Goal: Task Accomplishment & Management: Manage account settings

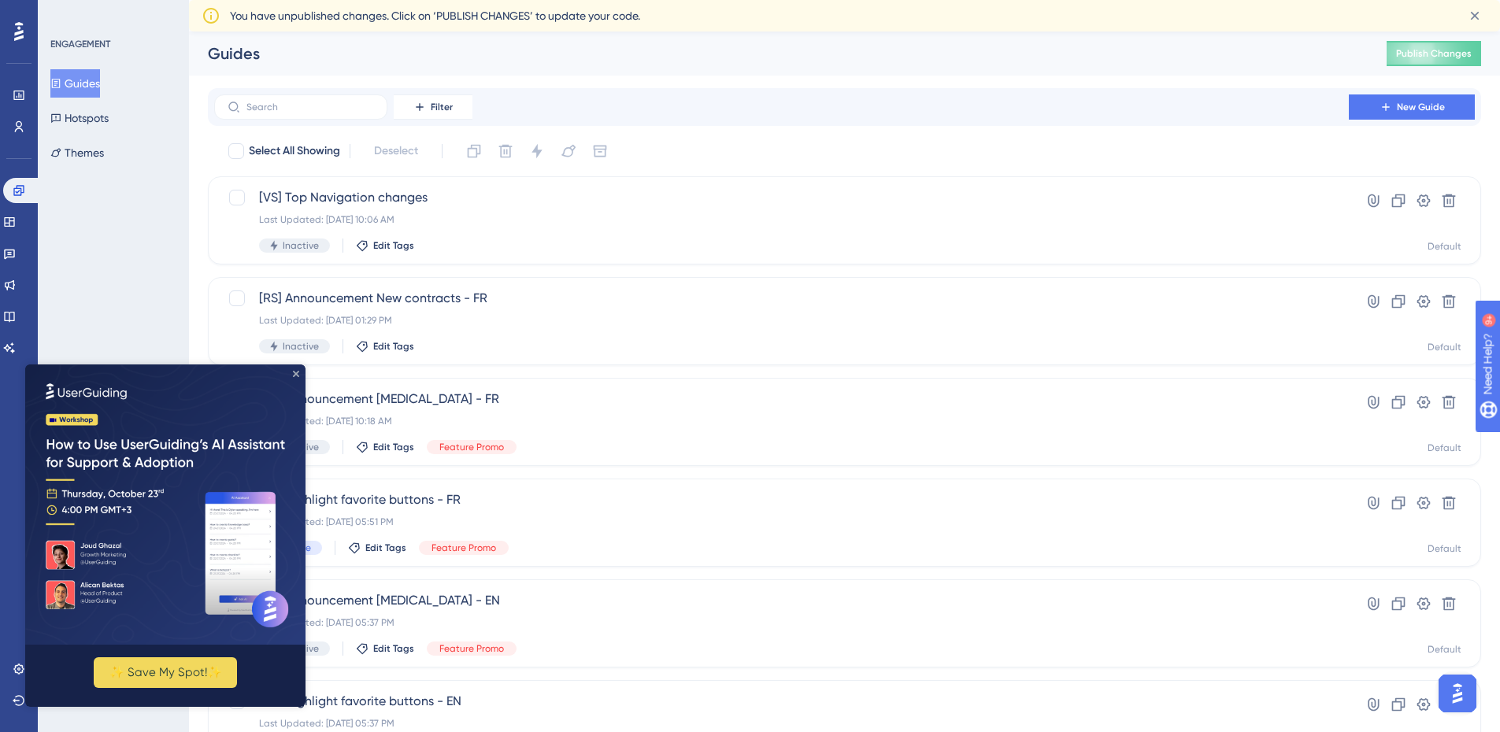
drag, startPoint x: 297, startPoint y: 373, endPoint x: 338, endPoint y: 724, distance: 352.9
click at [297, 373] on icon "Close Preview" at bounding box center [296, 374] width 6 height 6
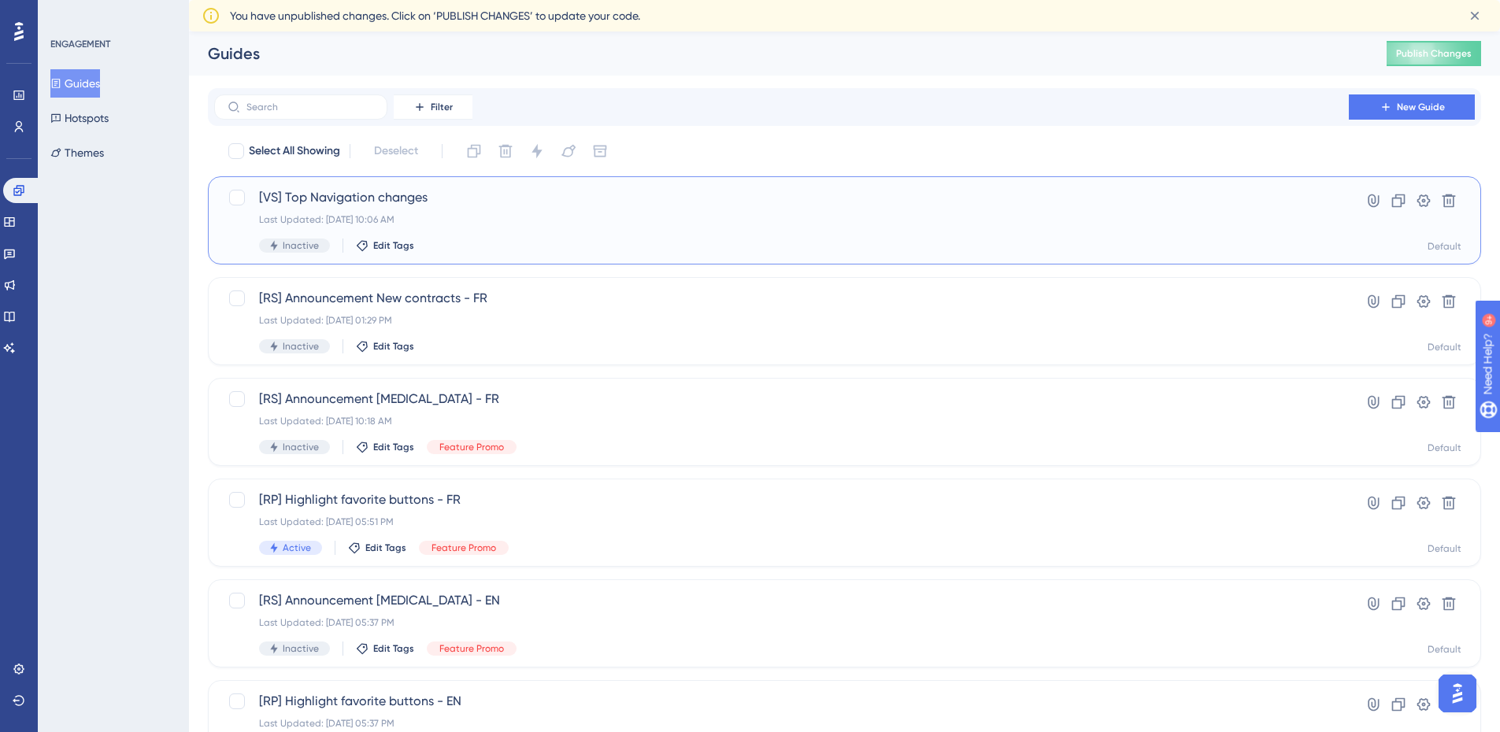
click at [339, 196] on span "[VS] Top Navigation changes" at bounding box center [781, 197] width 1045 height 19
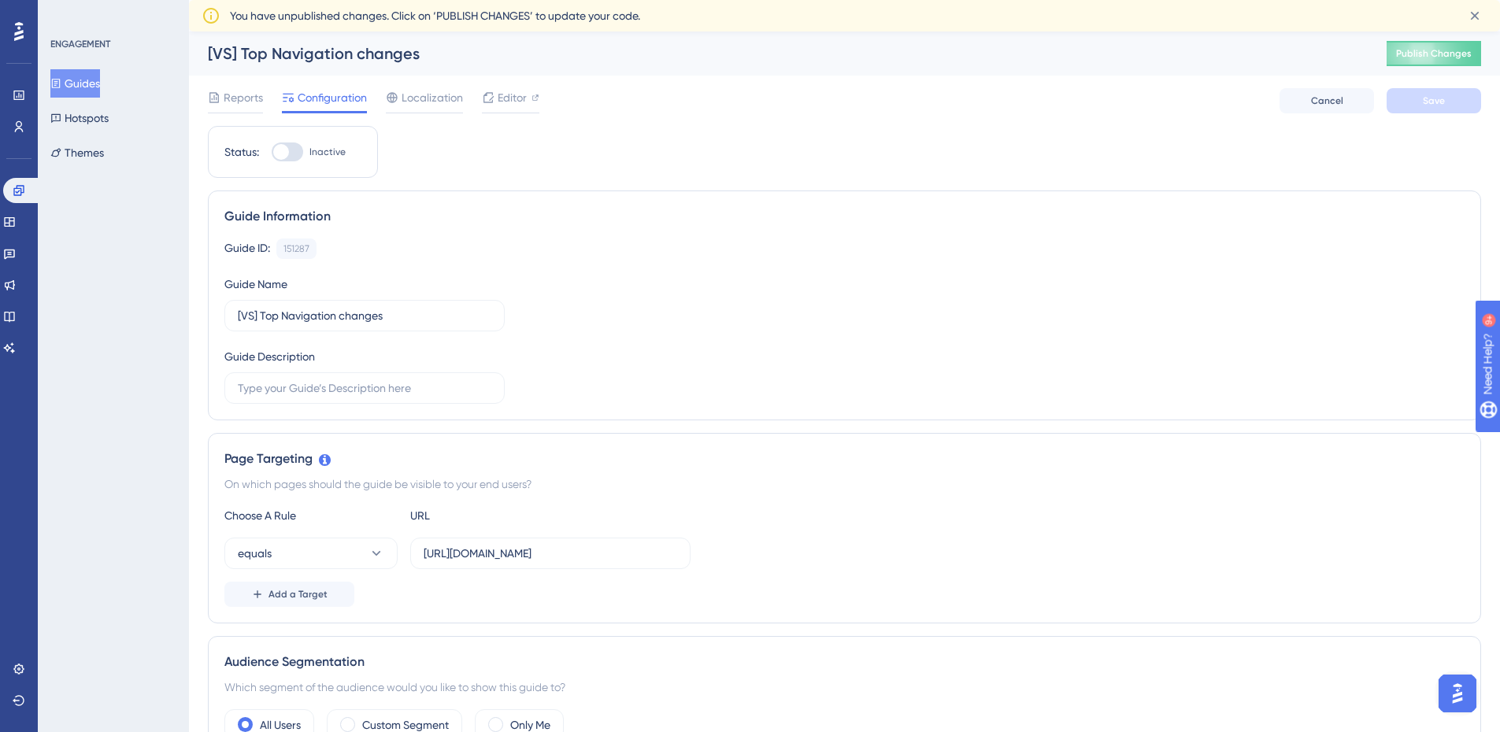
click at [20, 34] on icon at bounding box center [18, 31] width 9 height 19
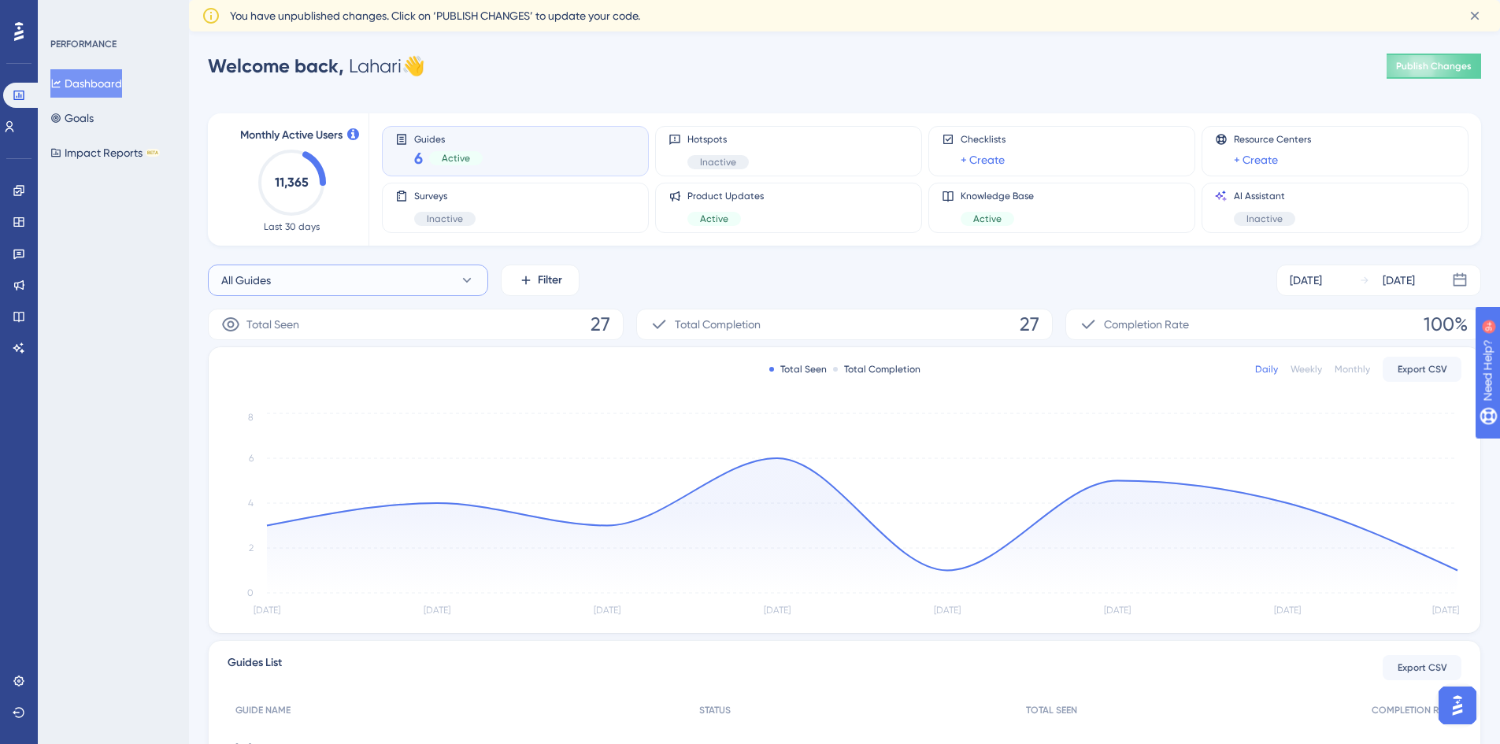
click at [462, 277] on icon at bounding box center [467, 281] width 16 height 16
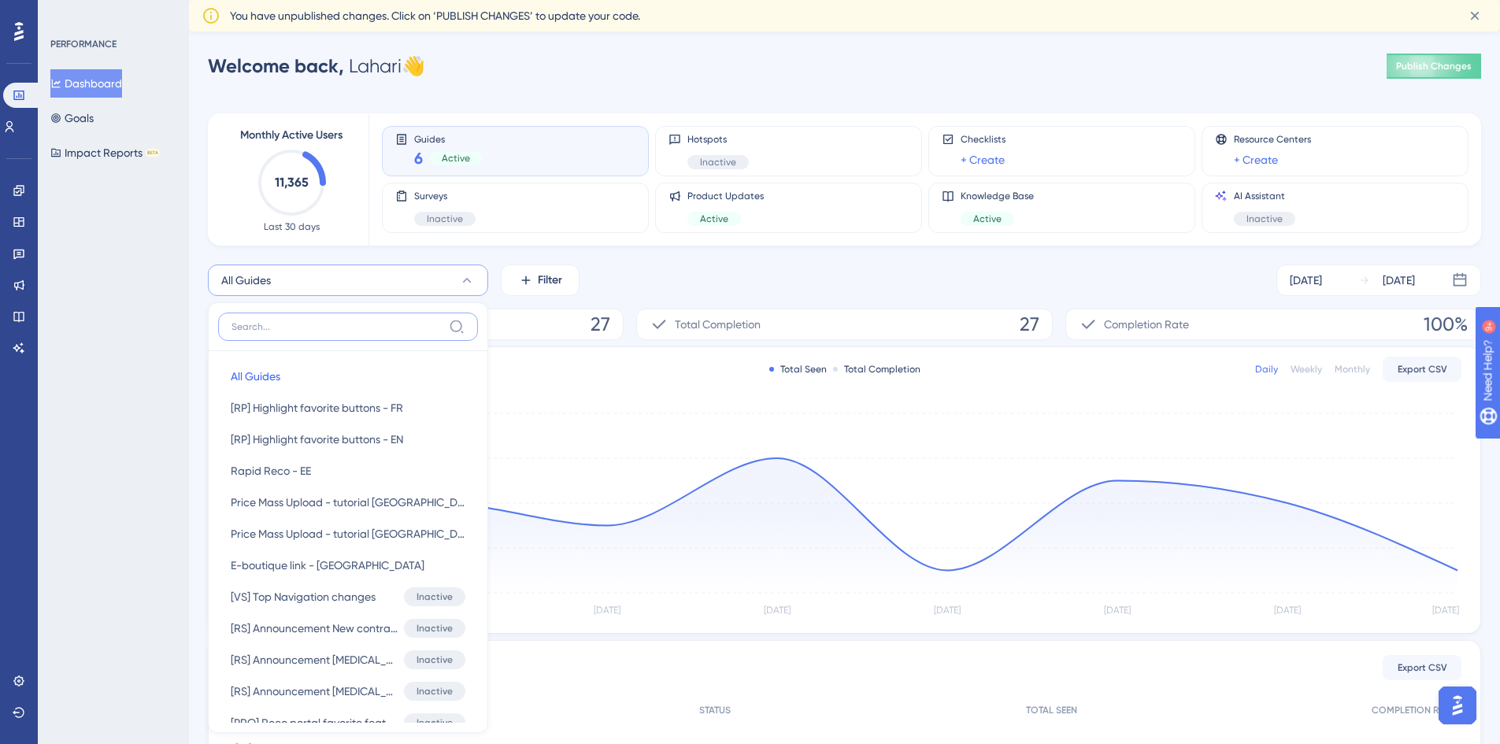
scroll to position [130, 0]
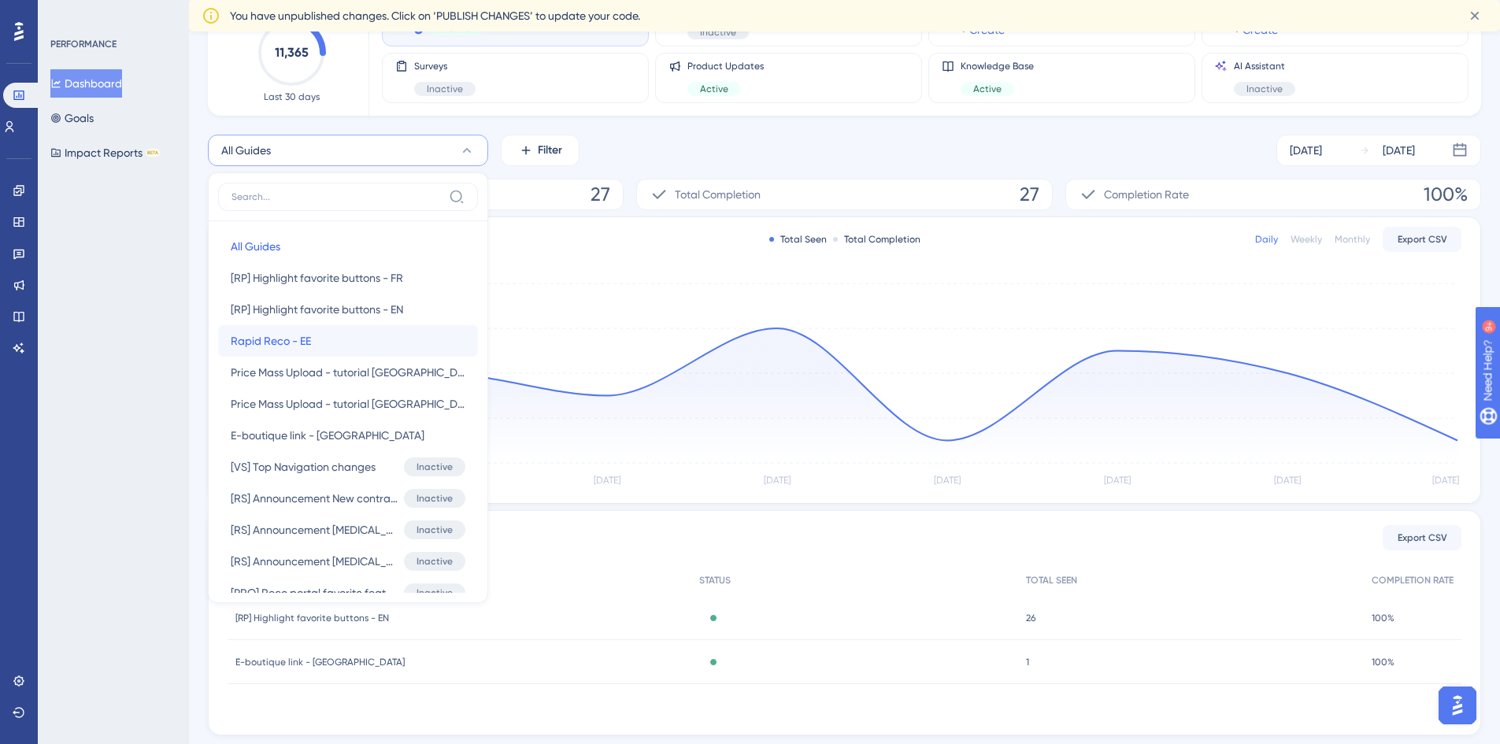
click at [276, 352] on button "Rapid Reco - EE Rapid Reco - EE" at bounding box center [348, 341] width 260 height 32
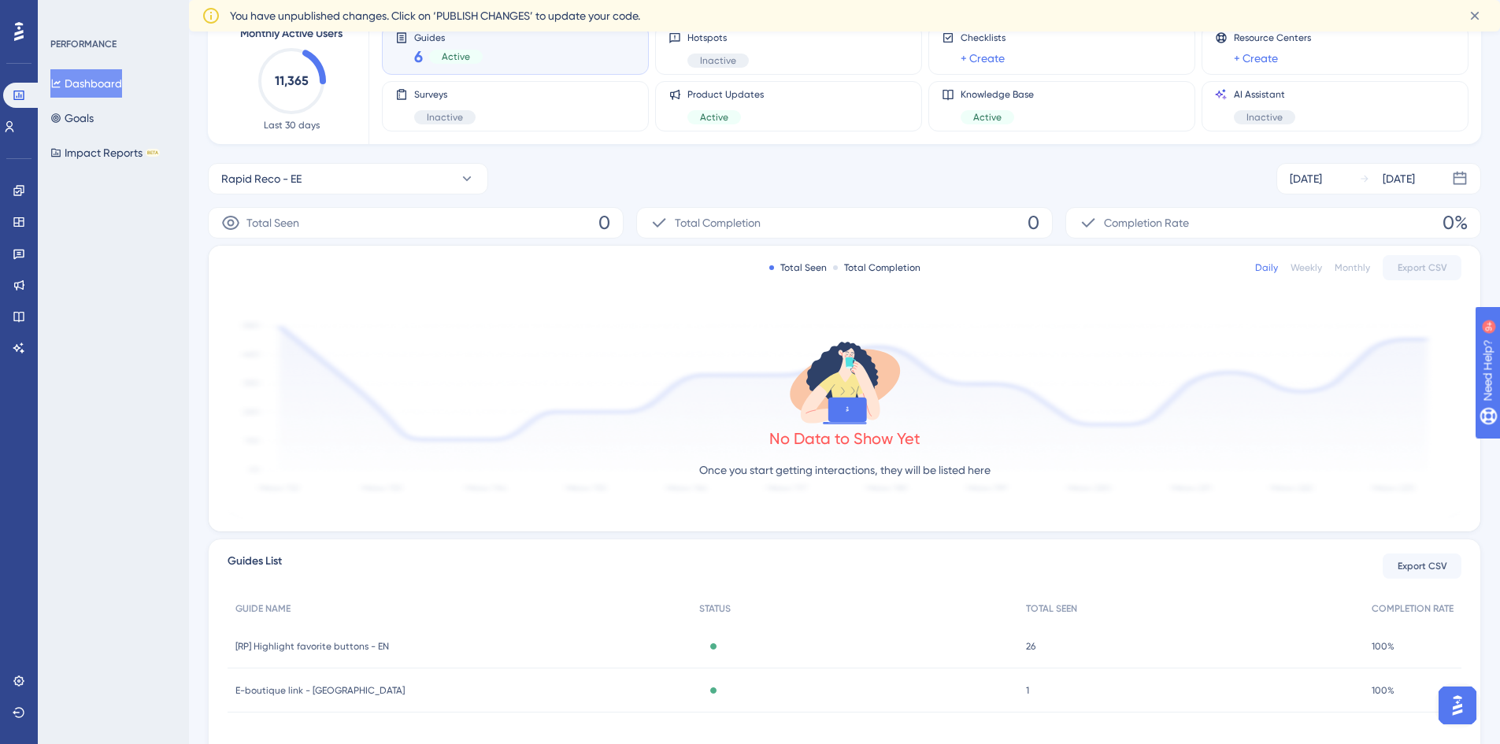
scroll to position [0, 0]
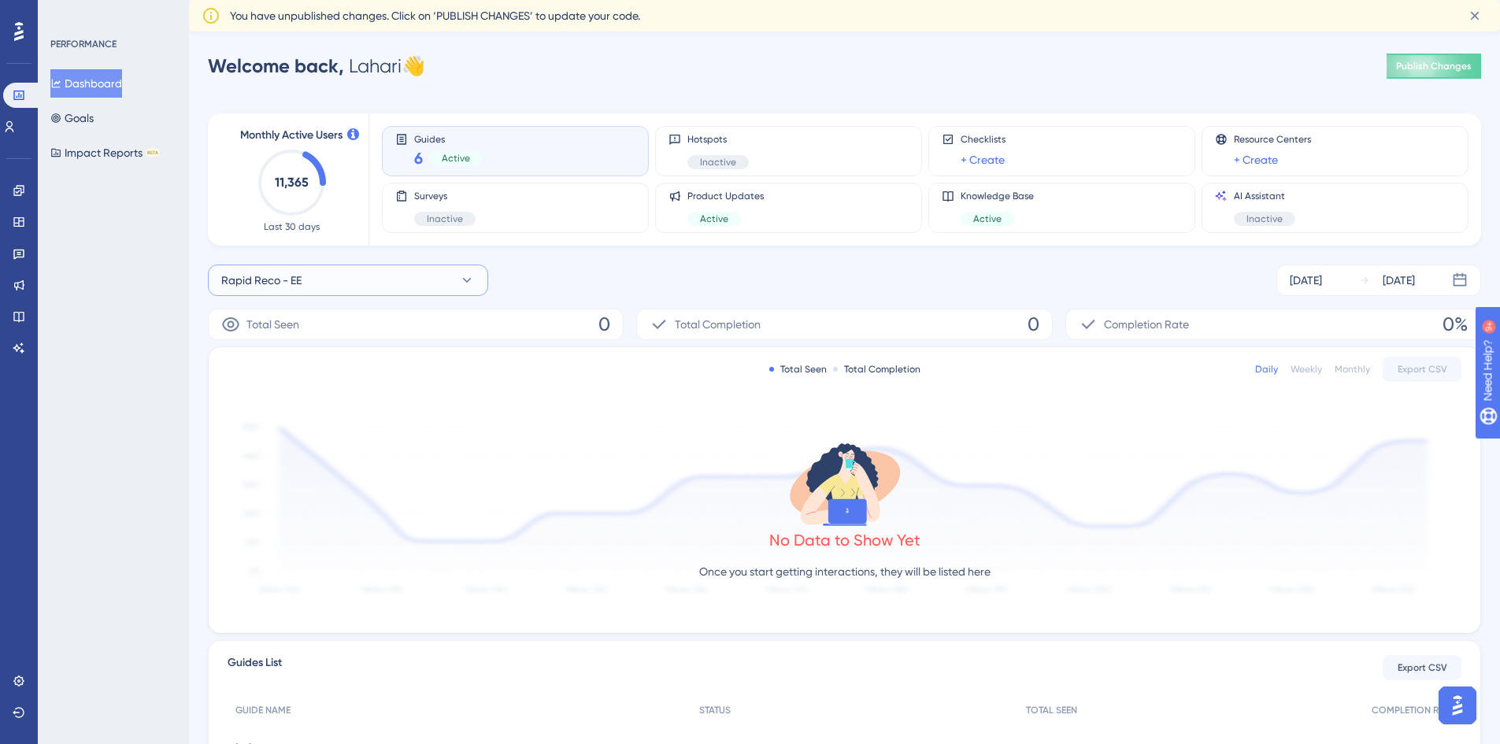
click at [464, 276] on icon at bounding box center [467, 281] width 16 height 16
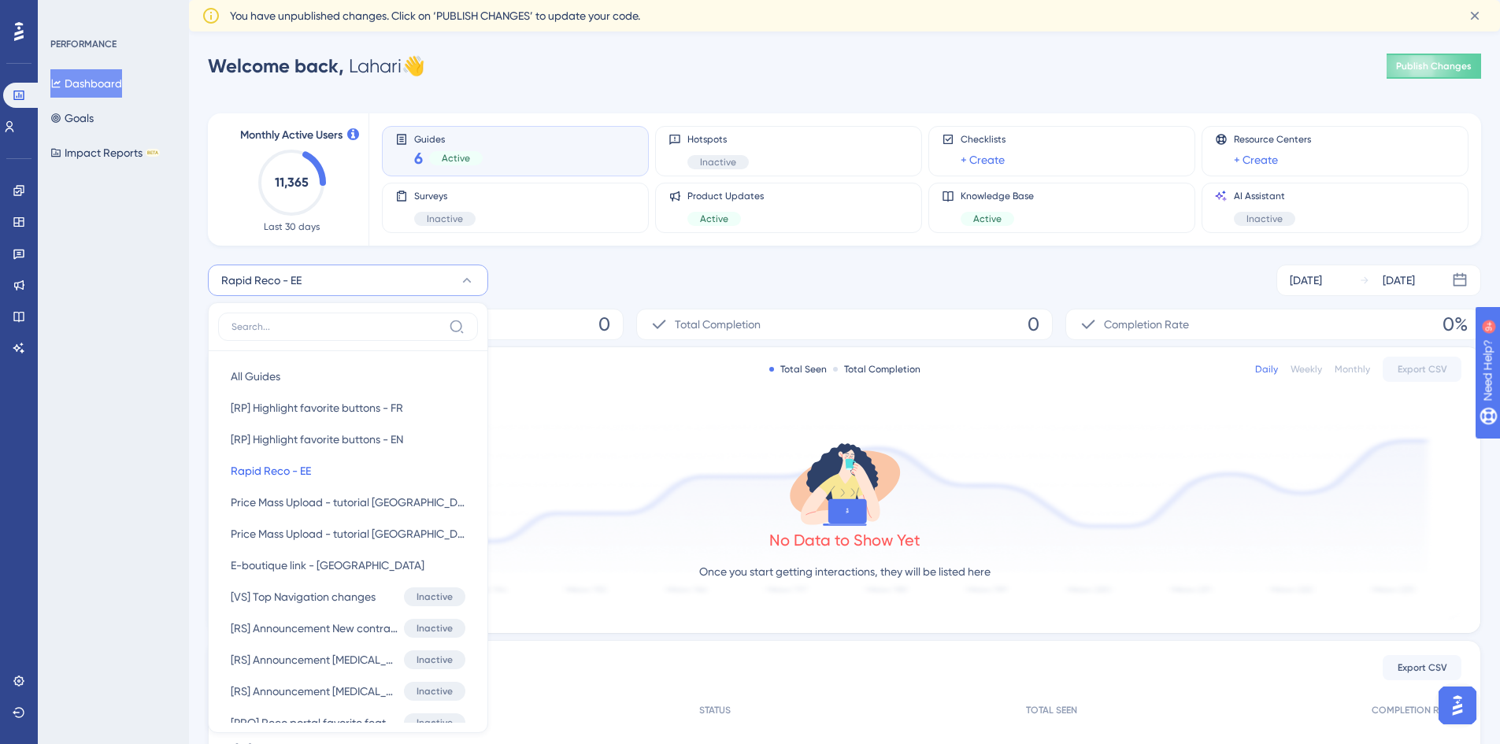
scroll to position [129, 0]
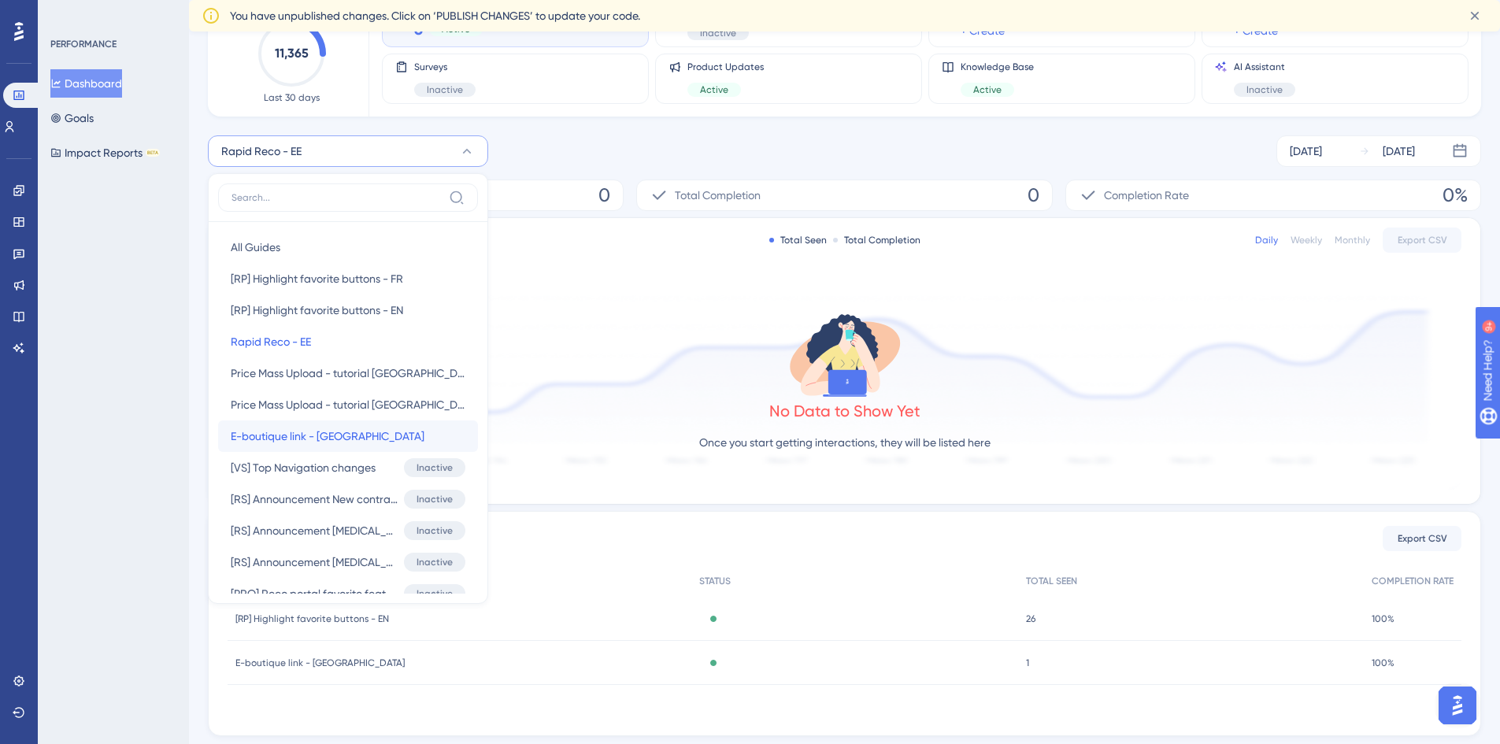
click at [314, 431] on span "E-boutique link - [GEOGRAPHIC_DATA]" at bounding box center [328, 436] width 194 height 19
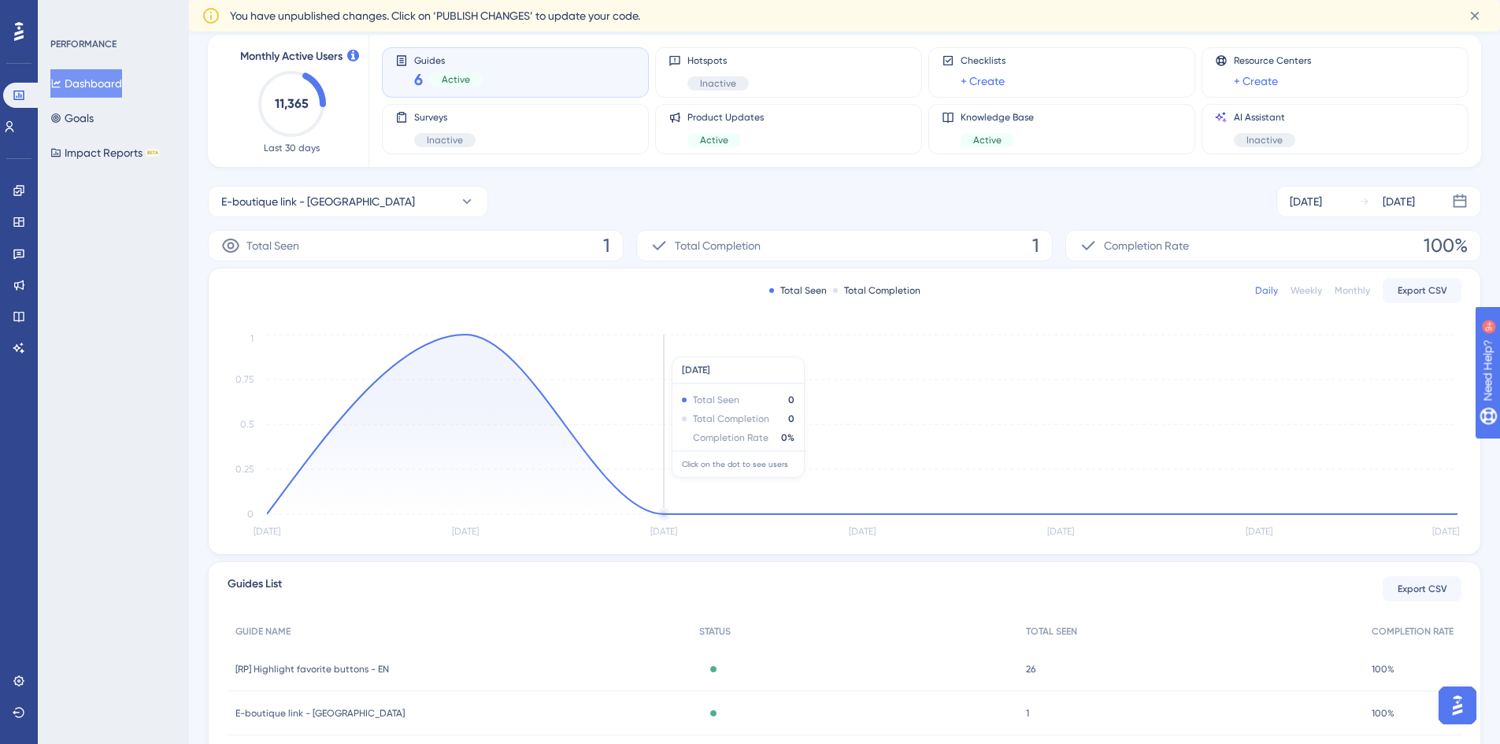
scroll to position [0, 0]
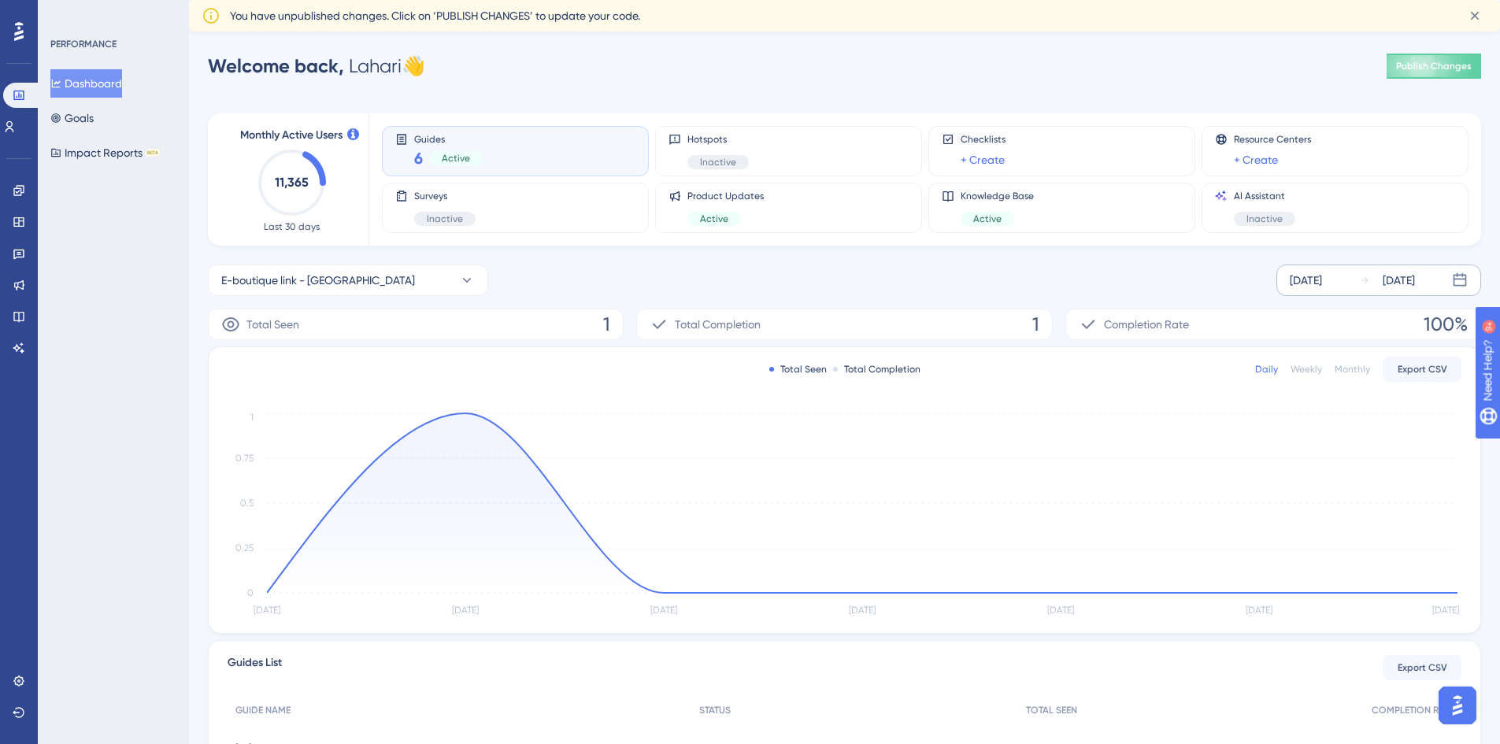
click at [1322, 280] on div "[DATE]" at bounding box center [1306, 280] width 32 height 19
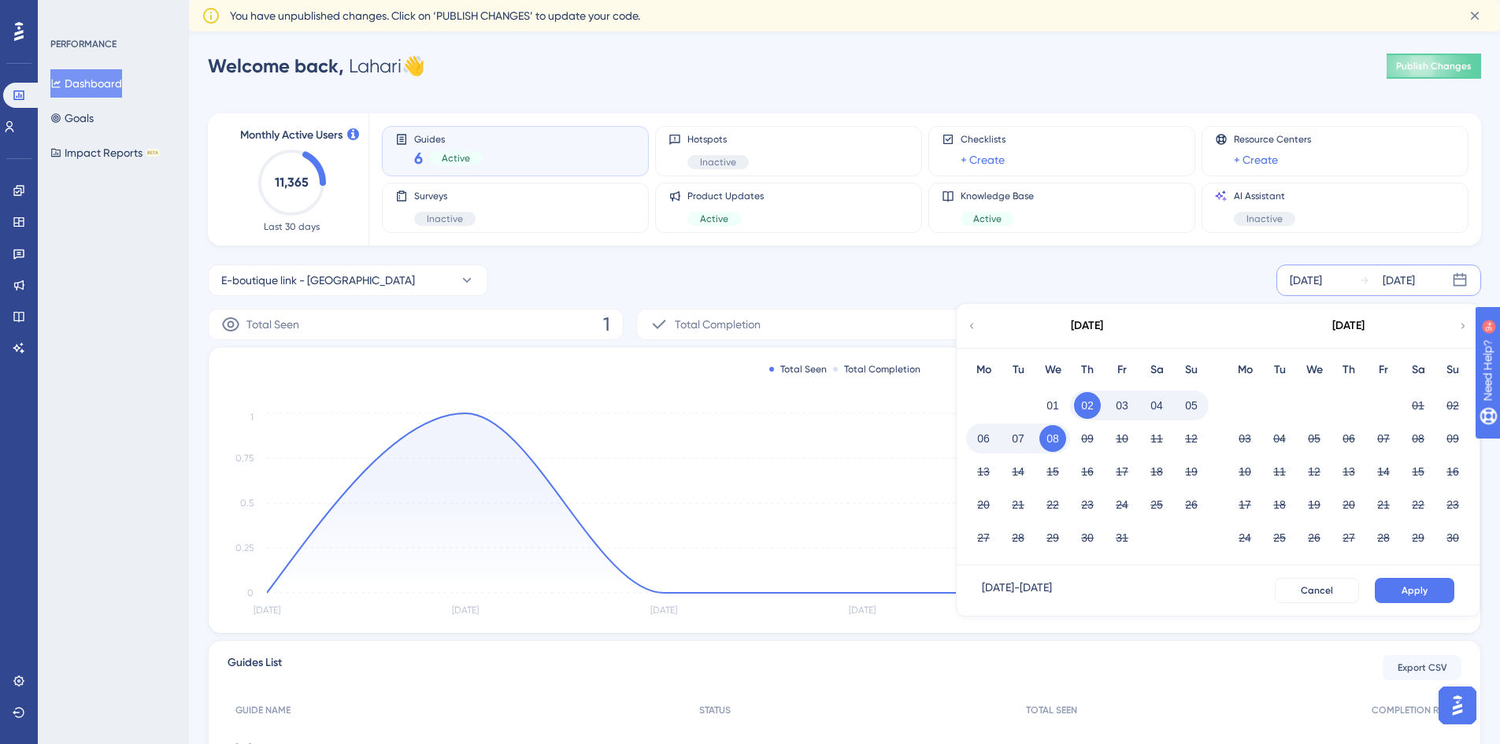
click at [964, 319] on div "[DATE]" at bounding box center [1087, 326] width 260 height 44
click at [971, 326] on icon at bounding box center [972, 326] width 4 height 6
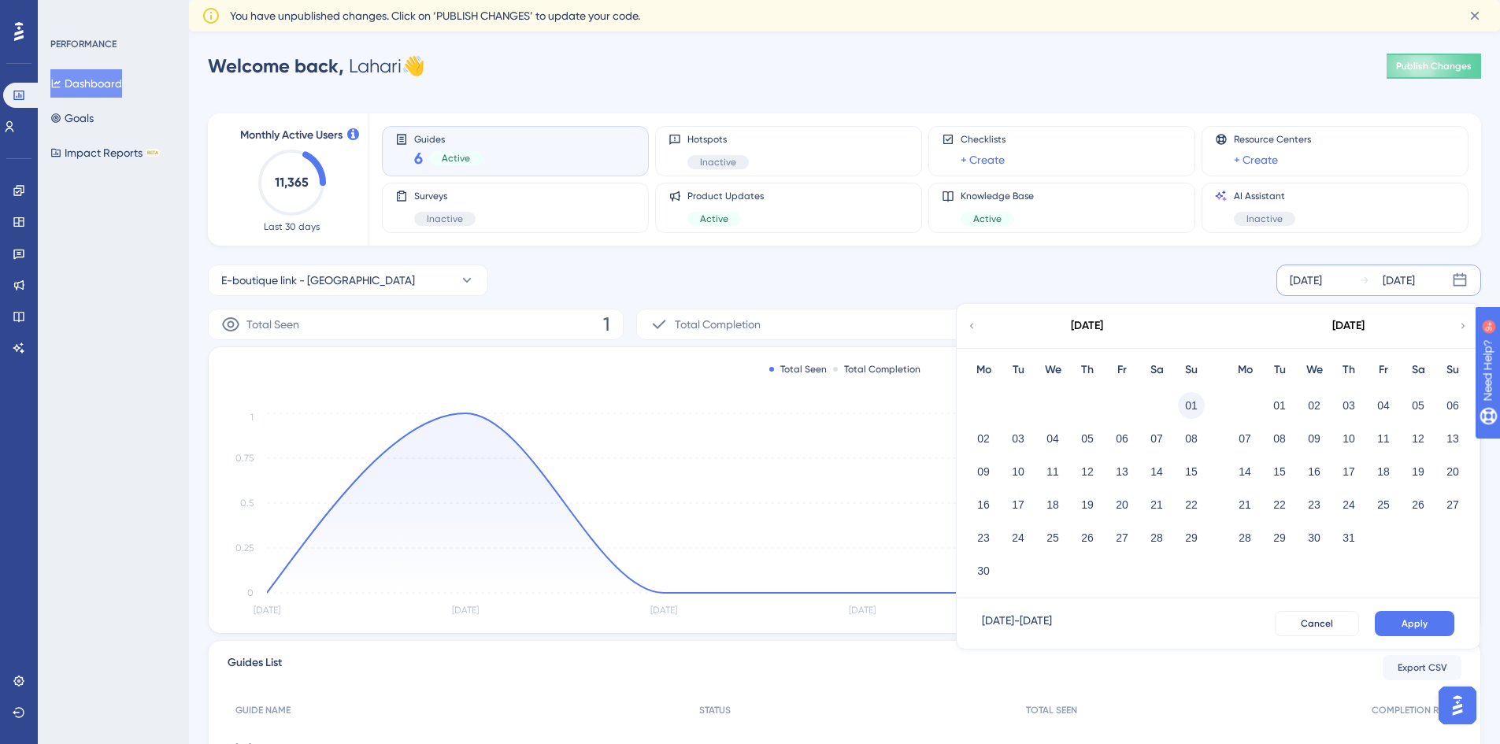
click at [1189, 403] on button "01" at bounding box center [1191, 405] width 27 height 27
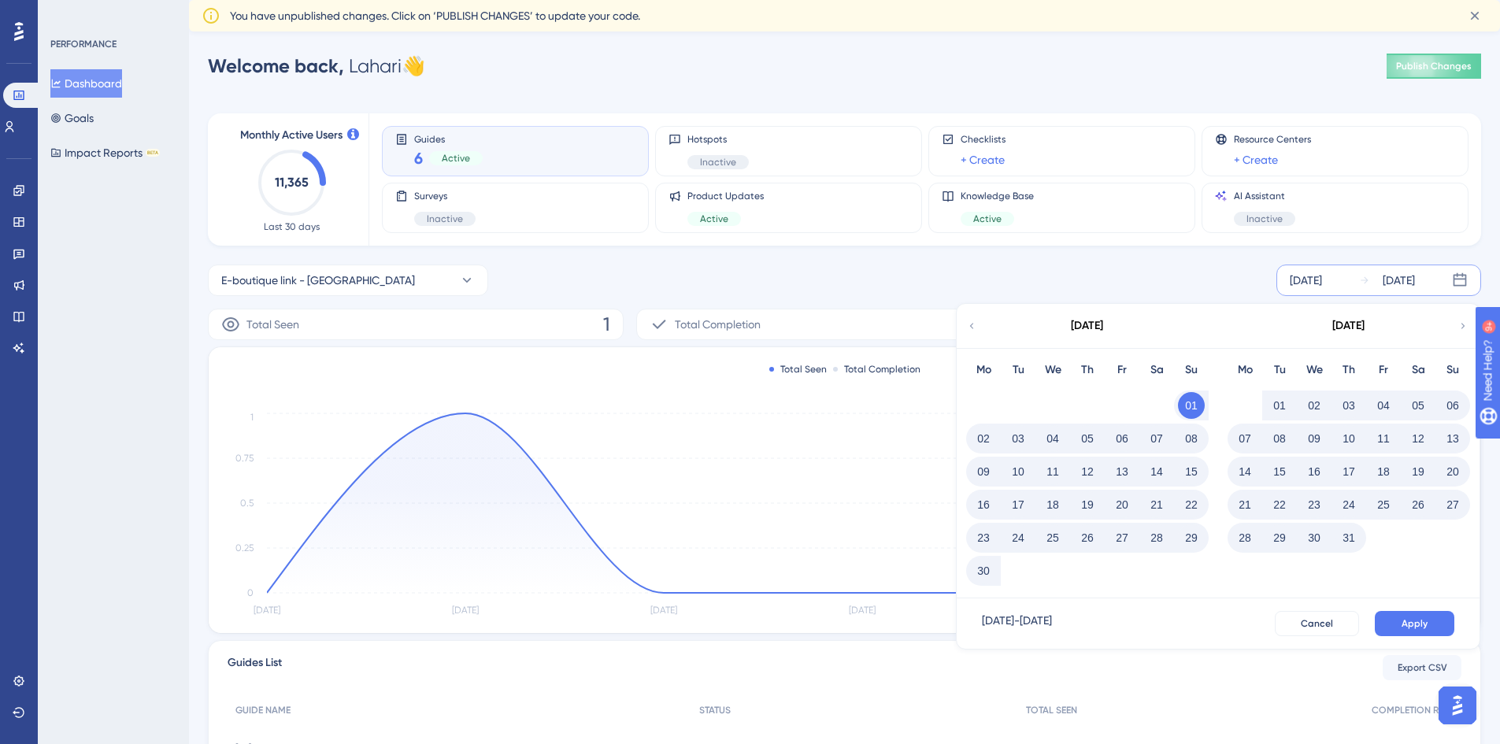
click at [1351, 465] on button "17" at bounding box center [1349, 471] width 27 height 27
click at [1352, 472] on button "17" at bounding box center [1349, 471] width 27 height 27
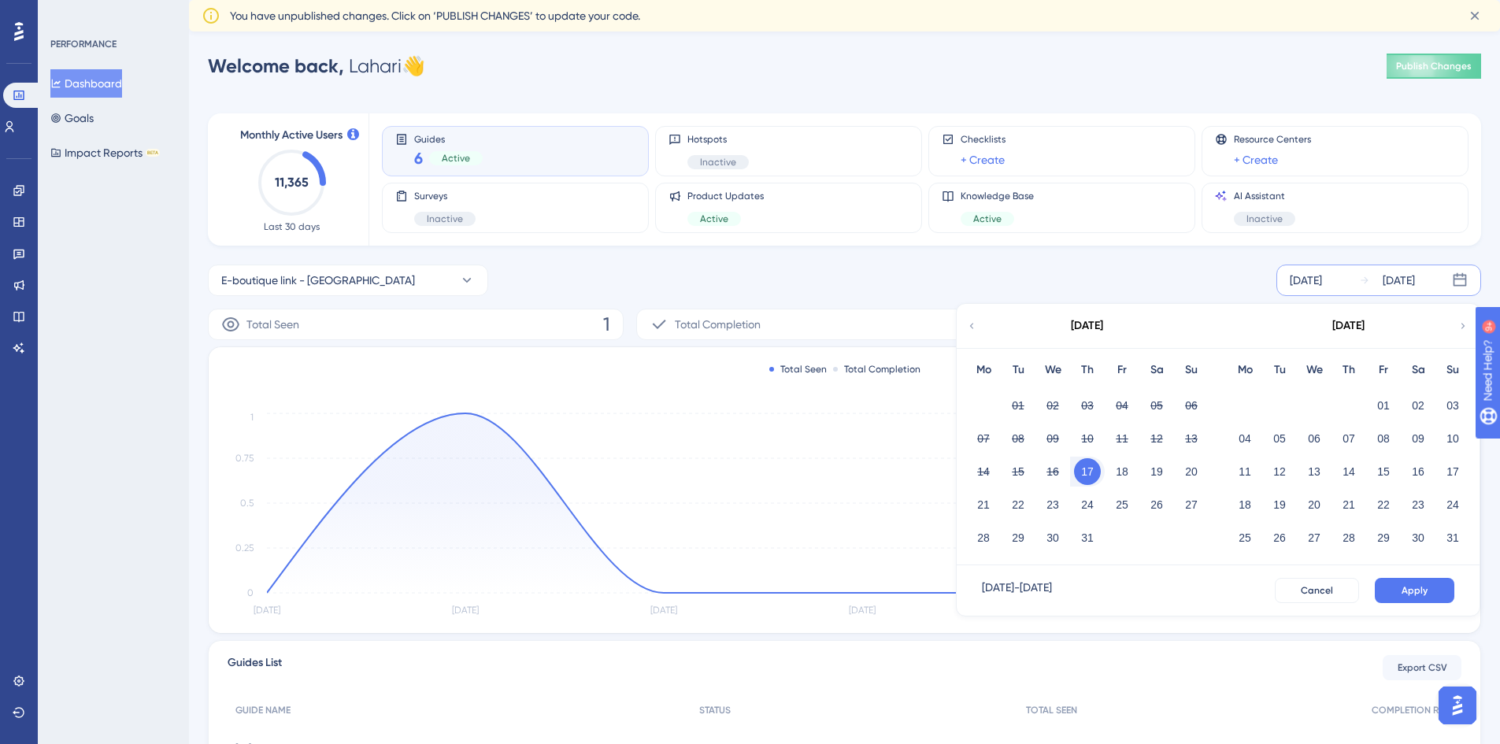
click at [1463, 328] on icon at bounding box center [1464, 326] width 4 height 6
click at [1014, 540] on button "30" at bounding box center [1018, 538] width 27 height 27
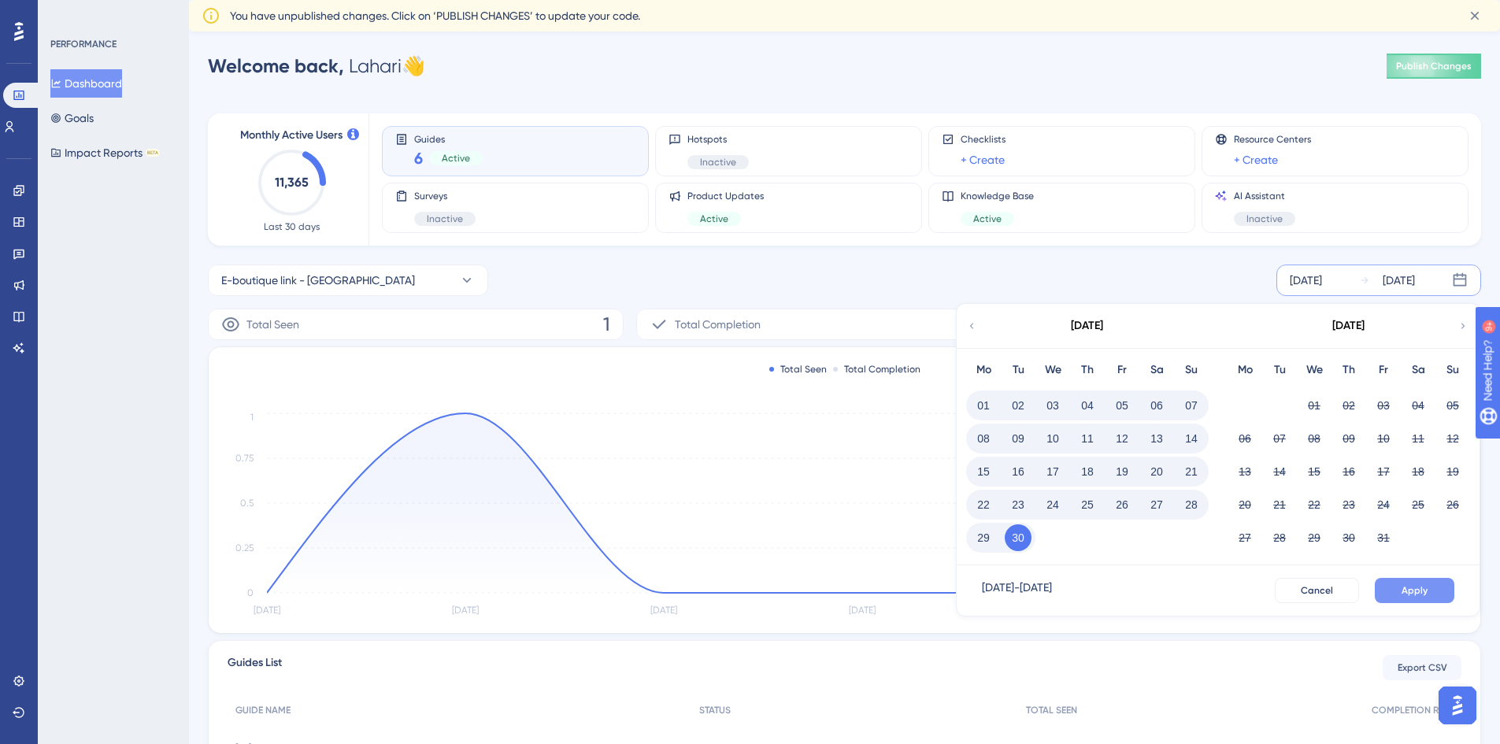
click at [1439, 588] on button "Apply" at bounding box center [1415, 590] width 80 height 25
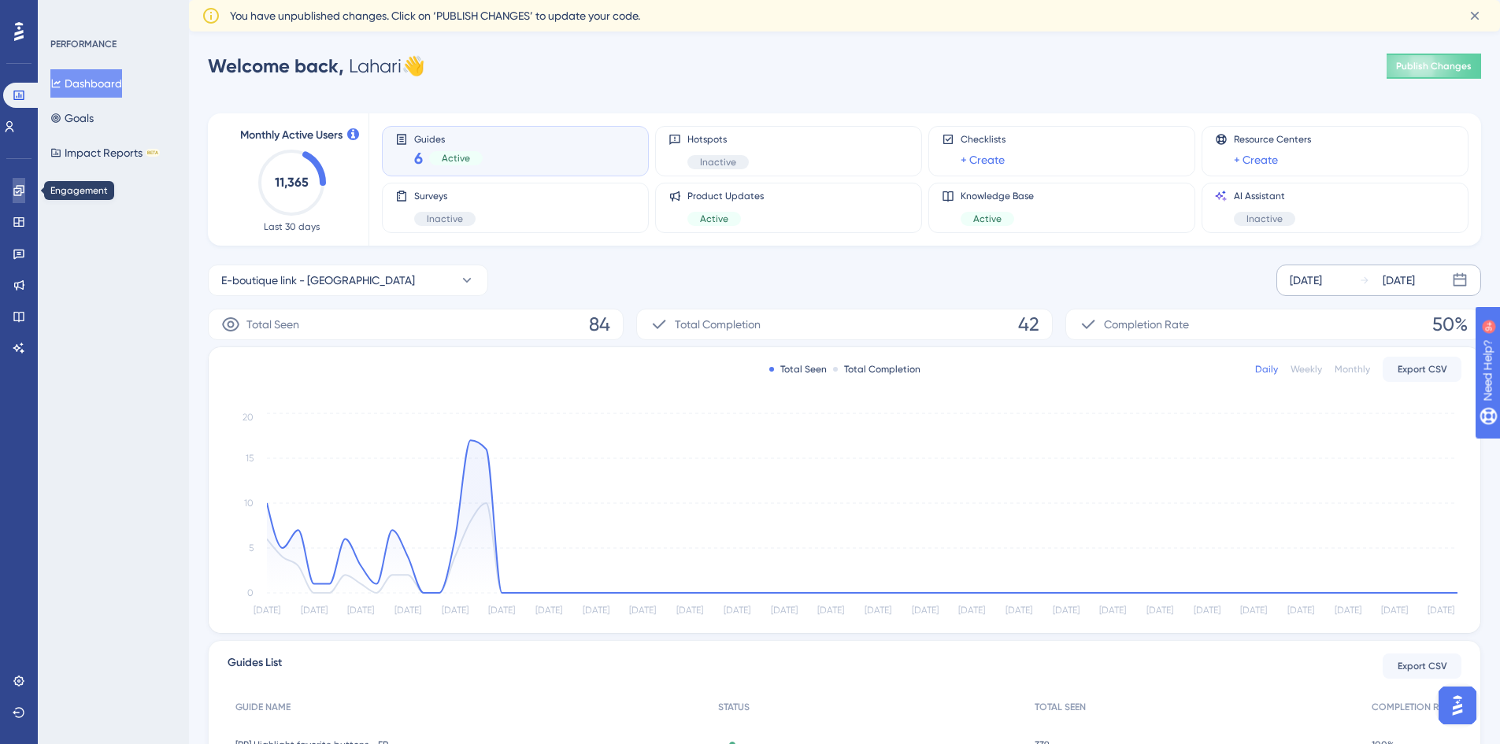
click at [16, 202] on link at bounding box center [19, 190] width 13 height 25
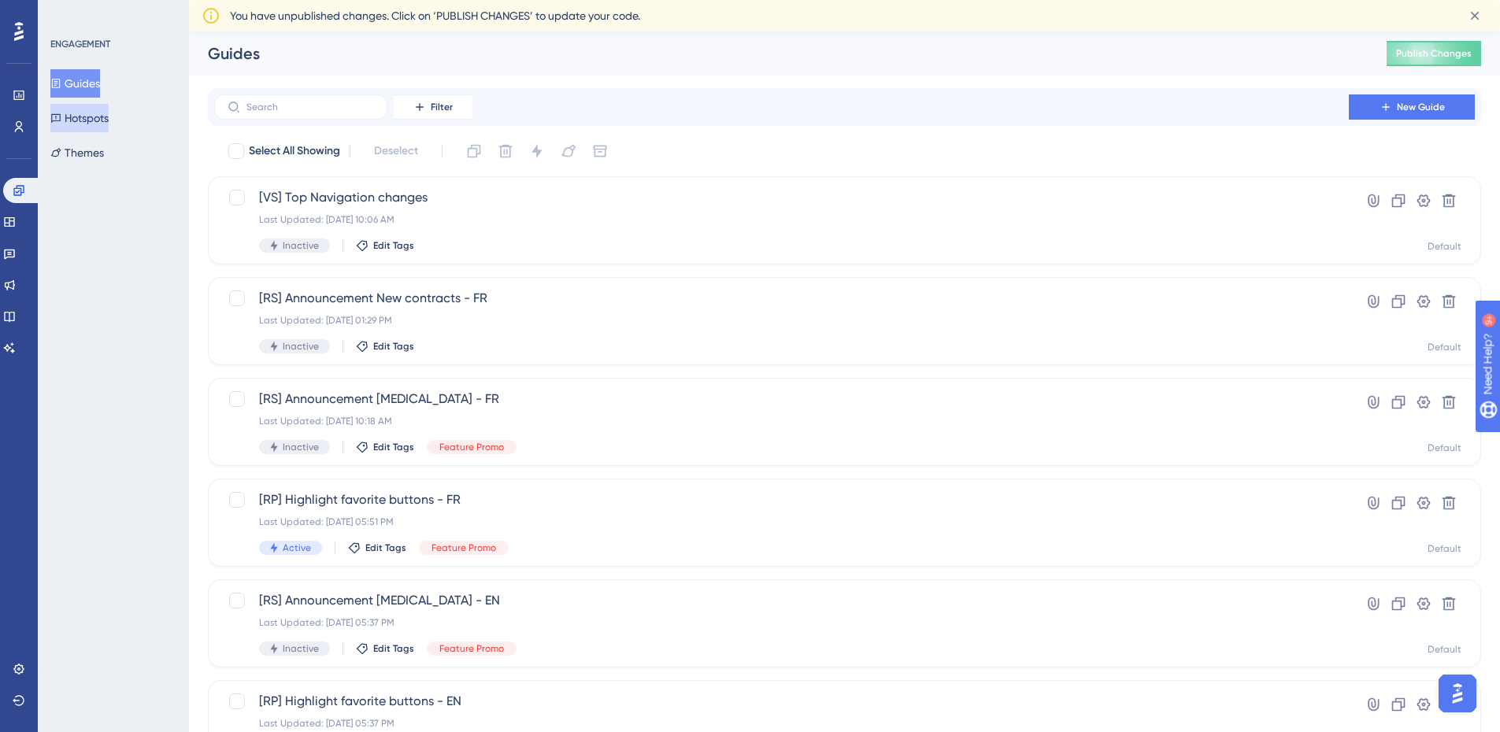
click at [92, 121] on button "Hotspots" at bounding box center [79, 118] width 58 height 28
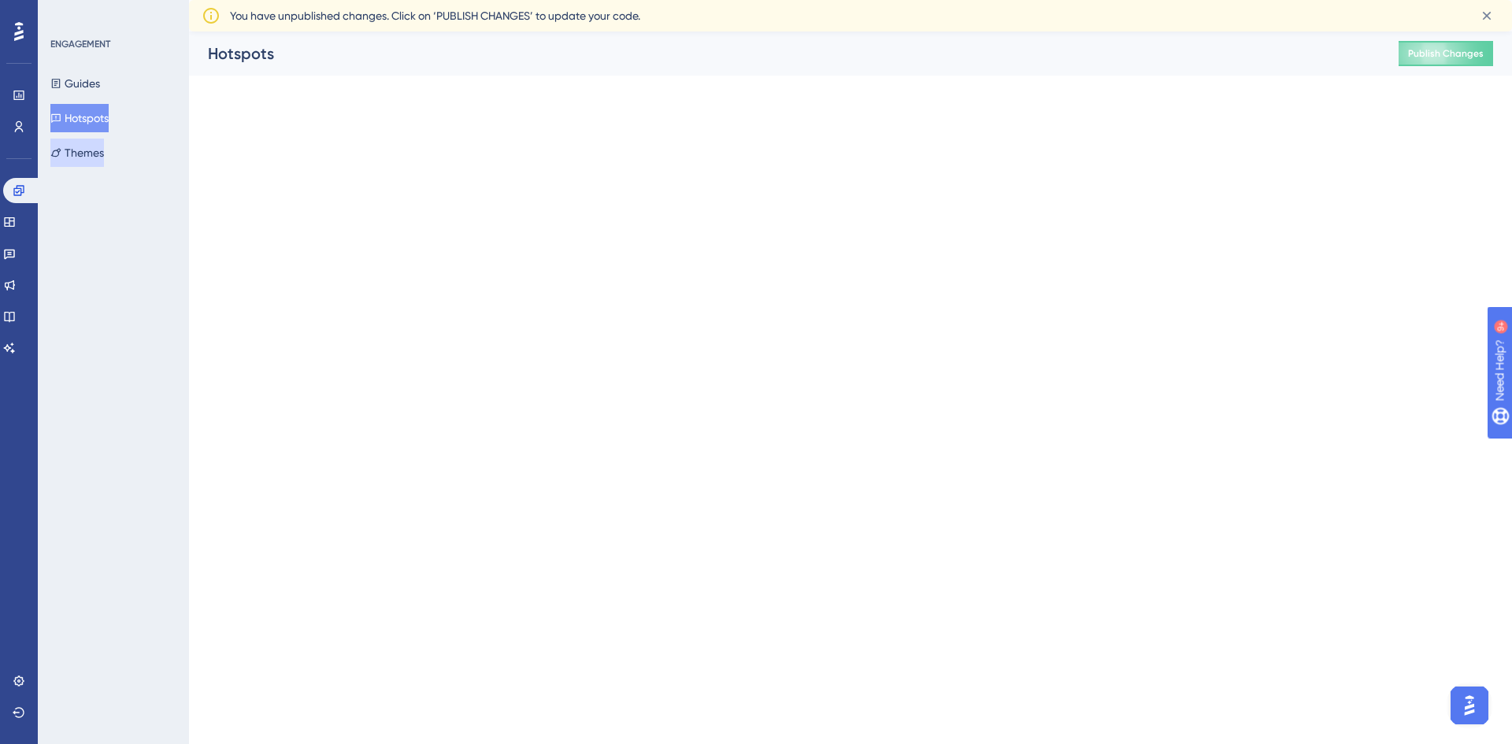
click at [92, 151] on button "Themes" at bounding box center [77, 153] width 54 height 28
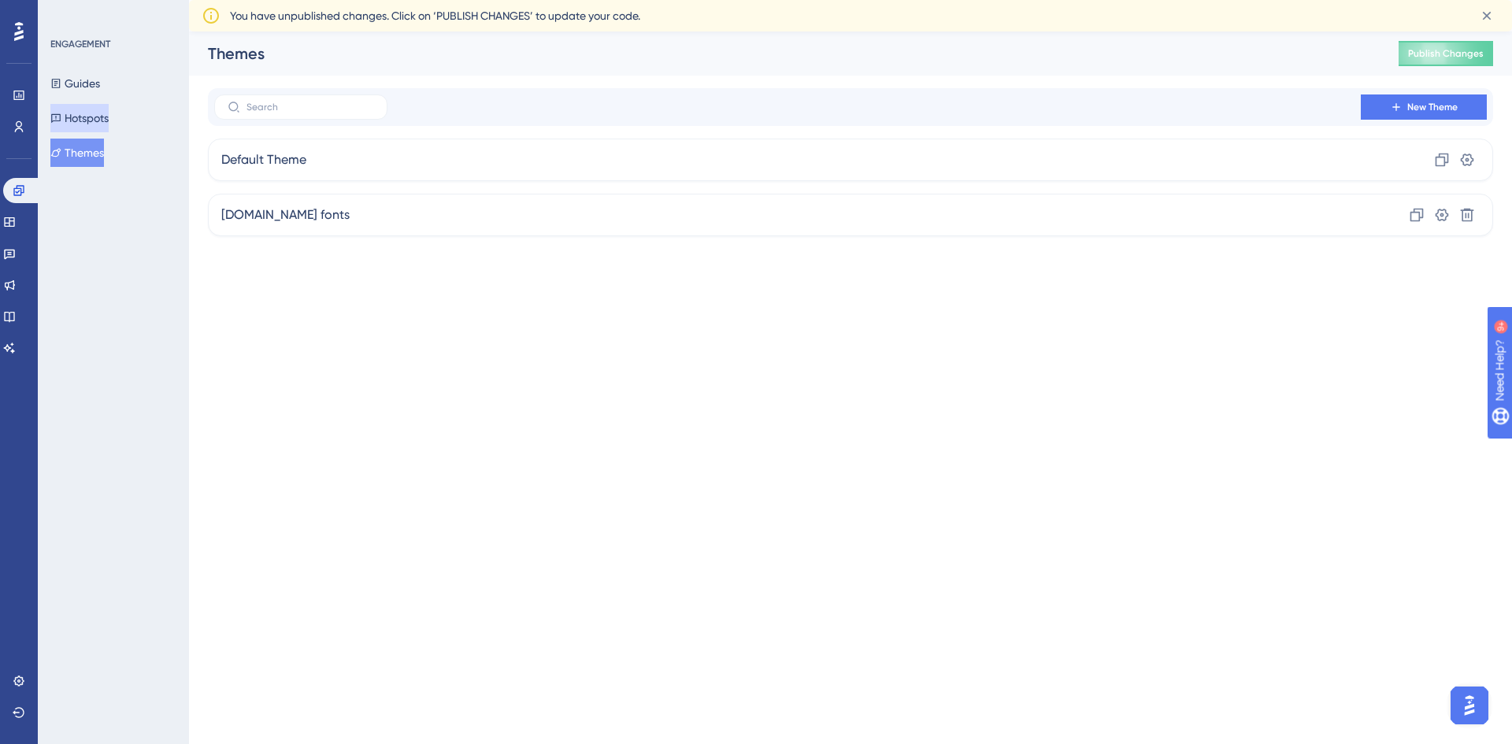
click at [100, 111] on button "Hotspots" at bounding box center [79, 118] width 58 height 28
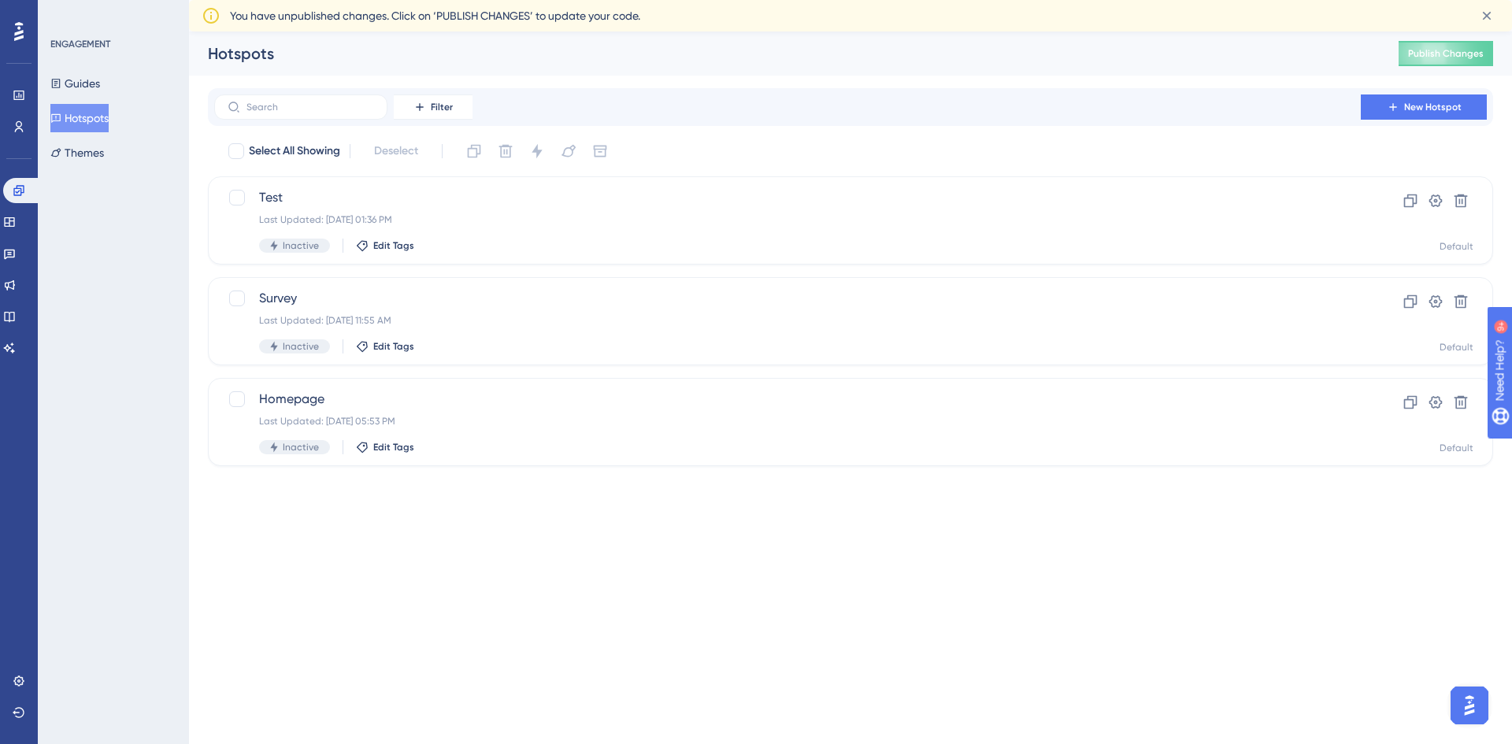
click at [98, 69] on div "ENGAGEMENT Guides Hotspots Themes" at bounding box center [114, 102] width 128 height 129
click at [86, 81] on button "Guides" at bounding box center [75, 83] width 50 height 28
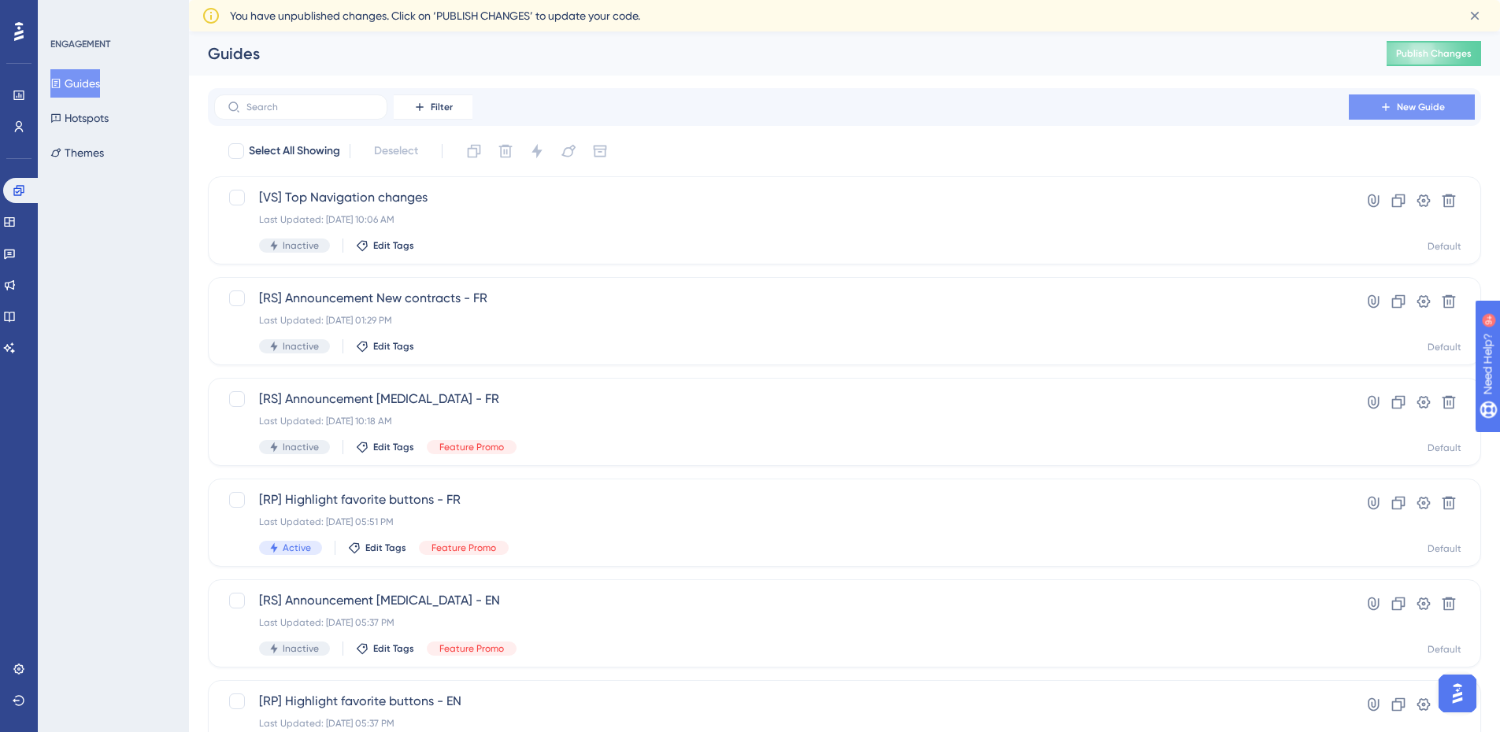
click at [1366, 106] on button "New Guide" at bounding box center [1412, 107] width 126 height 25
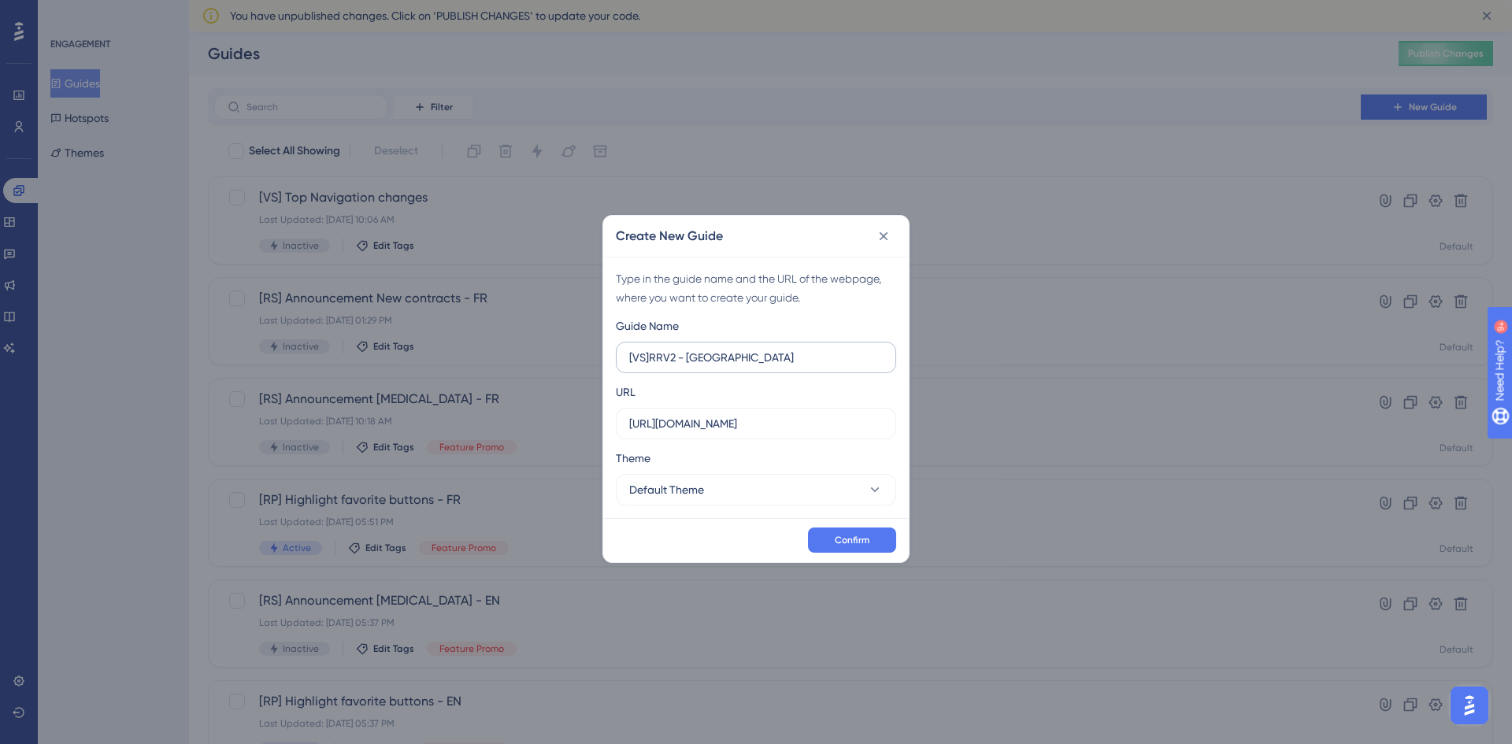
click at [672, 359] on input "[VS]RRV2 - [GEOGRAPHIC_DATA]" at bounding box center [756, 357] width 254 height 17
click at [750, 362] on input "[VS]RRV2 - [GEOGRAPHIC_DATA]" at bounding box center [756, 357] width 254 height 17
type input "[VS]RRV2 - [GEOGRAPHIC_DATA]"
click at [847, 429] on input "[URL][DOMAIN_NAME]" at bounding box center [756, 423] width 254 height 17
click at [787, 421] on input "[URL][DOMAIN_NAME]" at bounding box center [756, 423] width 254 height 17
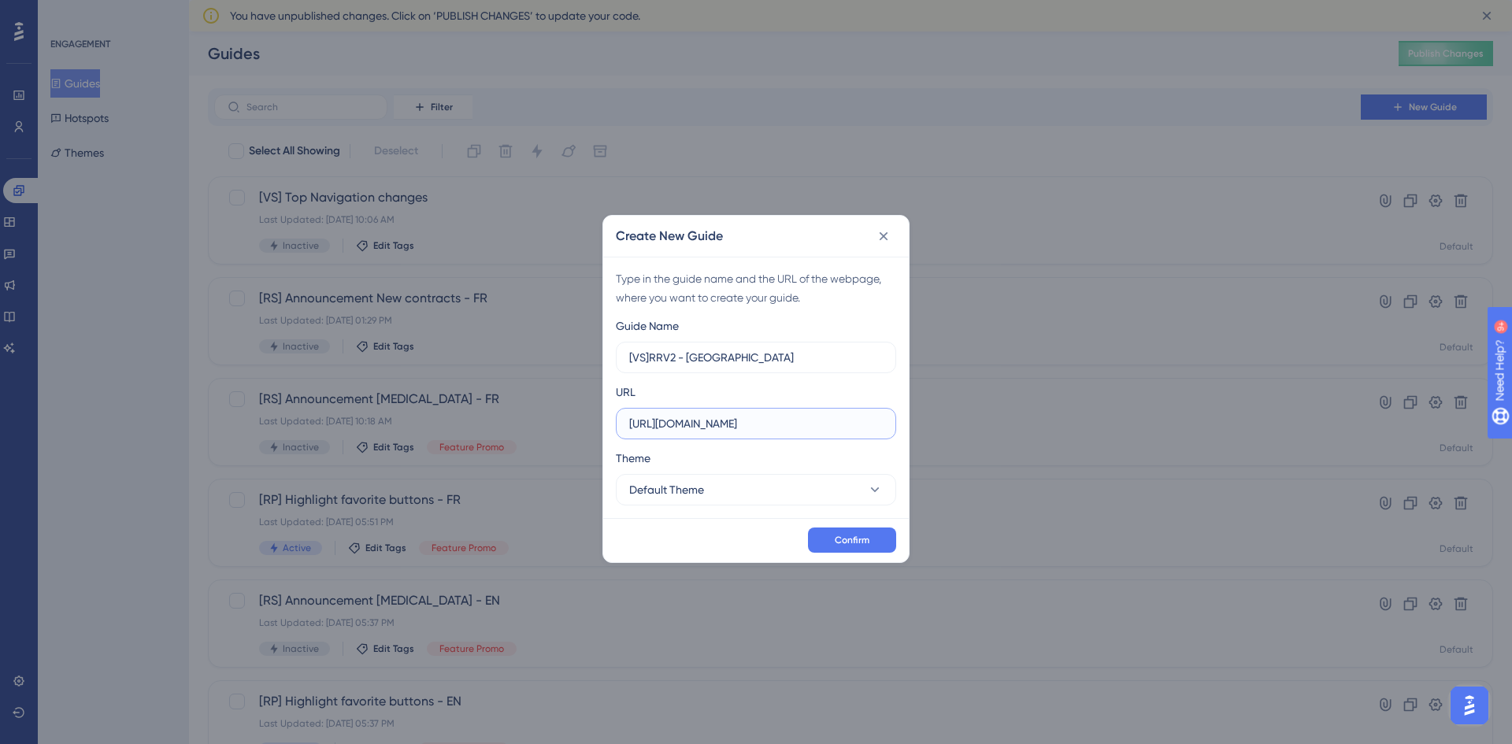
click at [787, 421] on input "[URL][DOMAIN_NAME]" at bounding box center [756, 423] width 254 height 17
paste input "/home"
type input "[URL][DOMAIN_NAME]"
click at [883, 233] on icon at bounding box center [884, 236] width 16 height 16
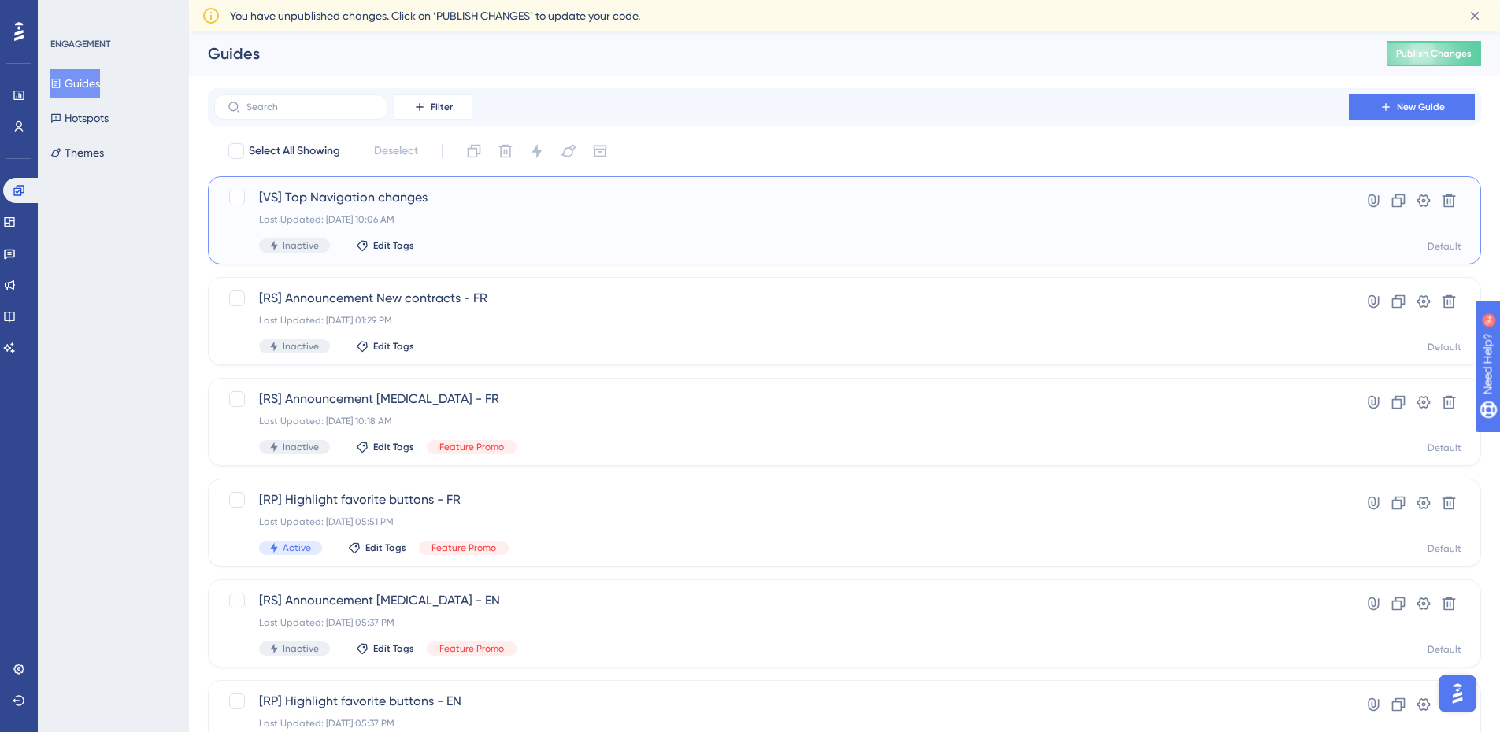
click at [395, 206] on span "[VS] Top Navigation changes" at bounding box center [781, 197] width 1045 height 19
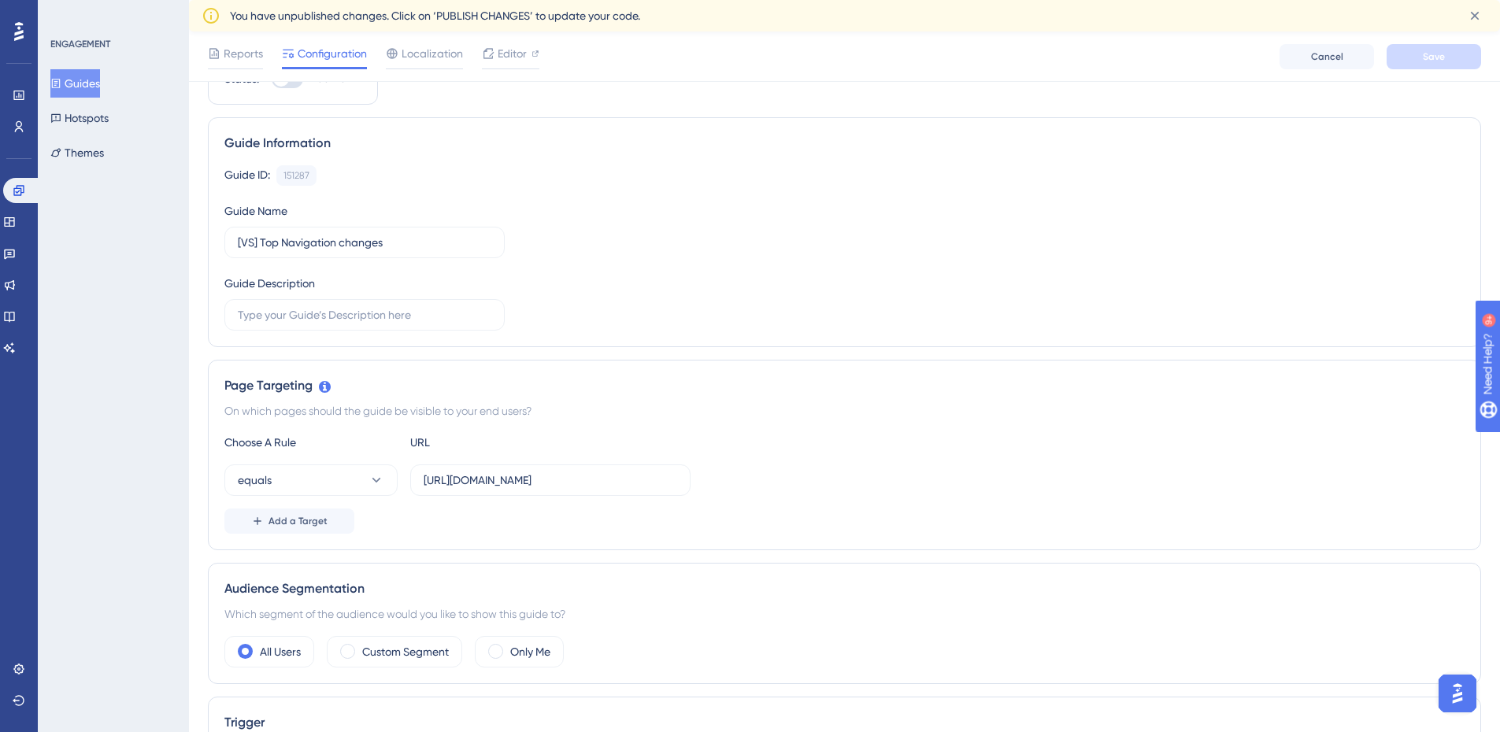
scroll to position [158, 0]
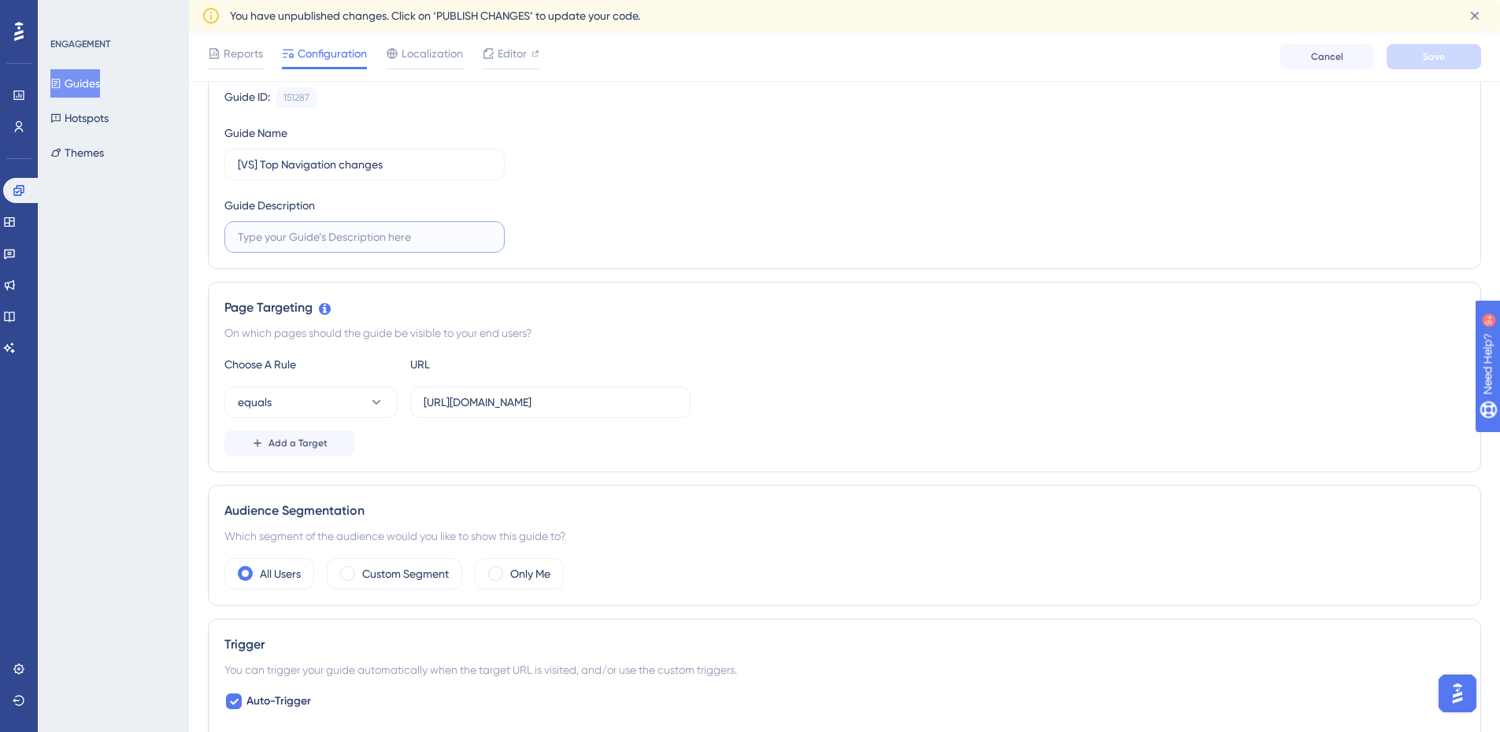
click at [279, 237] on input "text" at bounding box center [365, 236] width 254 height 17
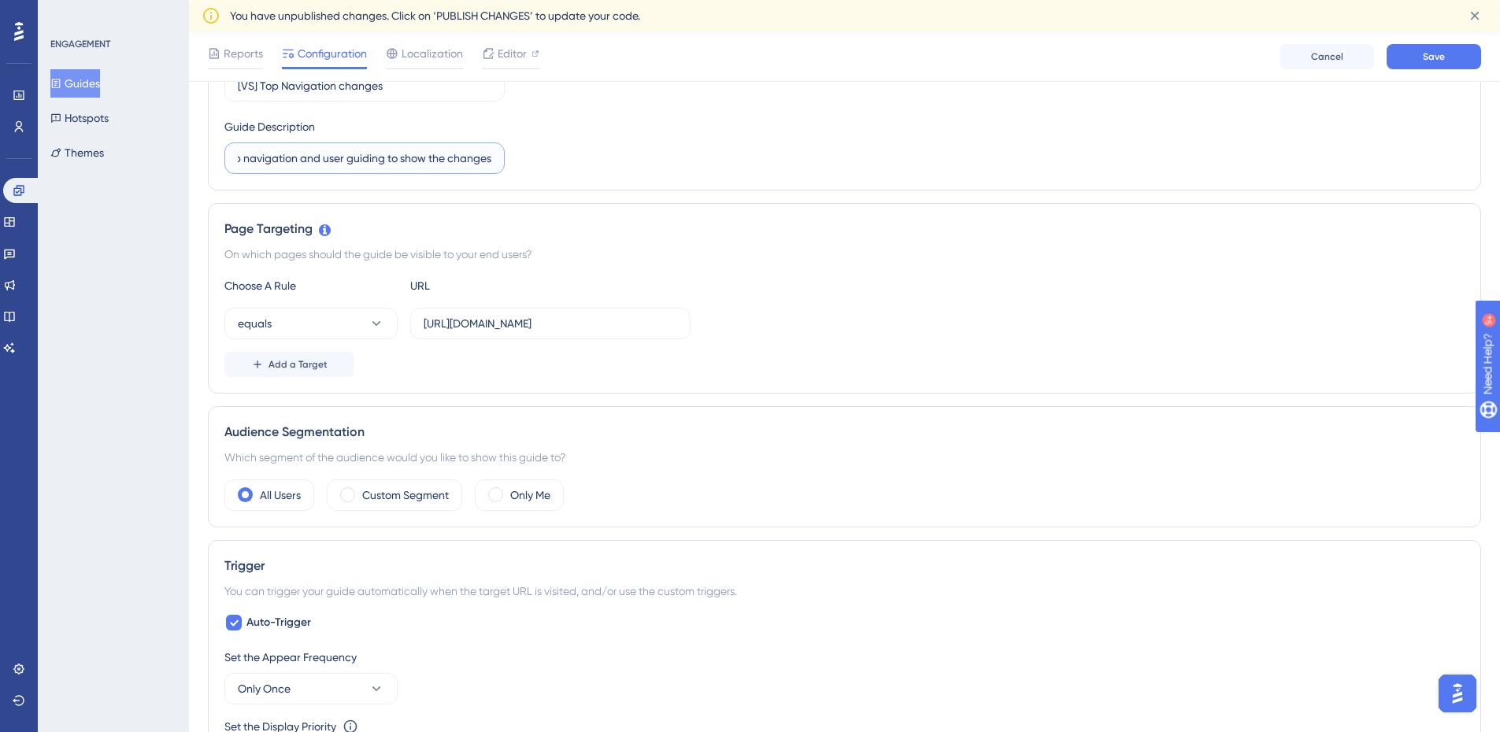
scroll to position [0, 133]
type input "Revamp of homepage top navigation and user guiding to show the changes"
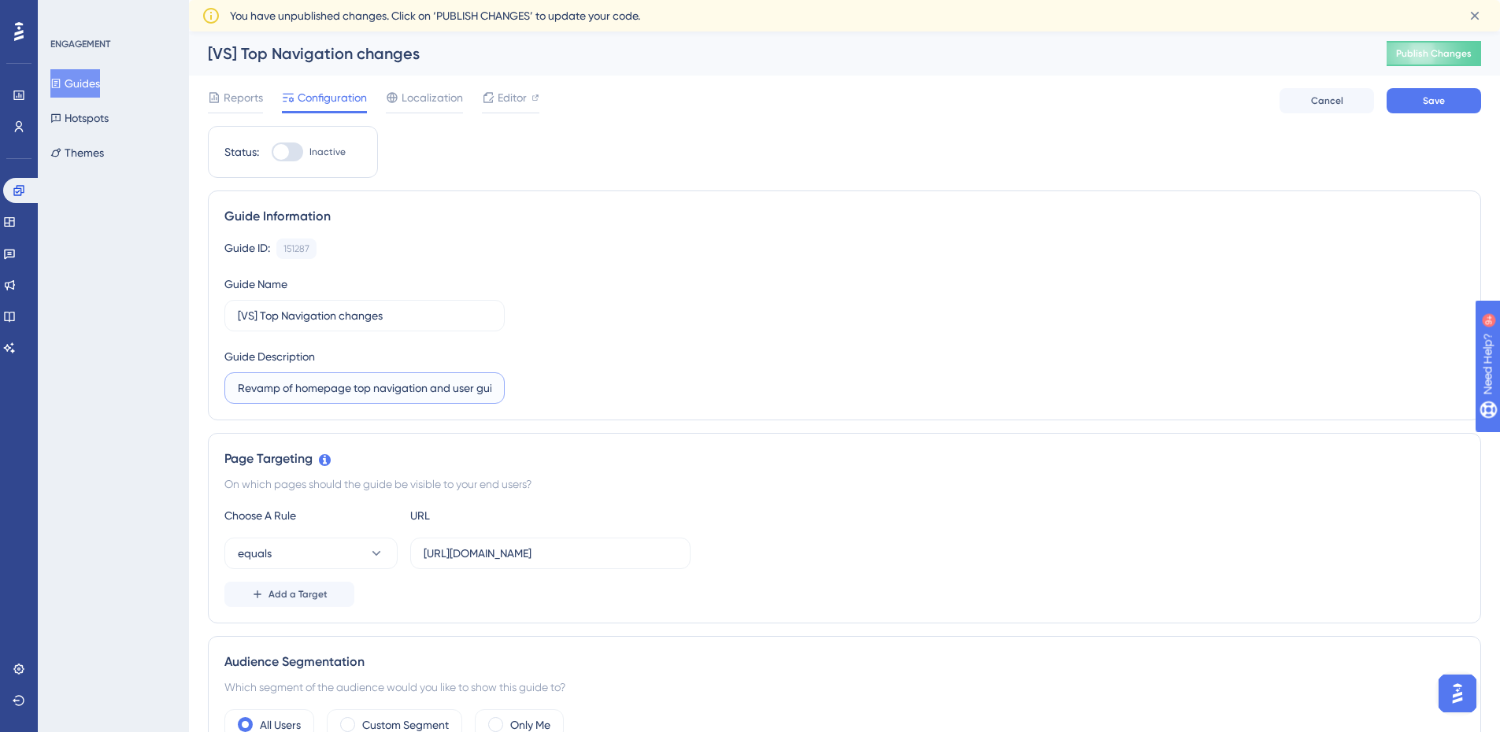
click at [473, 384] on input "Revamp of homepage top navigation and user guiding to show the changes" at bounding box center [365, 388] width 254 height 17
click at [287, 154] on div at bounding box center [281, 152] width 16 height 16
click at [272, 153] on input "Inactive" at bounding box center [271, 152] width 1 height 1
click at [280, 152] on div at bounding box center [288, 152] width 32 height 19
click at [272, 152] on input "Active" at bounding box center [271, 152] width 1 height 1
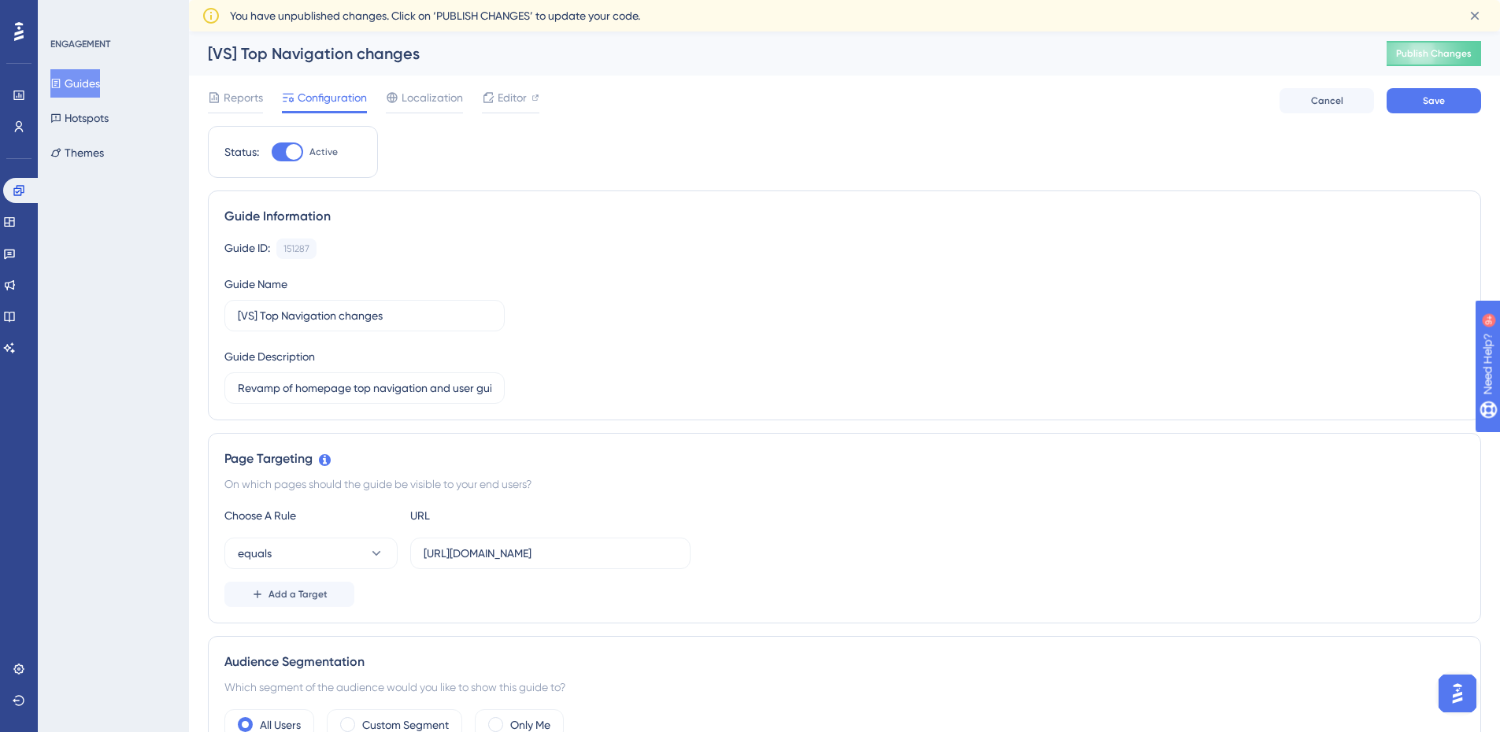
checkbox input "false"
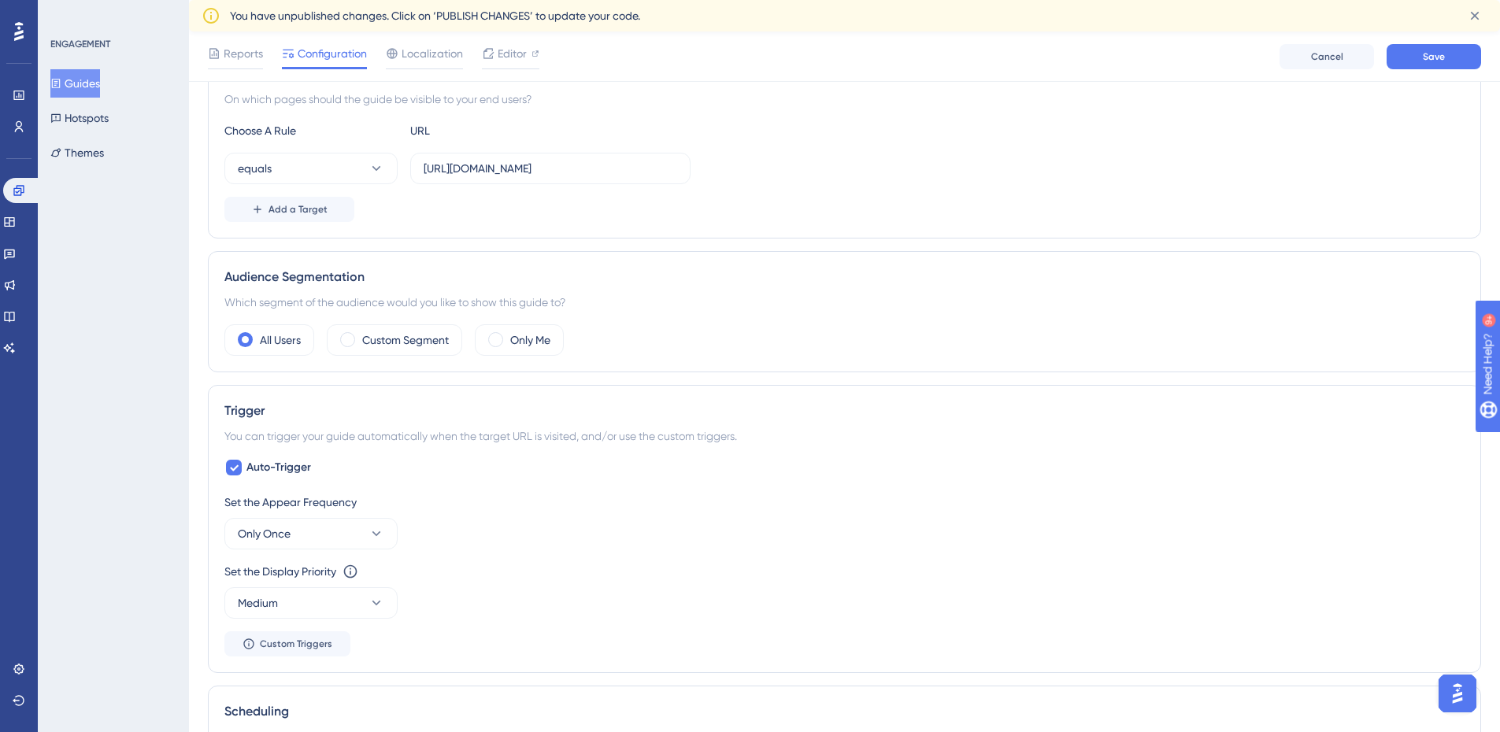
scroll to position [394, 0]
click at [333, 338] on div "Custom Segment" at bounding box center [394, 338] width 135 height 32
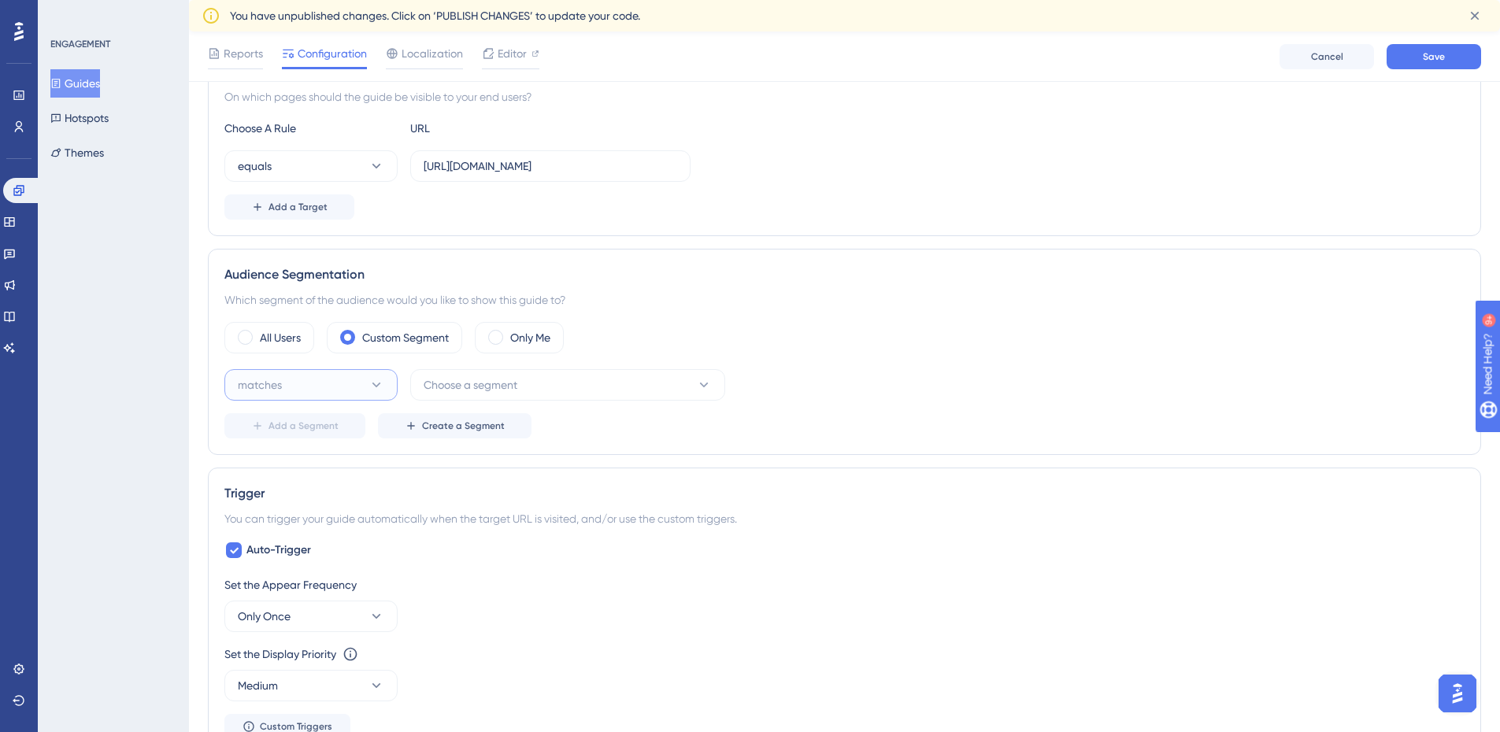
click at [348, 378] on button "matches" at bounding box center [310, 385] width 173 height 32
click at [330, 417] on div "matches matches doesn't match doesn't match" at bounding box center [310, 448] width 173 height 83
click at [327, 421] on div "matches matches" at bounding box center [311, 433] width 128 height 32
click at [484, 397] on button "Choose a segment" at bounding box center [567, 385] width 315 height 32
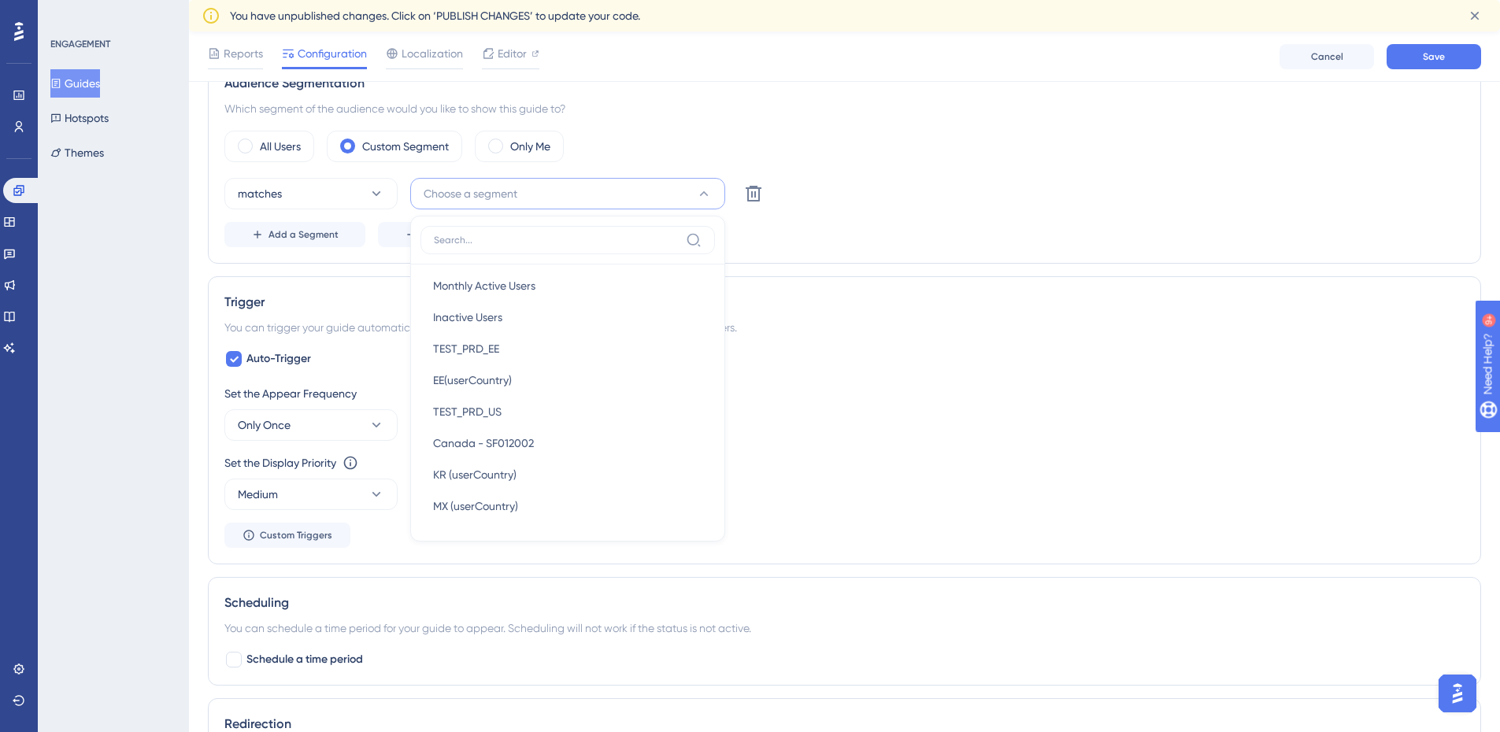
scroll to position [0, 0]
click at [828, 230] on div "Add a Segment Create a Segment" at bounding box center [844, 234] width 1240 height 25
click at [376, 194] on icon at bounding box center [377, 194] width 16 height 16
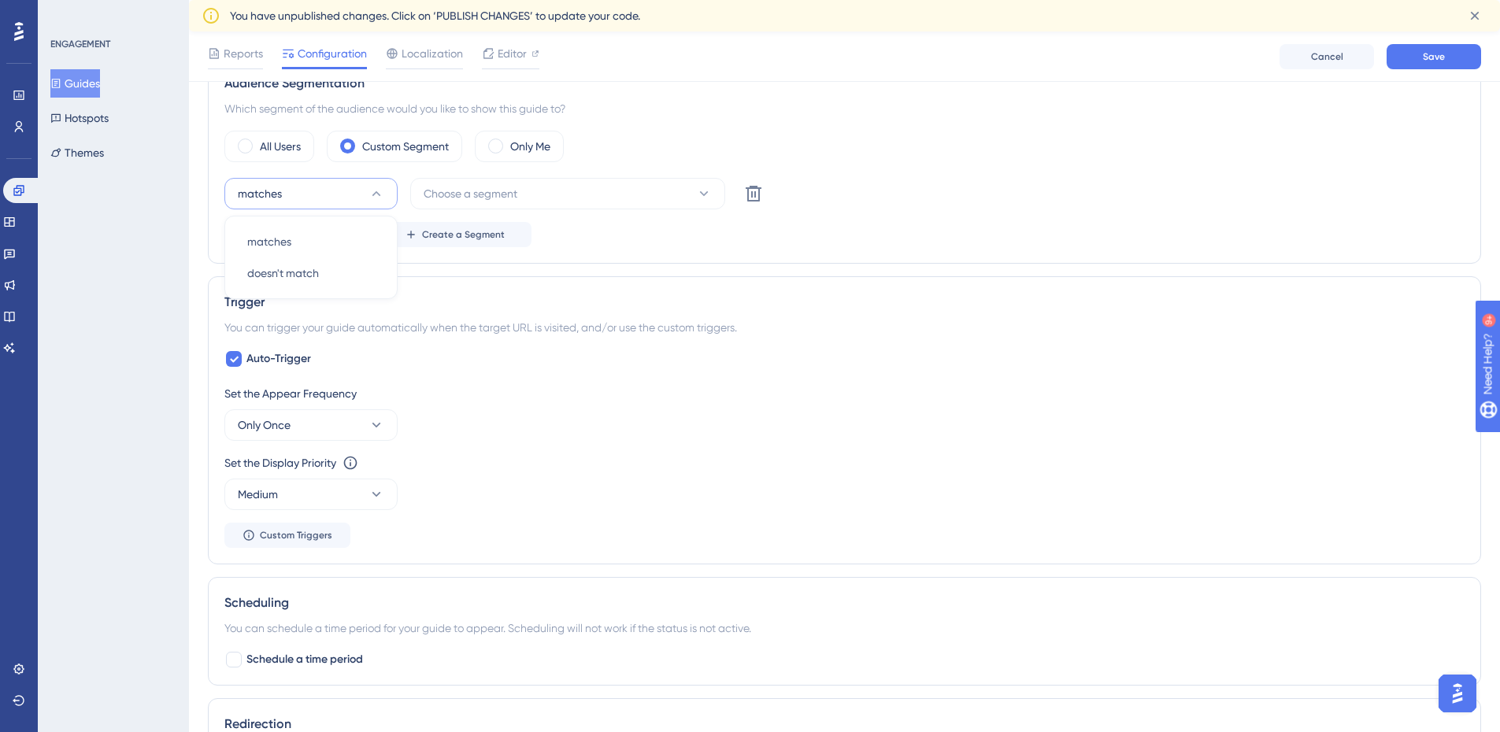
click at [847, 247] on div "Add a Segment Create a Segment" at bounding box center [844, 234] width 1240 height 25
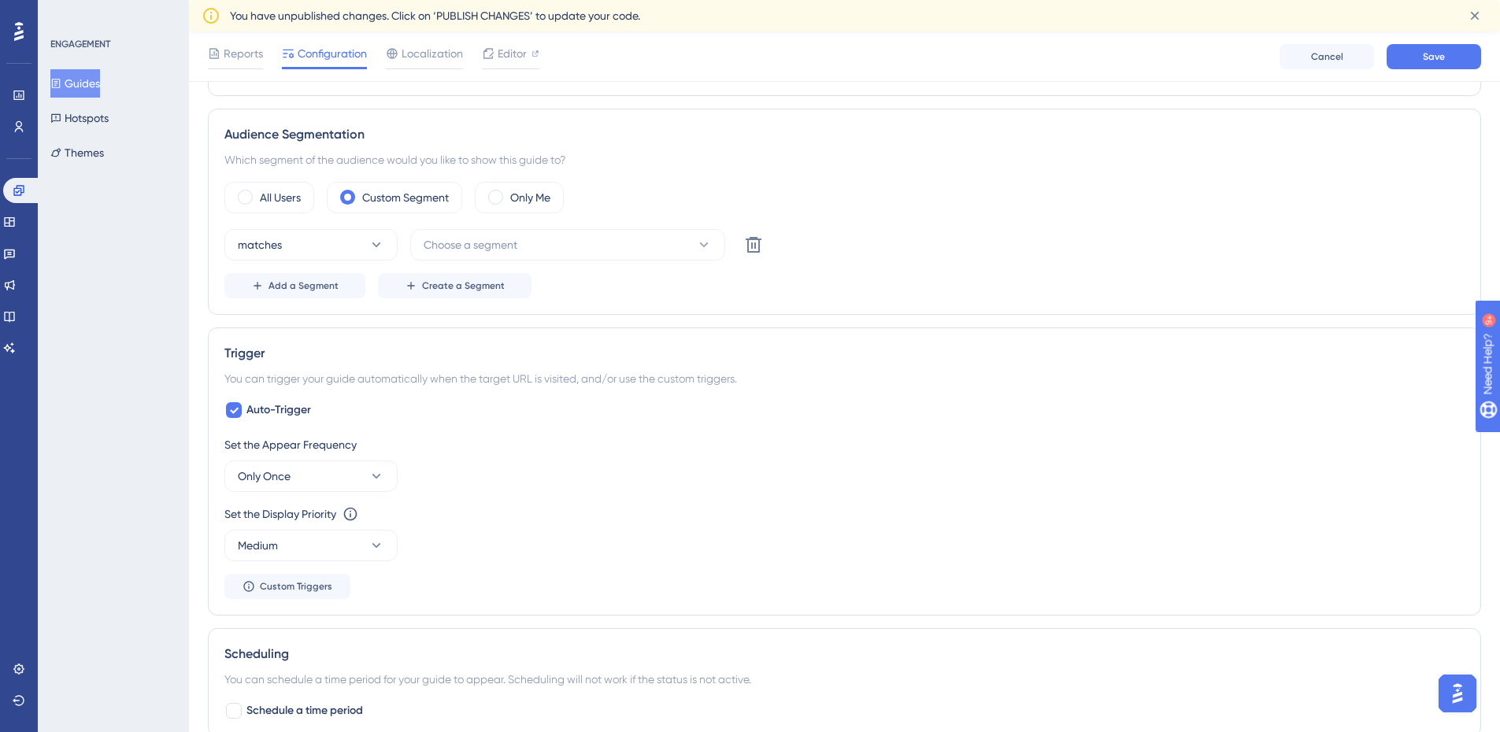
scroll to position [506, 0]
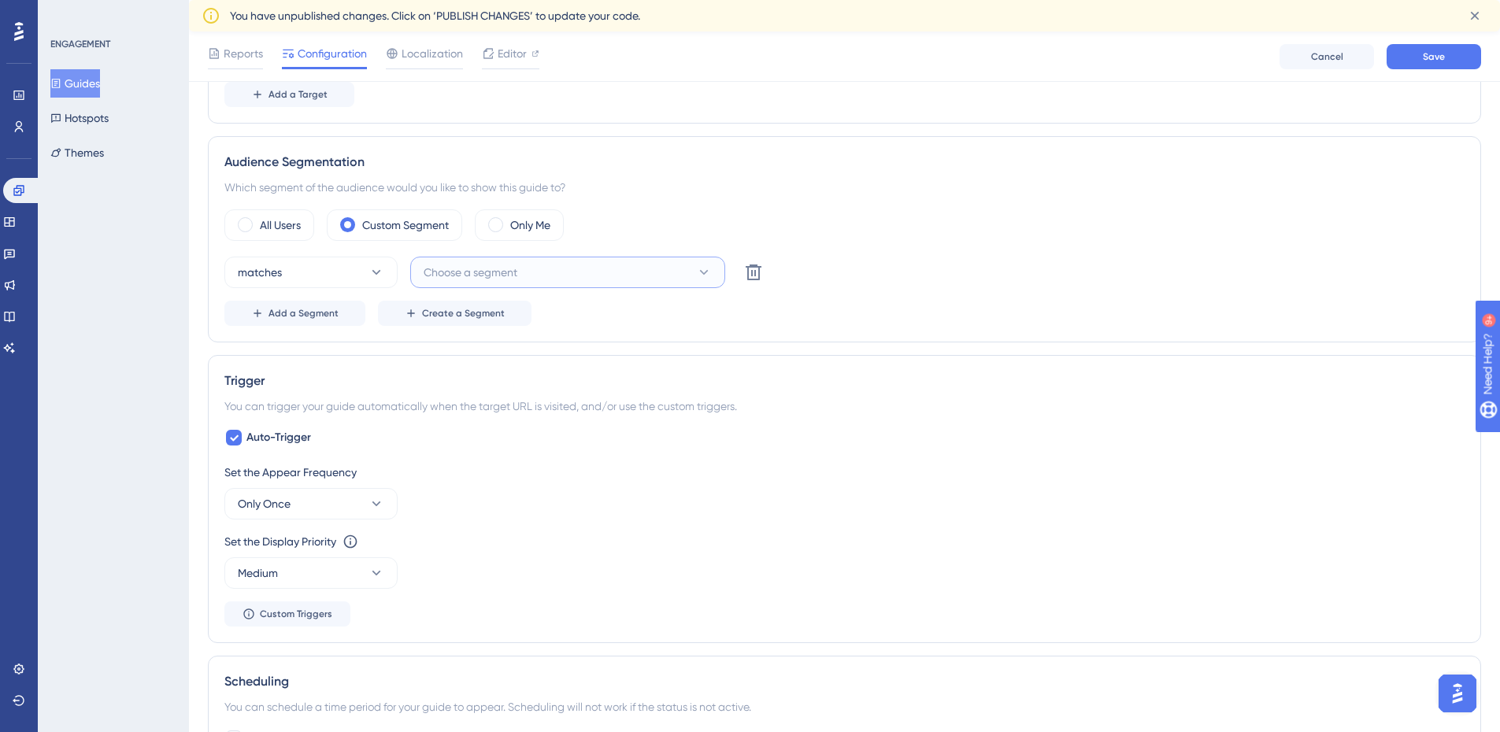
click at [691, 269] on button "Choose a segment" at bounding box center [567, 273] width 315 height 32
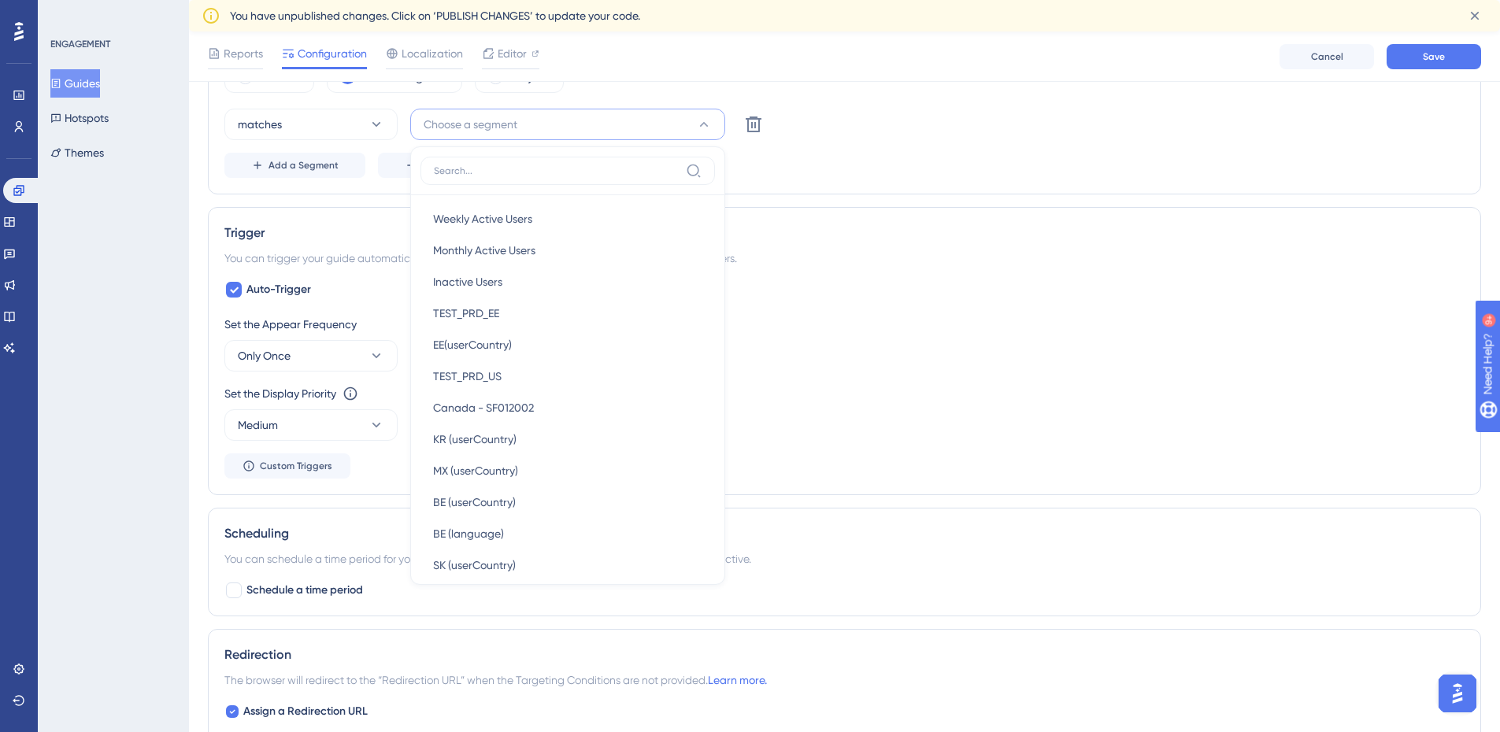
scroll to position [0, 0]
click at [909, 171] on div "Add a Segment Create a Segment" at bounding box center [844, 165] width 1240 height 25
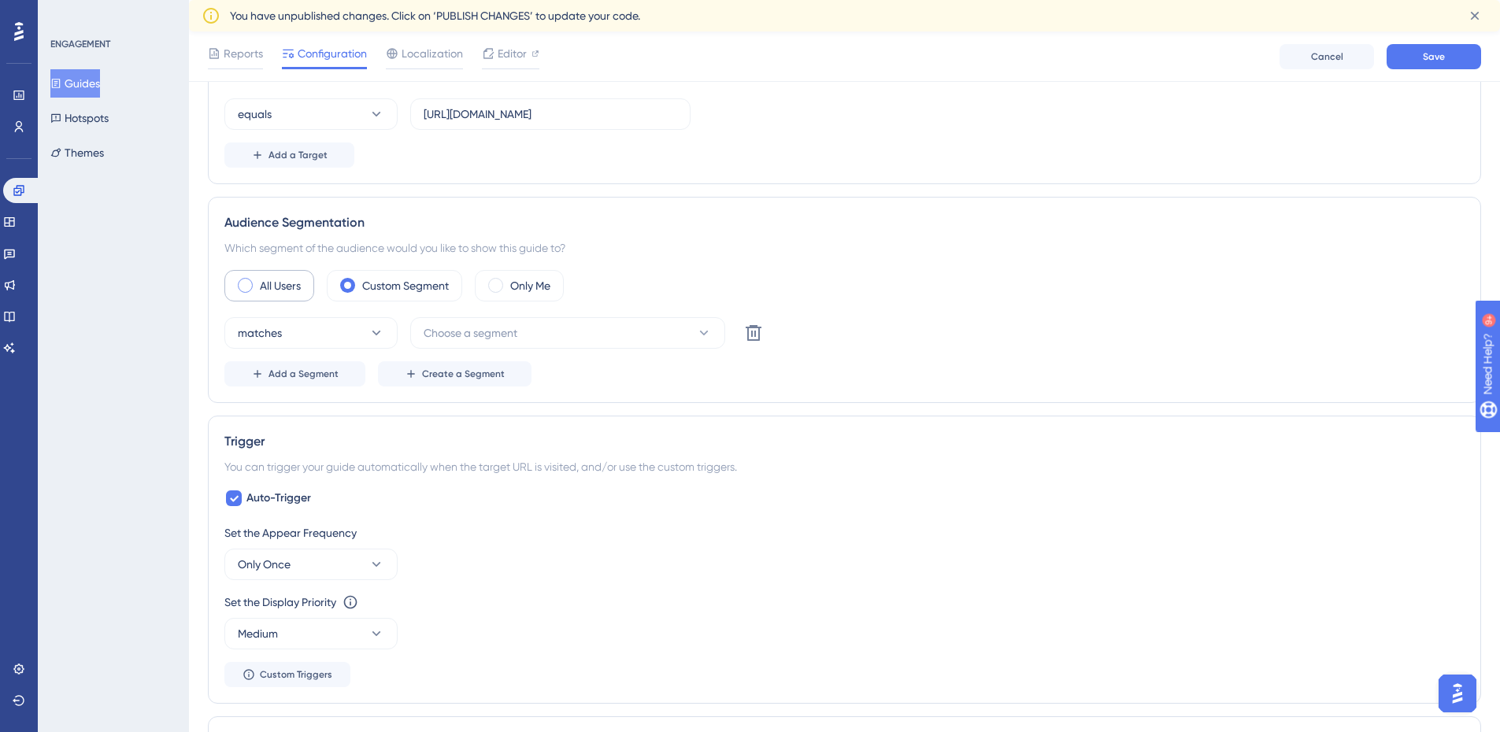
scroll to position [418, 0]
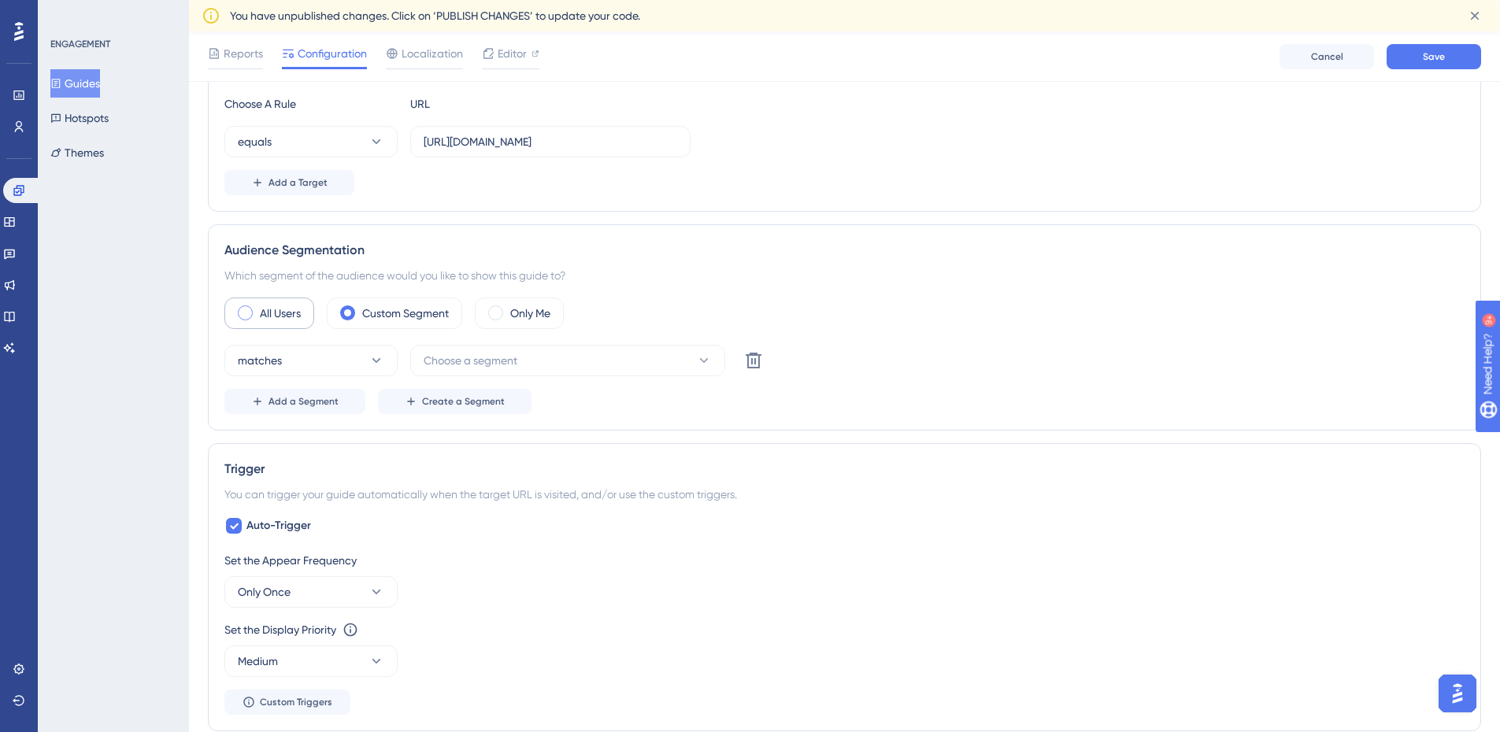
click at [251, 312] on span at bounding box center [245, 313] width 15 height 15
click at [258, 308] on input "radio" at bounding box center [258, 308] width 0 height 0
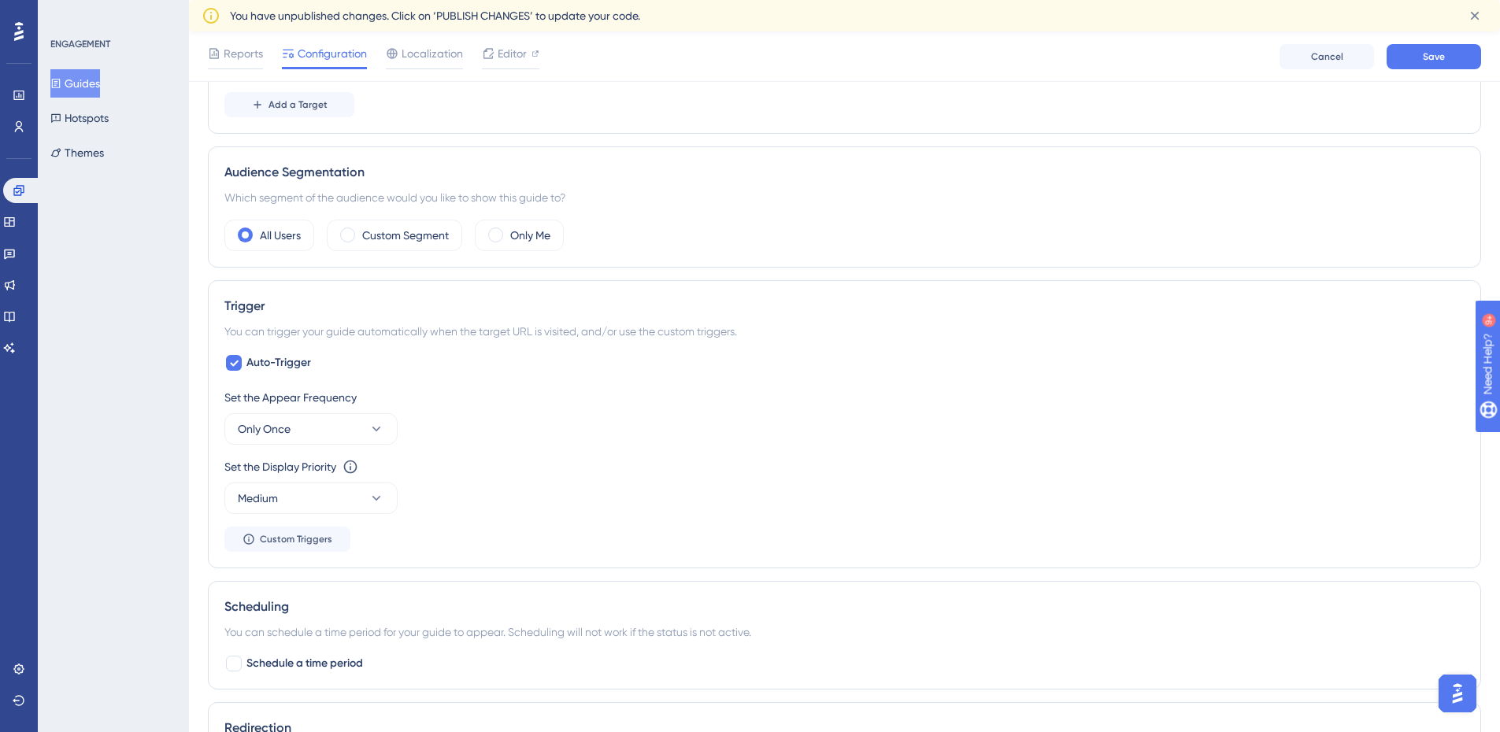
scroll to position [497, 0]
click at [285, 427] on span "Only Once" at bounding box center [264, 428] width 53 height 19
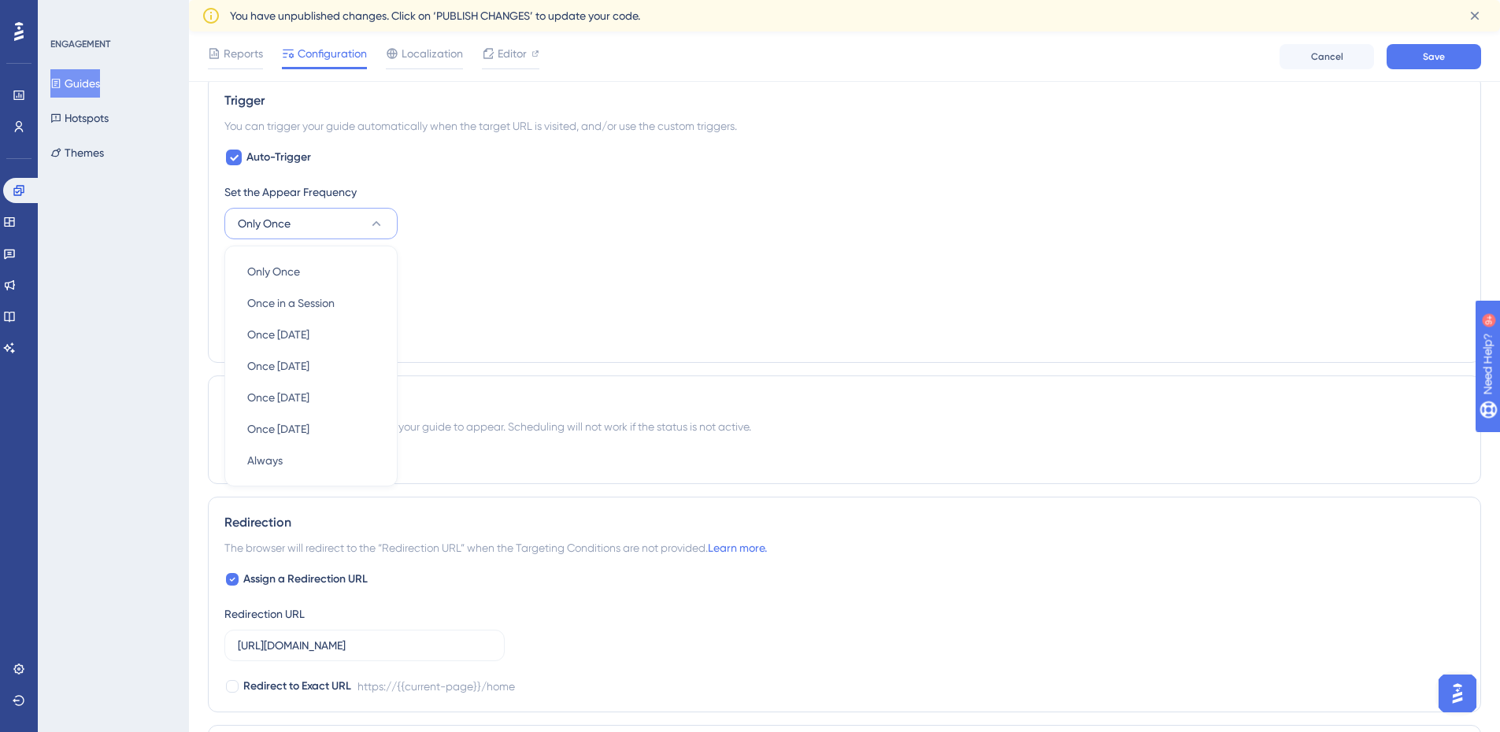
click at [451, 261] on div "Set the Display Priority This option will set the display priority between auto…" at bounding box center [844, 261] width 1240 height 19
click at [273, 212] on button "Only Once" at bounding box center [310, 224] width 173 height 32
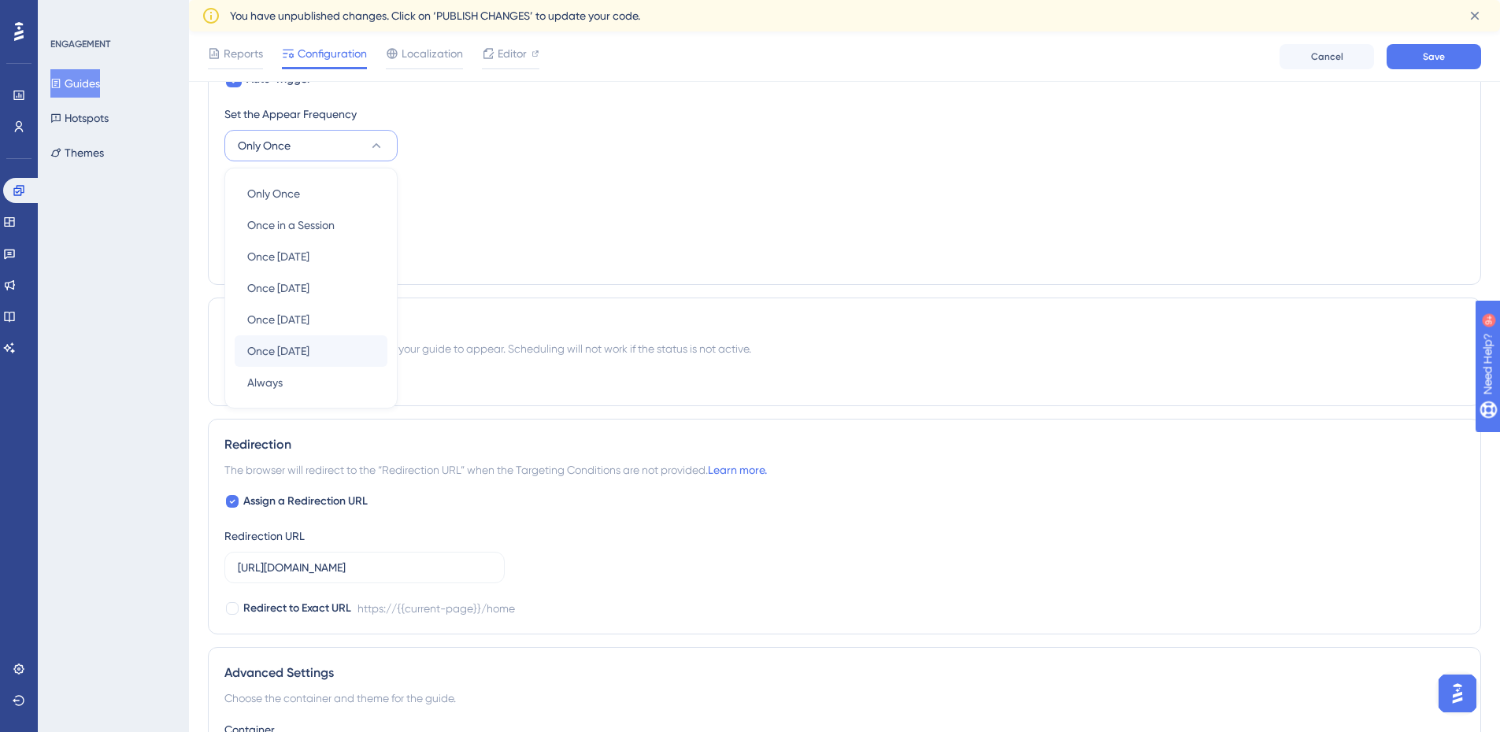
scroll to position [781, 0]
click at [286, 189] on span "Only Once" at bounding box center [273, 193] width 53 height 19
click at [551, 221] on div "Set the Display Priority This option will set the display priority between auto…" at bounding box center [844, 201] width 1240 height 57
click at [372, 218] on icon at bounding box center [377, 214] width 16 height 16
click at [521, 232] on div "Set the Appear Frequency Only Once Set the Display Priority This option will se…" at bounding box center [844, 186] width 1240 height 164
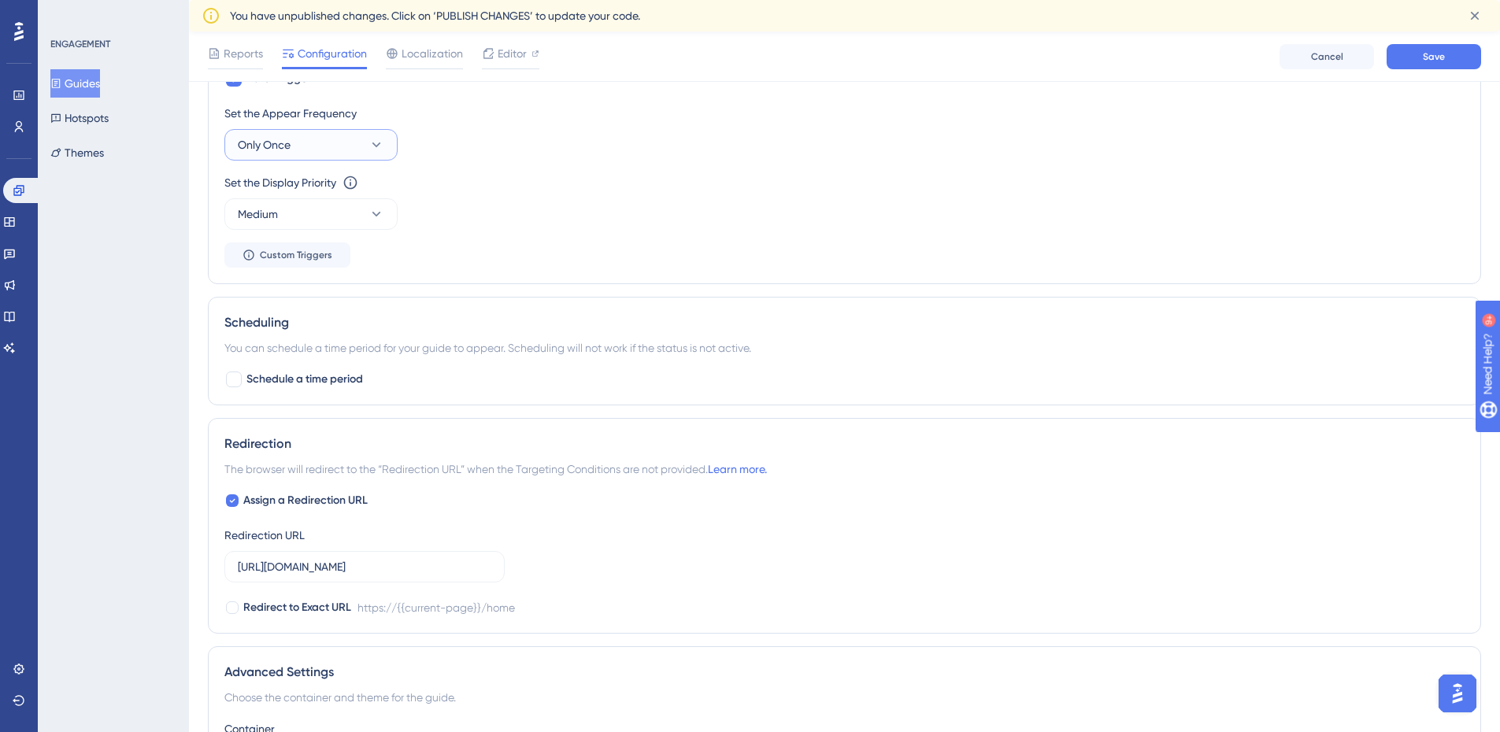
click at [358, 149] on button "Only Once" at bounding box center [310, 145] width 173 height 32
click at [567, 169] on div "Set the Appear Frequency Only Once Only Once Only Once Once in a Session Once i…" at bounding box center [844, 186] width 1240 height 164
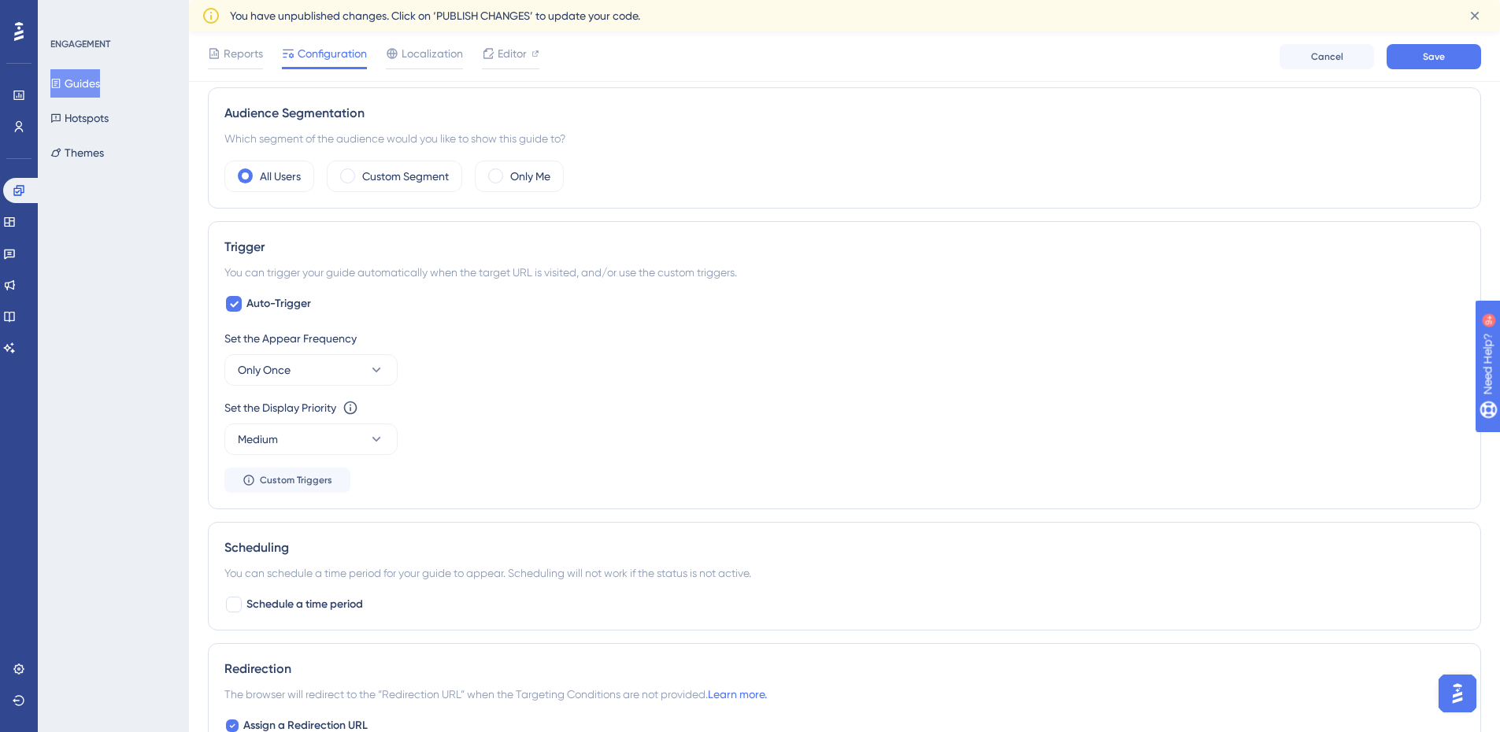
scroll to position [583, 0]
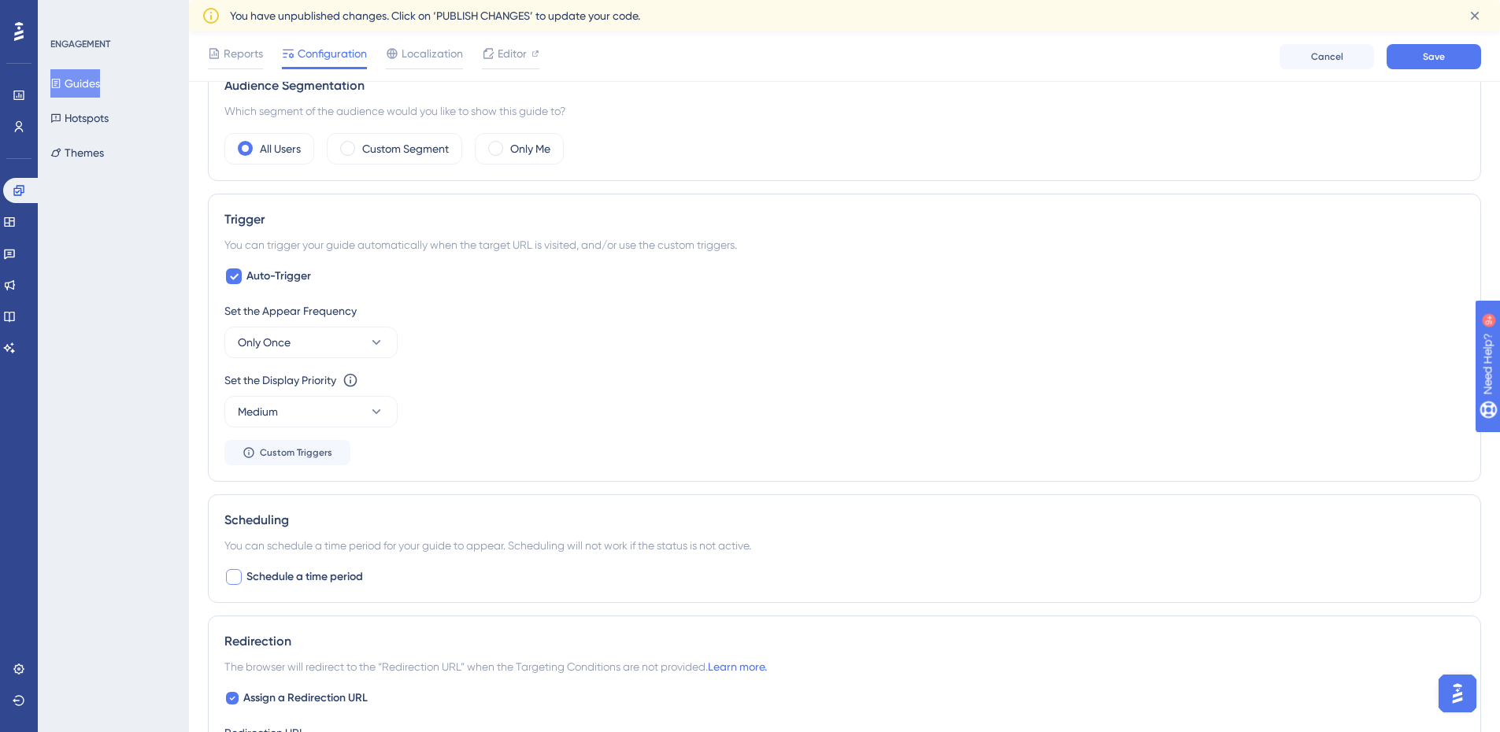
click at [235, 575] on div at bounding box center [234, 577] width 16 height 16
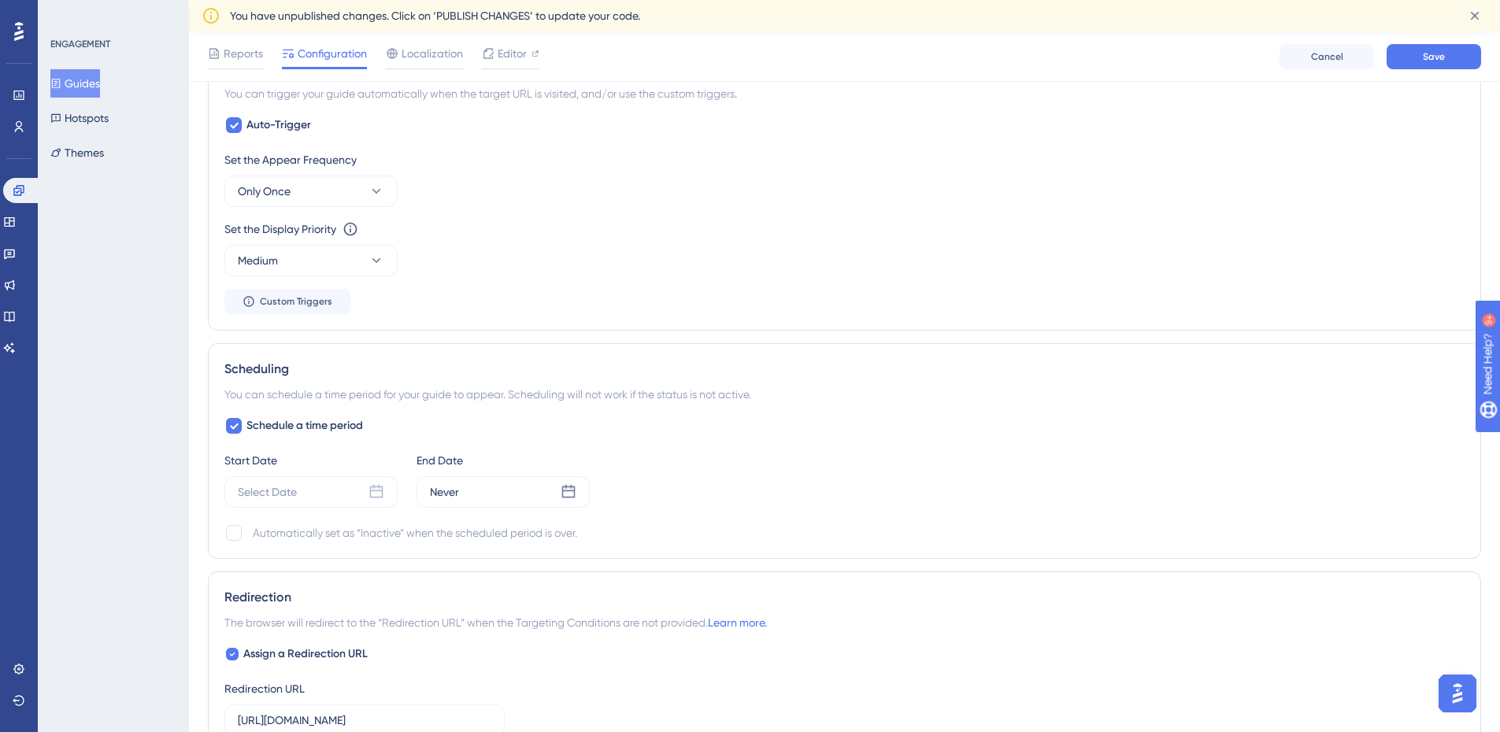
scroll to position [740, 0]
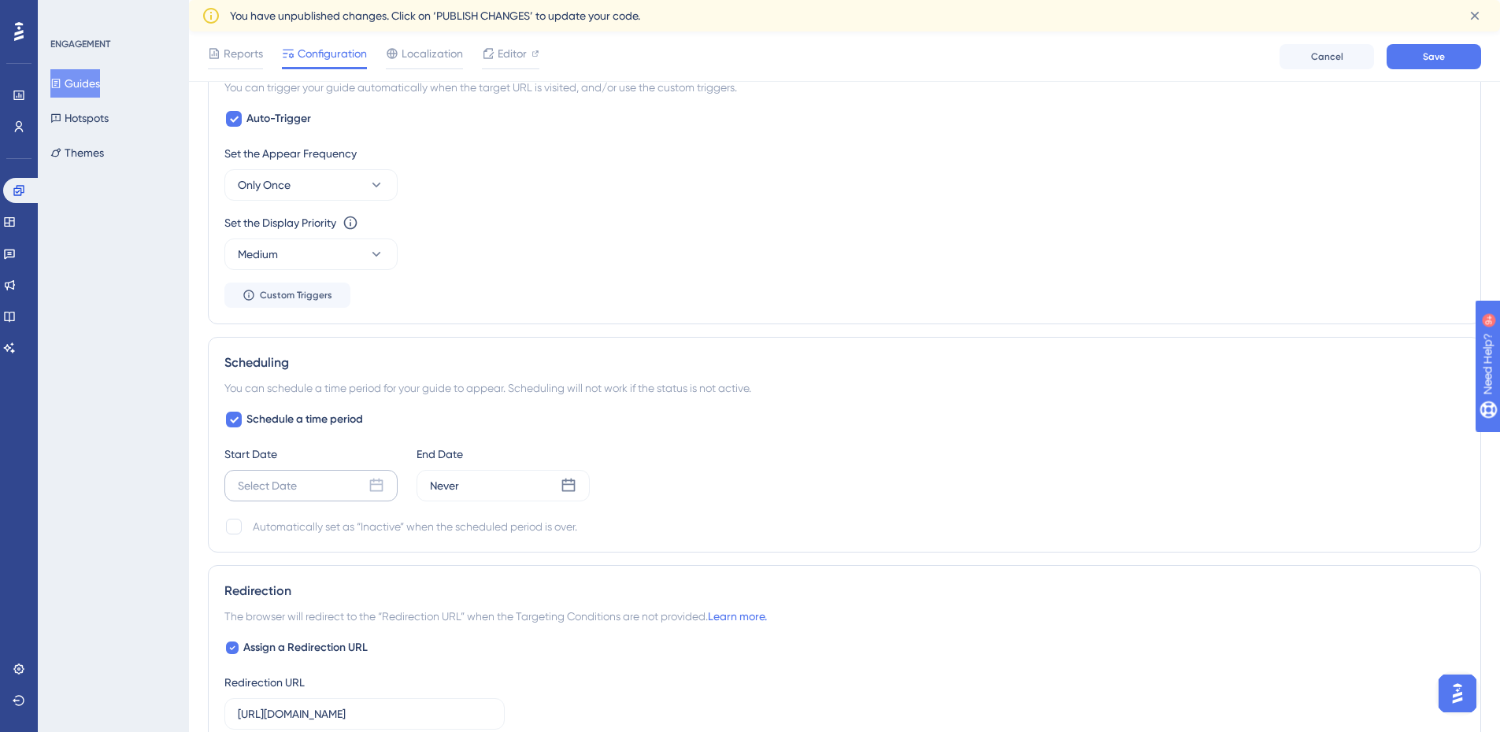
click at [375, 487] on icon at bounding box center [377, 486] width 16 height 16
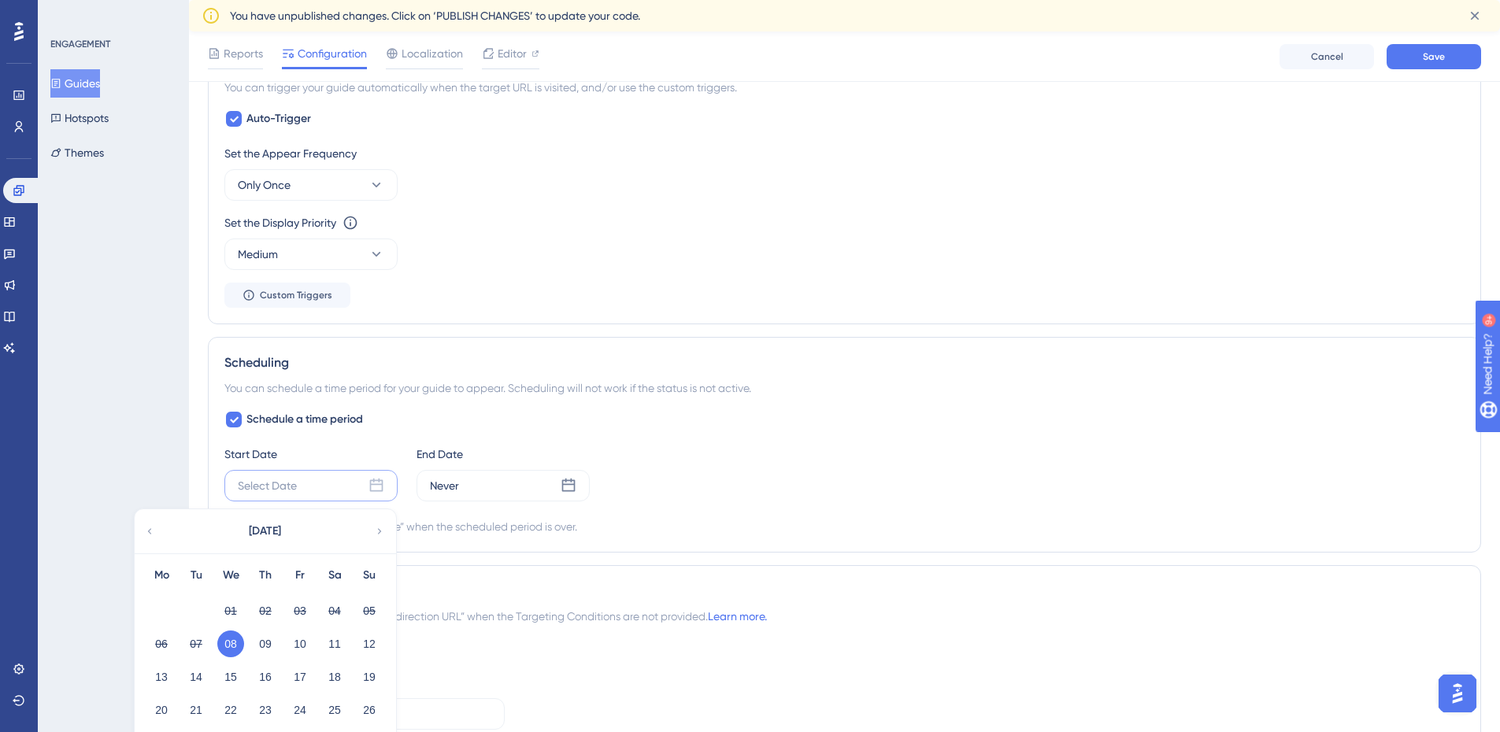
click at [375, 487] on icon at bounding box center [377, 486] width 16 height 16
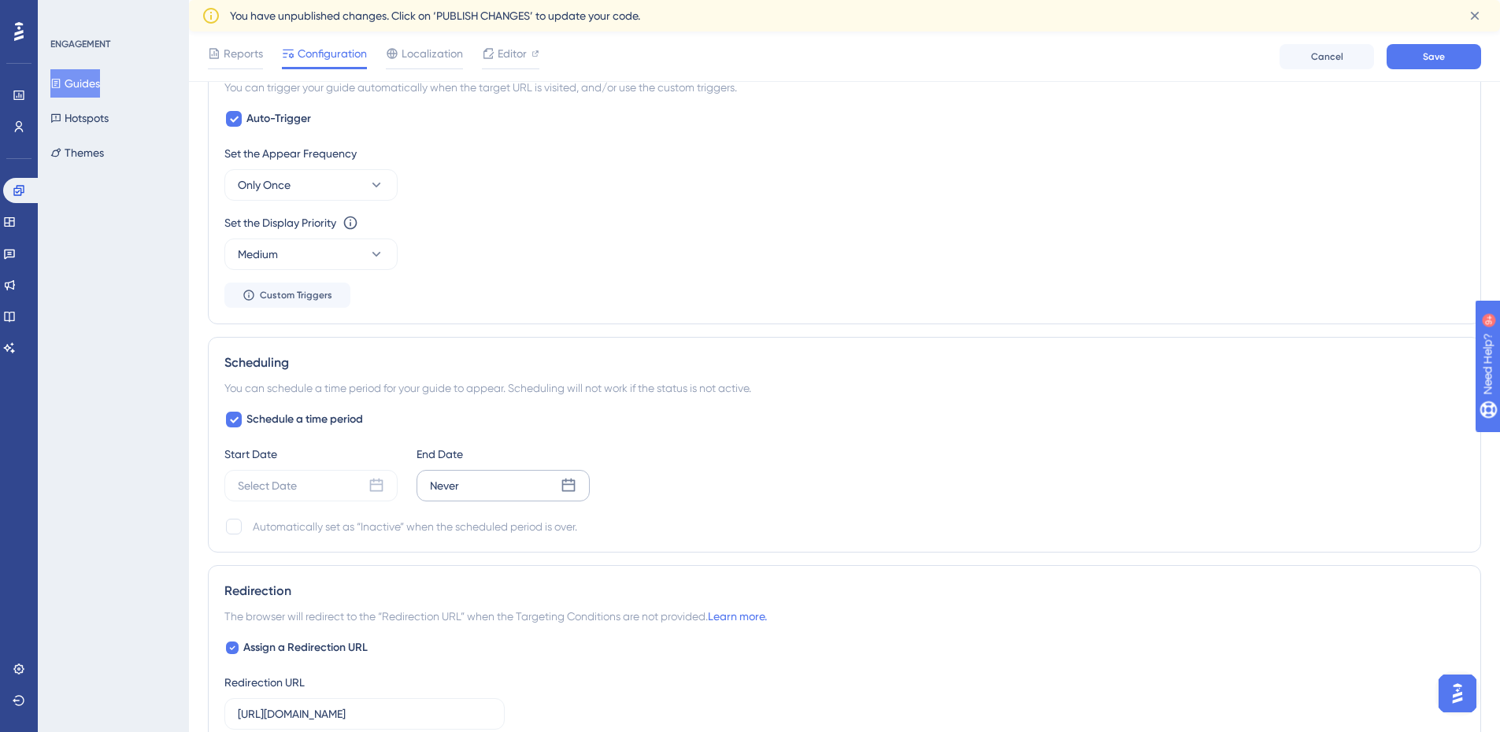
click at [571, 485] on icon at bounding box center [568, 485] width 13 height 13
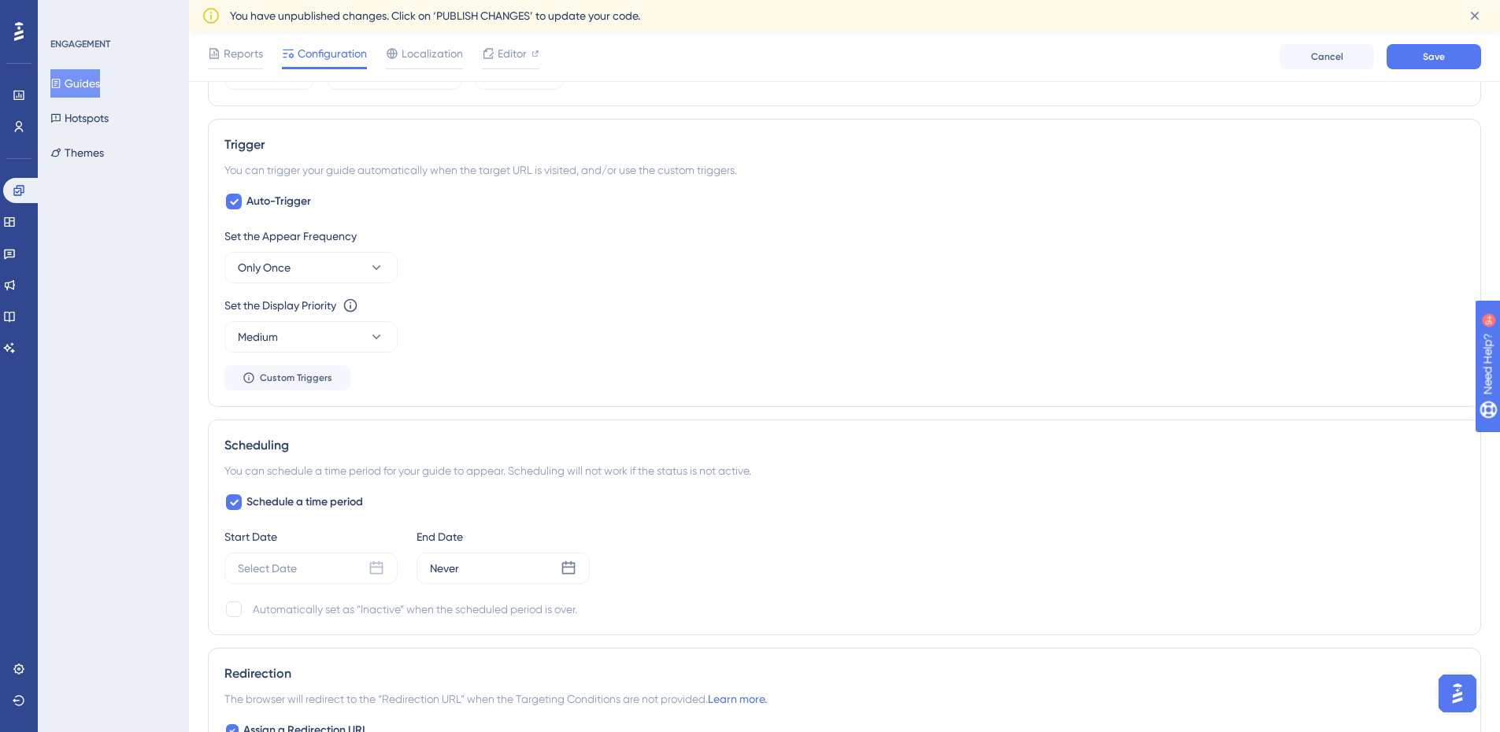
scroll to position [583, 0]
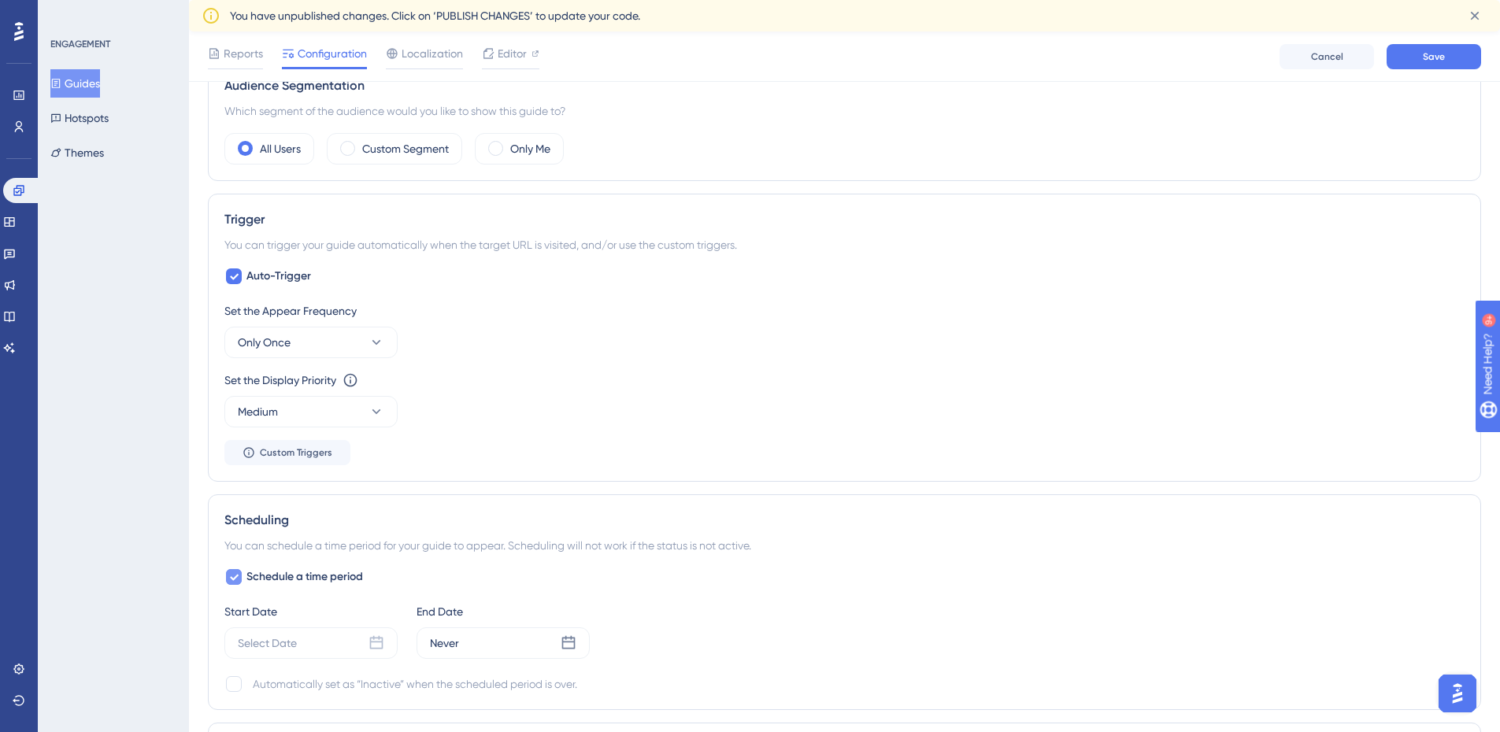
click at [276, 573] on span "Schedule a time period" at bounding box center [305, 577] width 117 height 19
checkbox input "false"
click at [306, 350] on button "Only Once" at bounding box center [310, 343] width 173 height 32
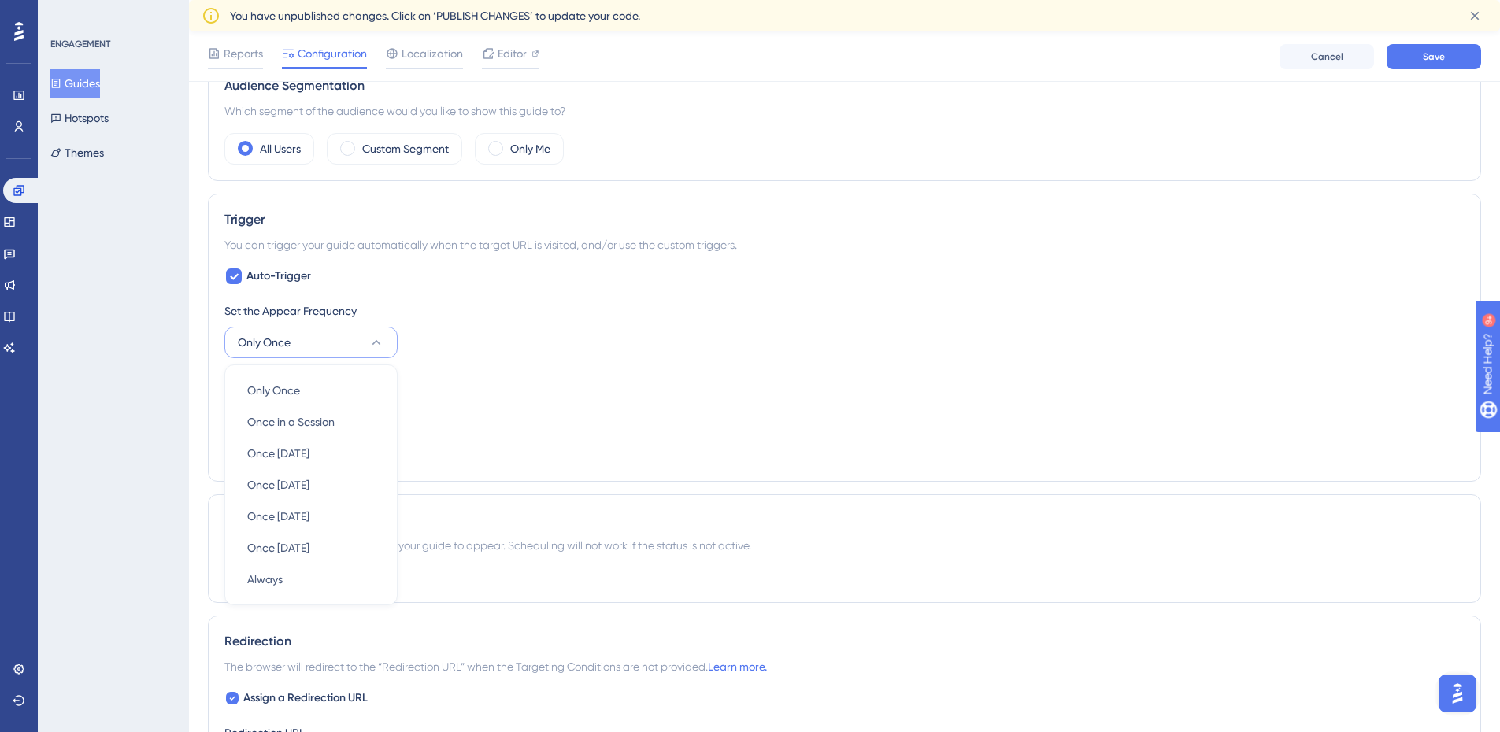
scroll to position [702, 0]
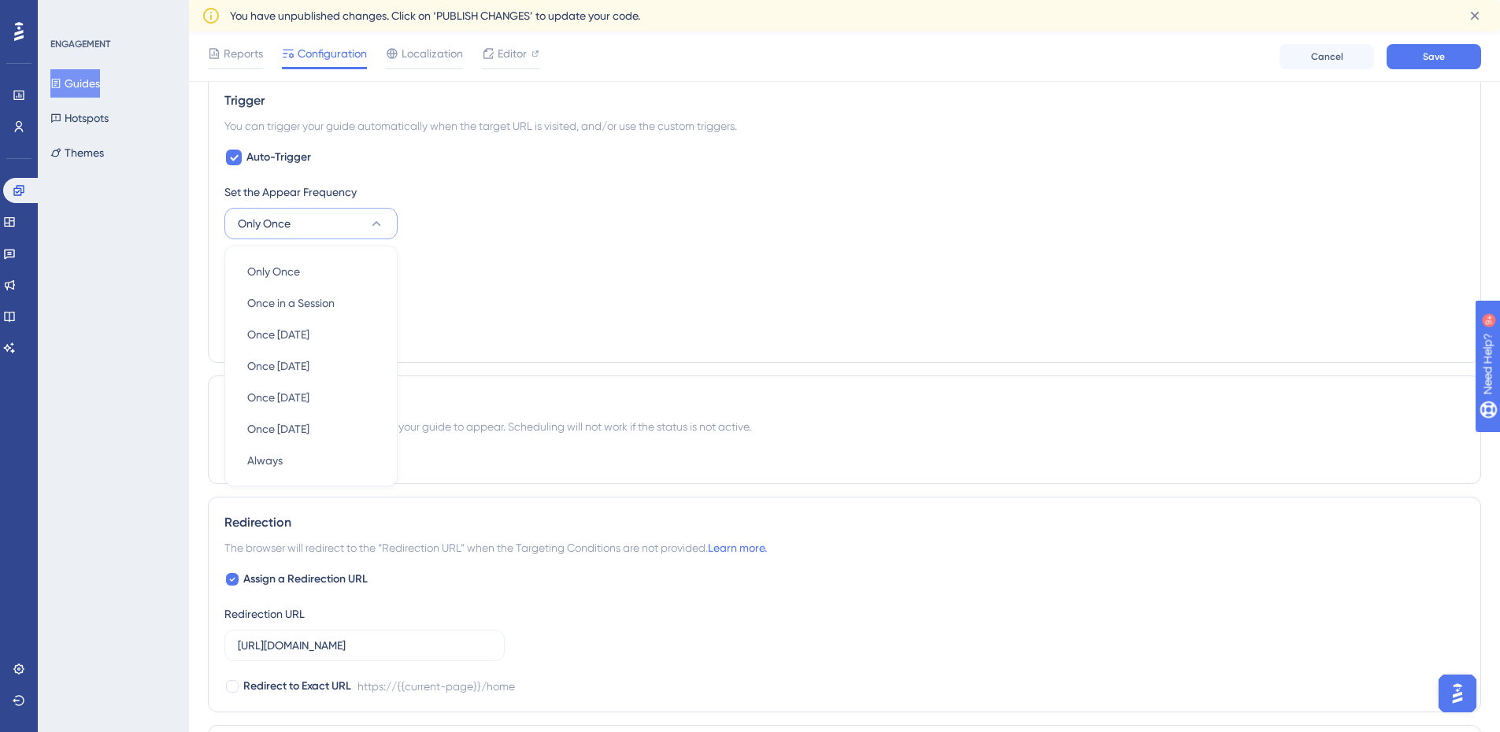
click at [714, 282] on div "Set the Display Priority This option will set the display priority between auto…" at bounding box center [844, 280] width 1240 height 57
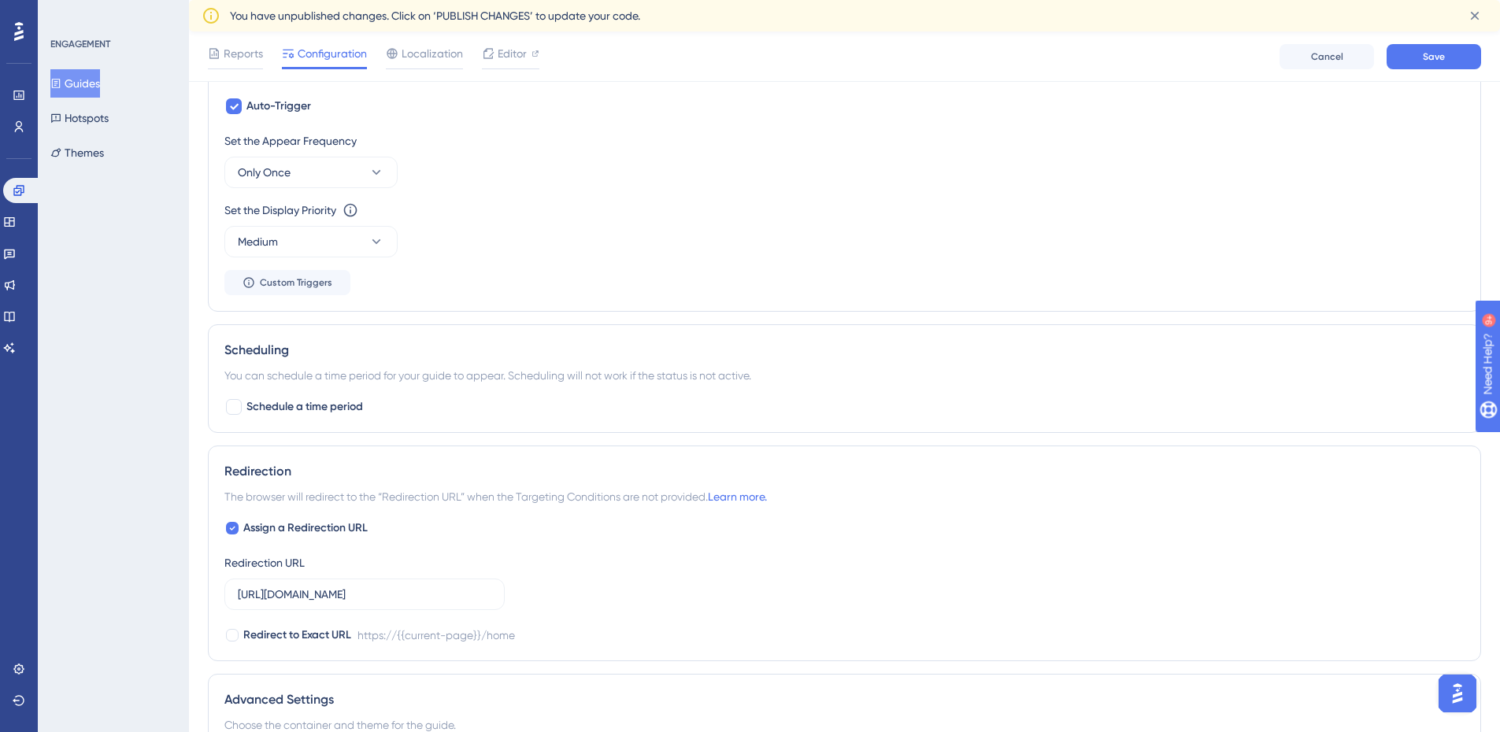
scroll to position [781, 0]
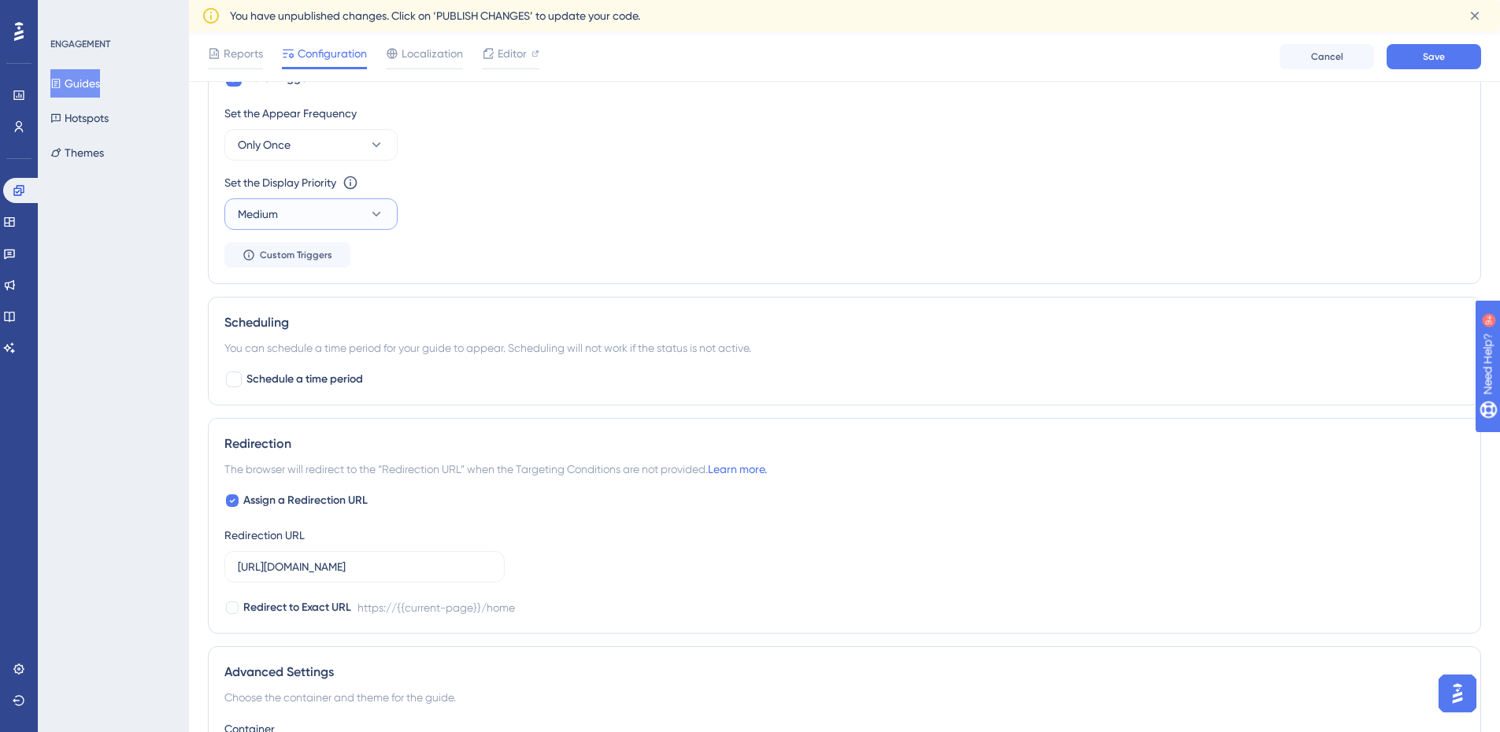
click at [361, 214] on button "Medium" at bounding box center [310, 214] width 173 height 32
click at [1029, 326] on div "Scheduling" at bounding box center [844, 322] width 1240 height 19
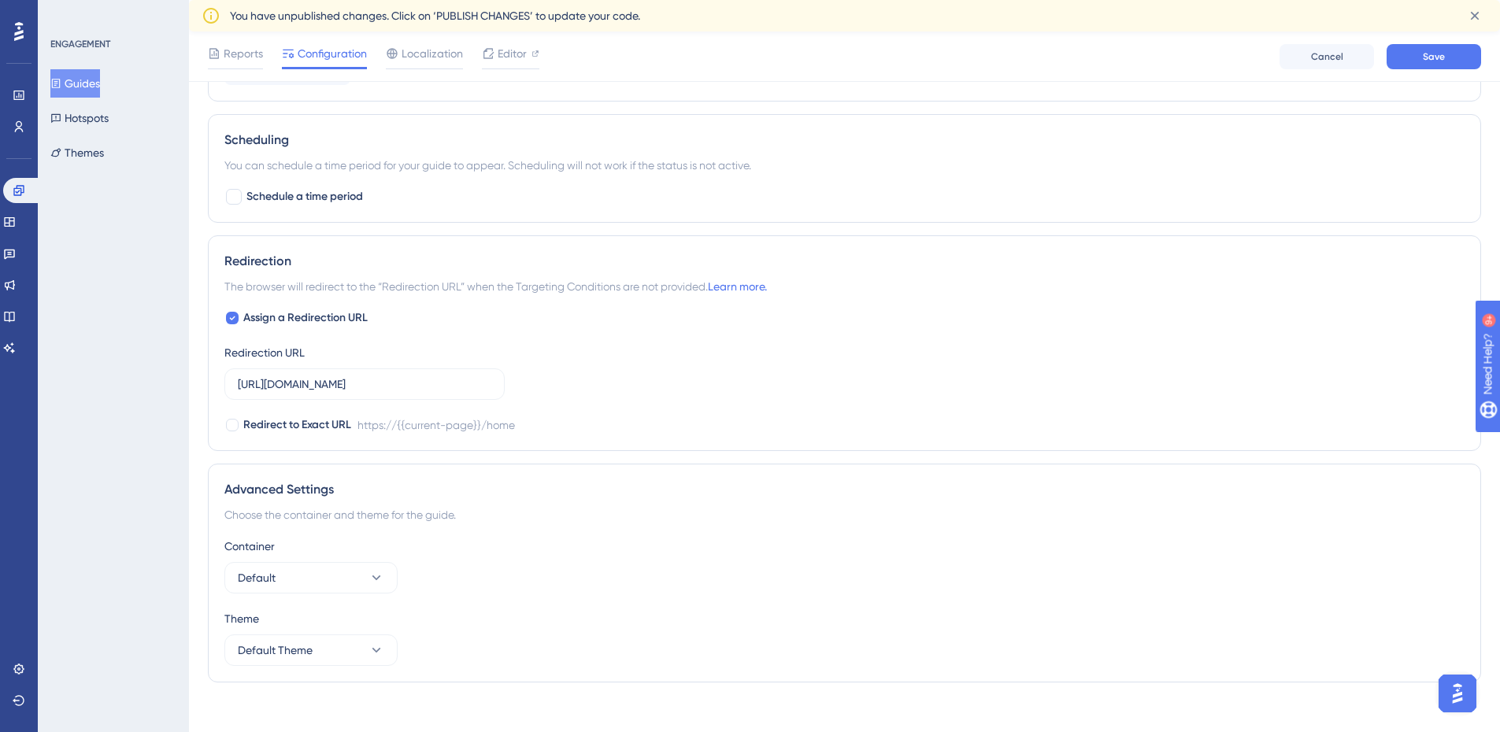
scroll to position [977, 0]
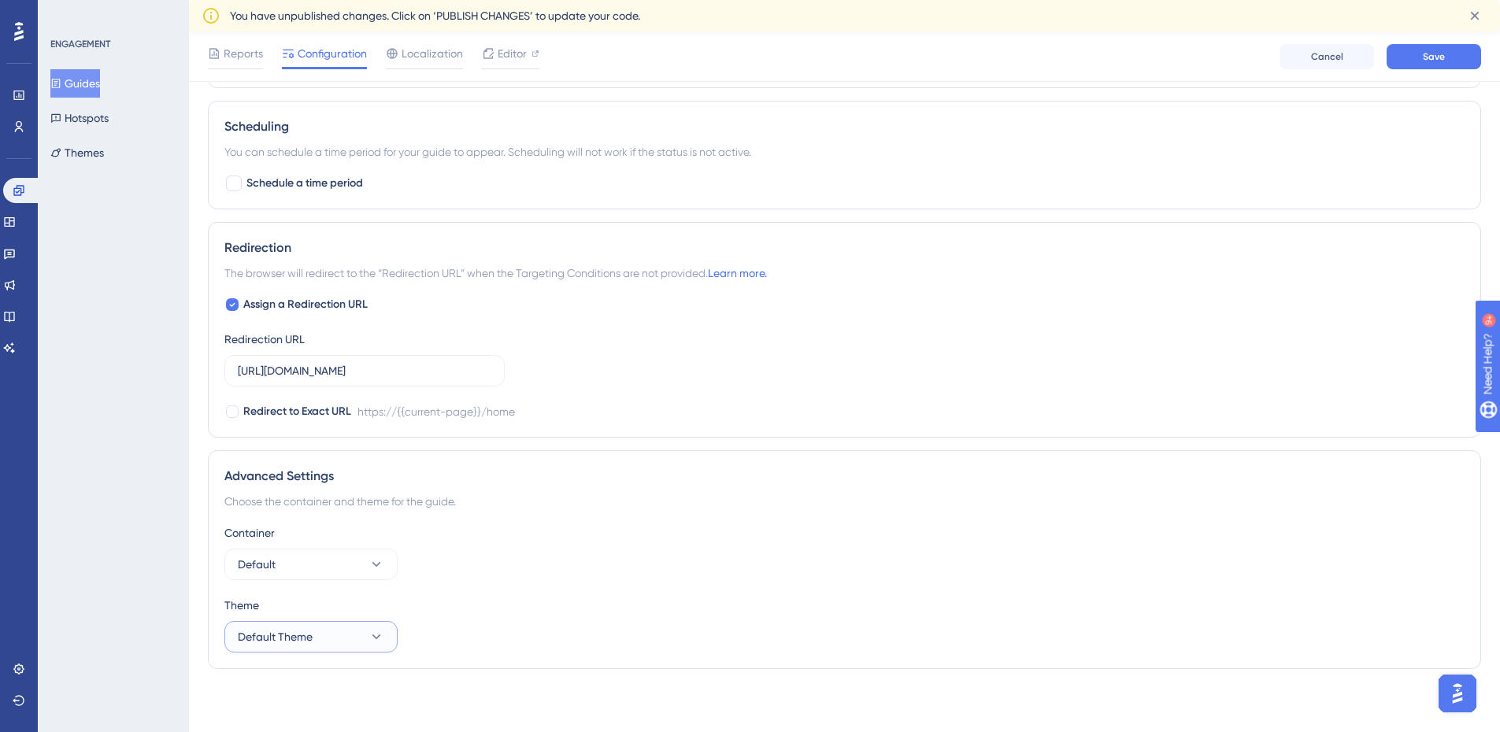
click at [339, 641] on button "Default Theme" at bounding box center [310, 637] width 173 height 32
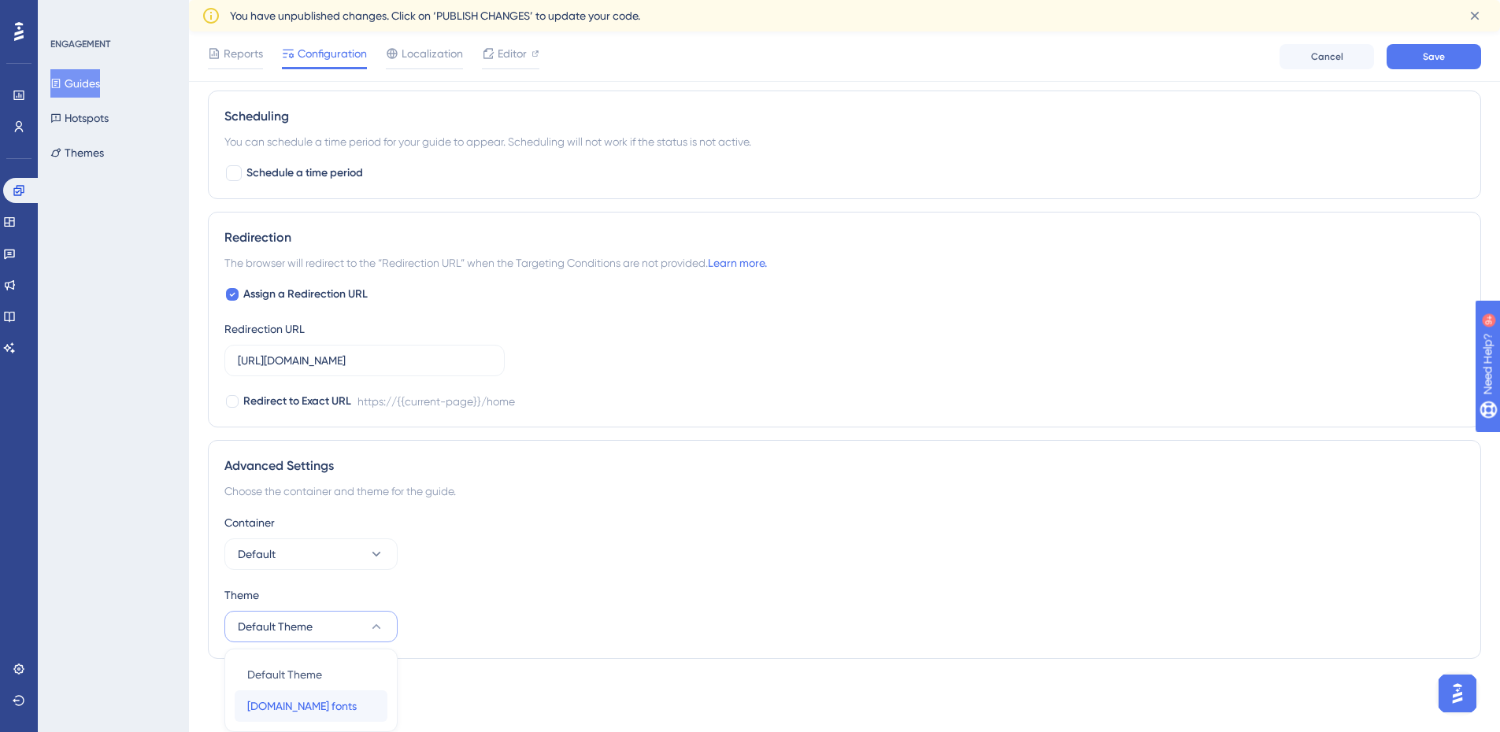
click at [324, 714] on span "[DOMAIN_NAME] fonts" at bounding box center [301, 706] width 109 height 19
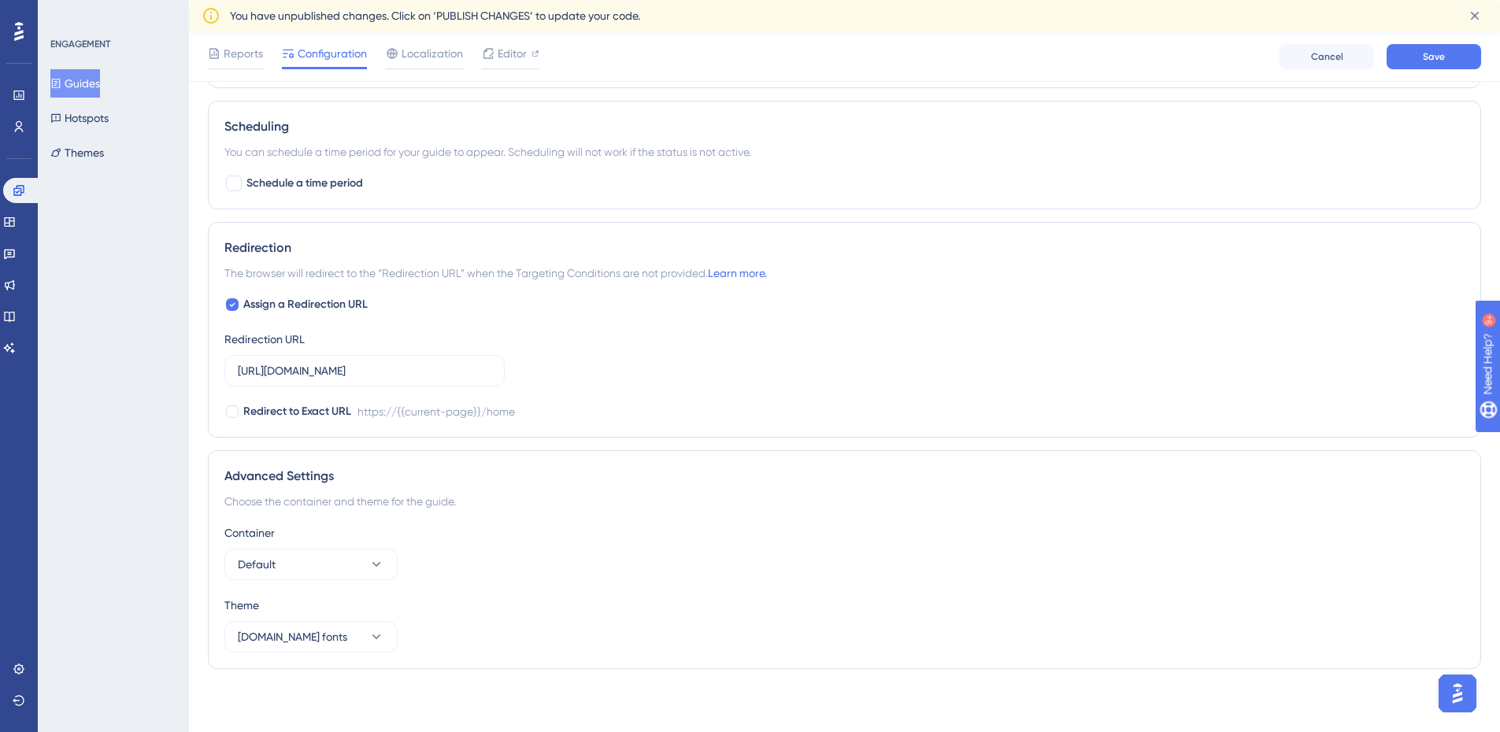
scroll to position [977, 0]
click at [362, 580] on button "Default" at bounding box center [310, 565] width 173 height 32
click at [369, 569] on icon at bounding box center [377, 565] width 16 height 16
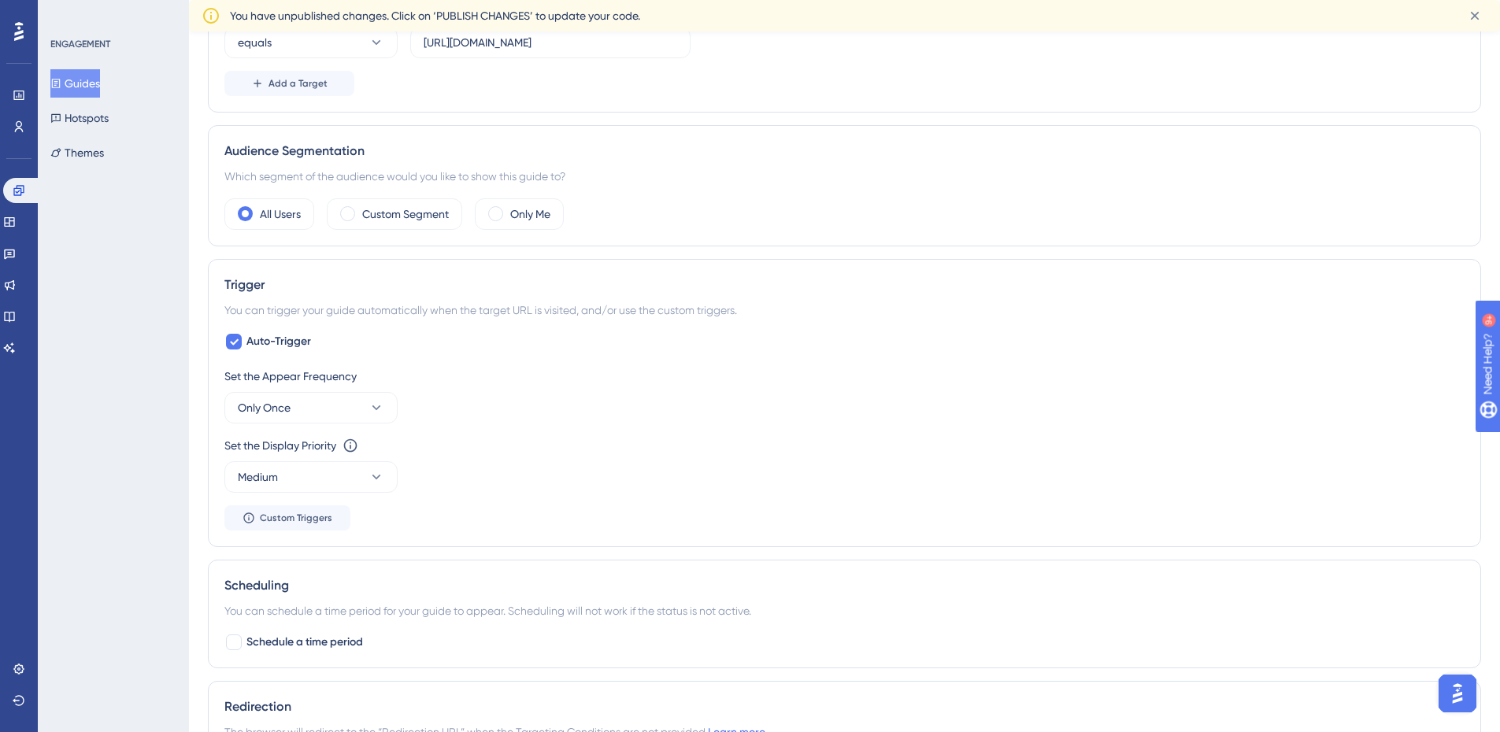
scroll to position [0, 0]
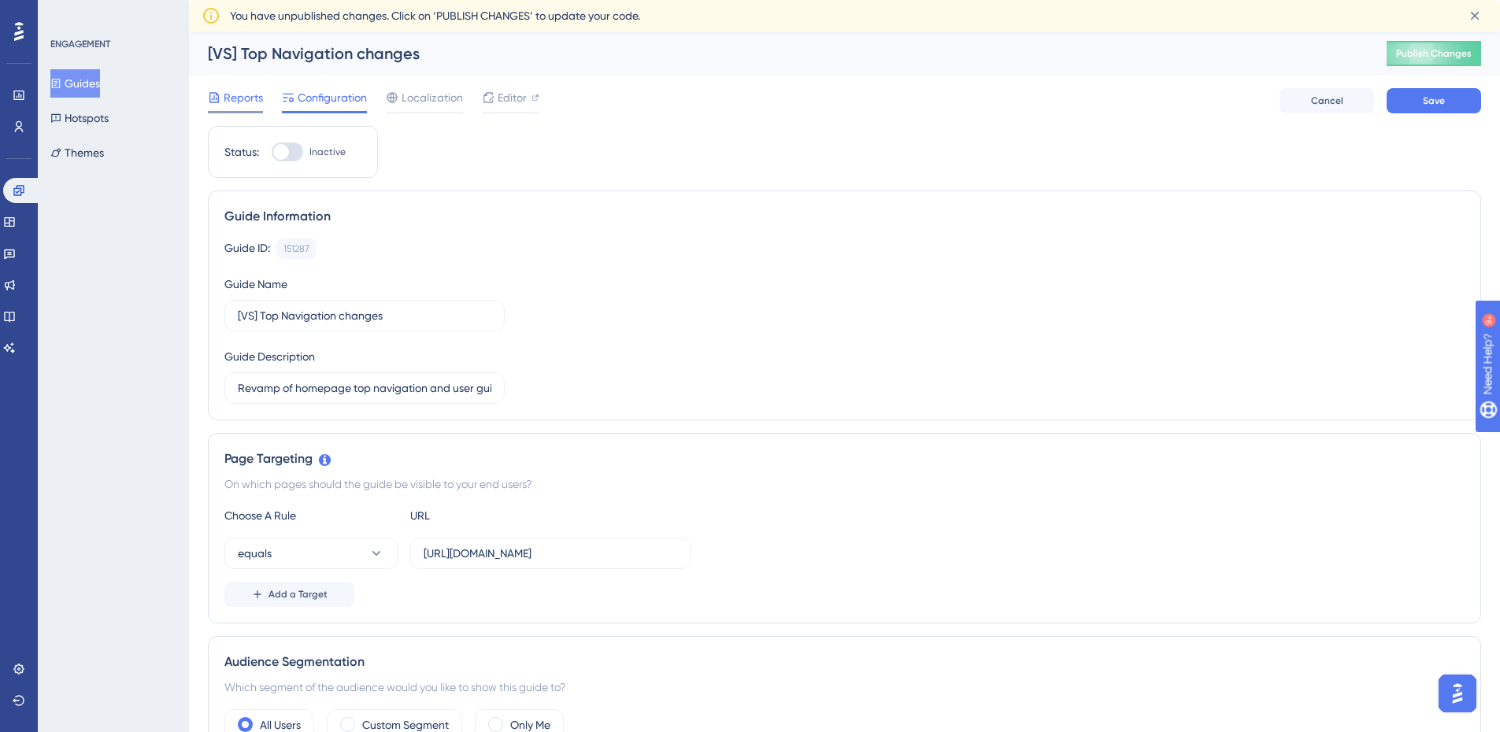
click at [250, 97] on span "Reports" at bounding box center [243, 97] width 39 height 19
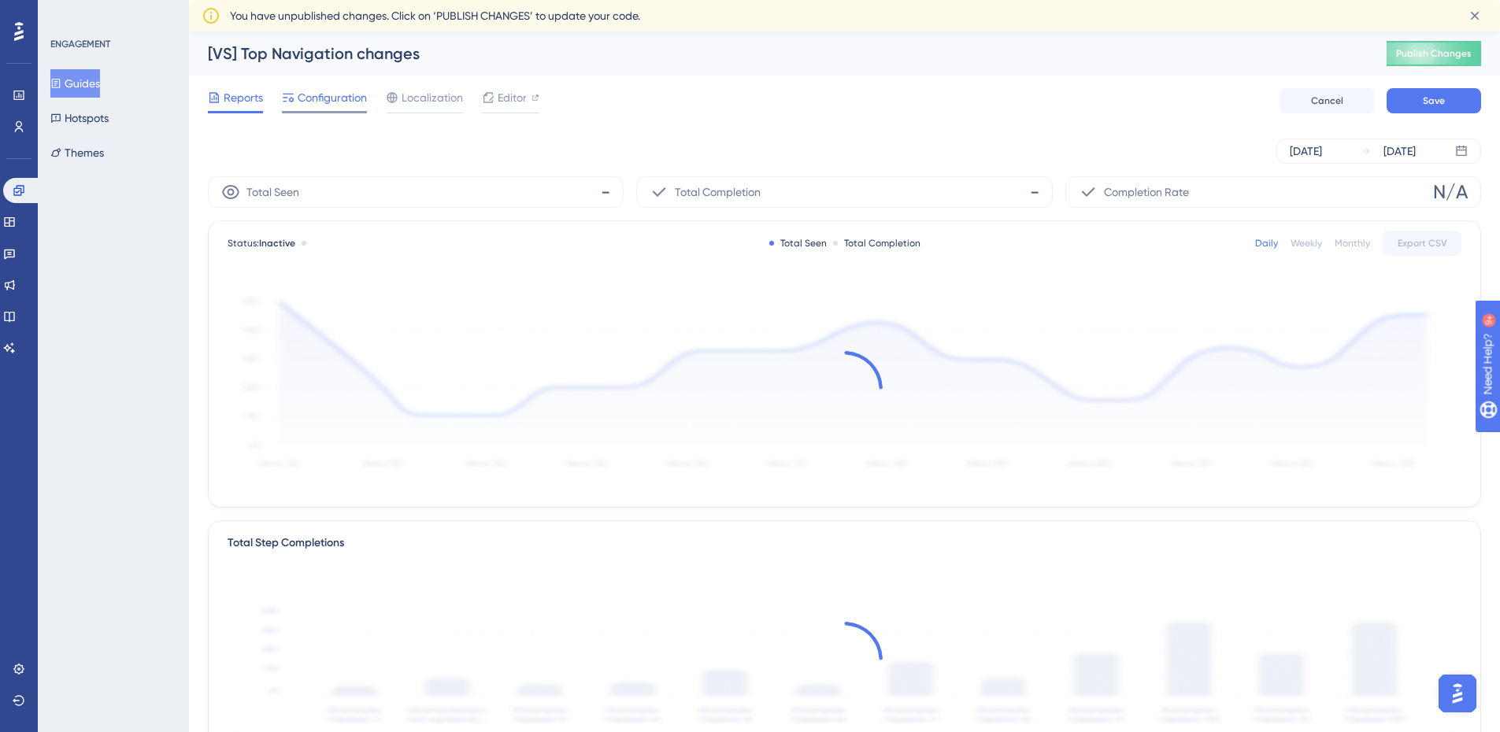
click at [320, 108] on div "Configuration" at bounding box center [324, 100] width 85 height 25
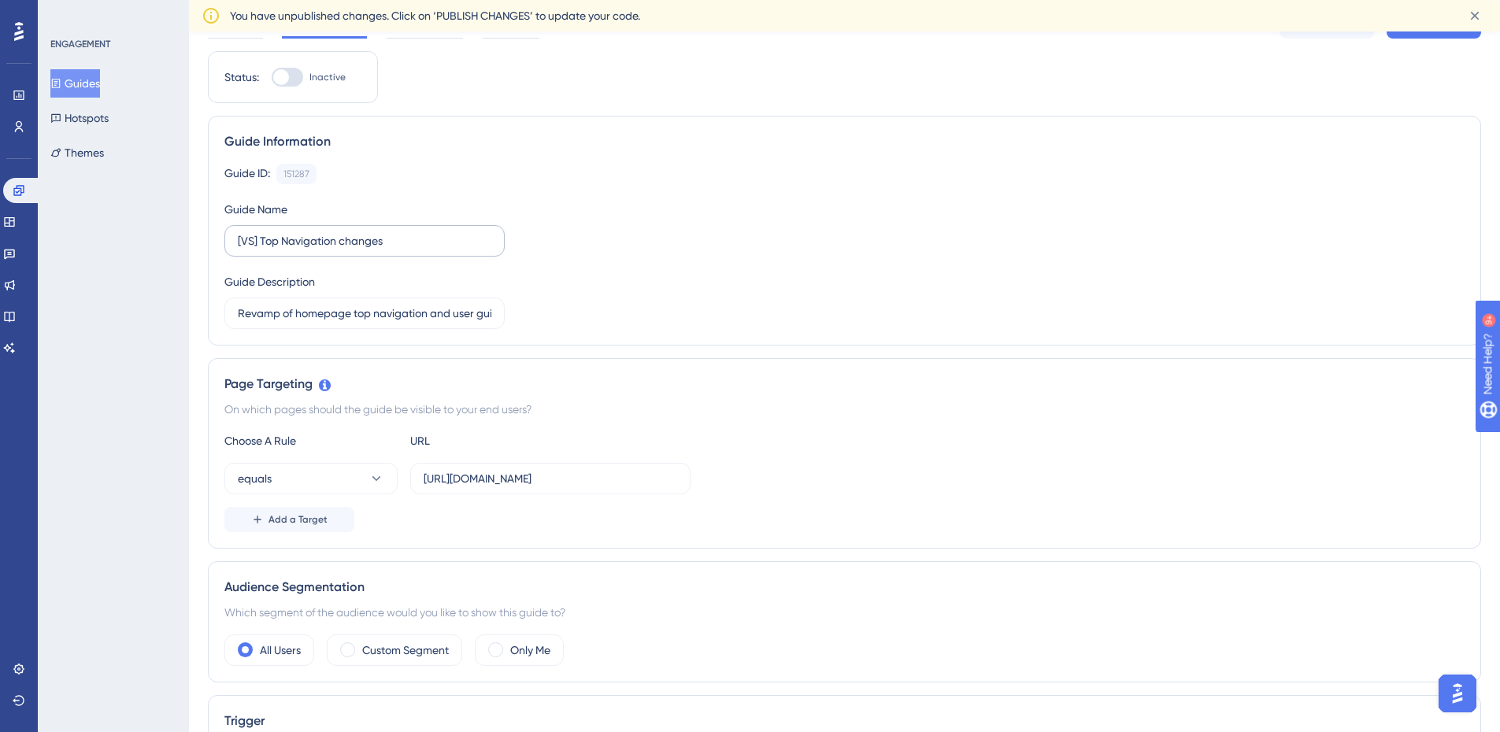
scroll to position [79, 0]
drag, startPoint x: 232, startPoint y: 237, endPoint x: 405, endPoint y: 236, distance: 173.3
click at [405, 236] on label "[VS] Top Navigation changes" at bounding box center [364, 244] width 280 height 32
click at [405, 236] on input "[VS] Top Navigation changes" at bounding box center [365, 243] width 254 height 17
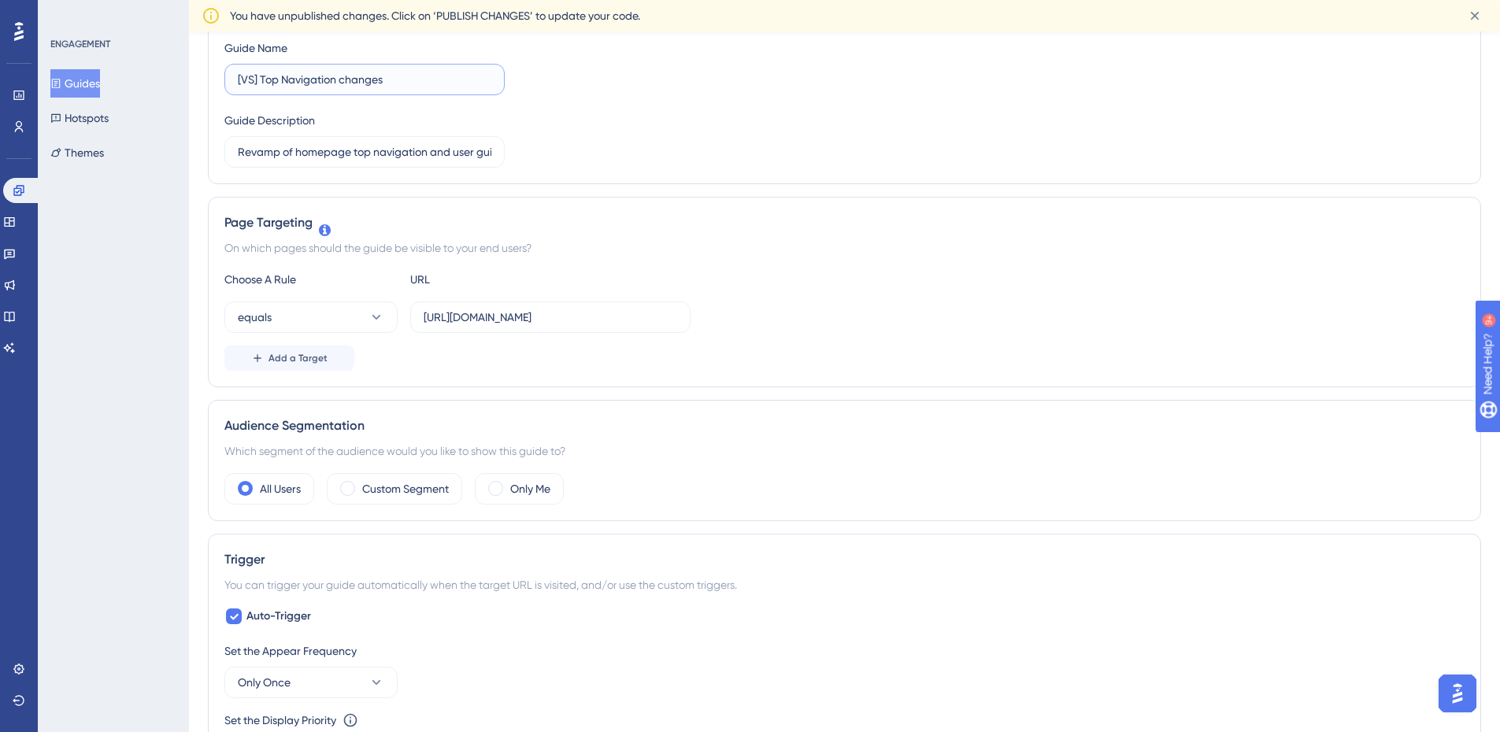
scroll to position [0, 0]
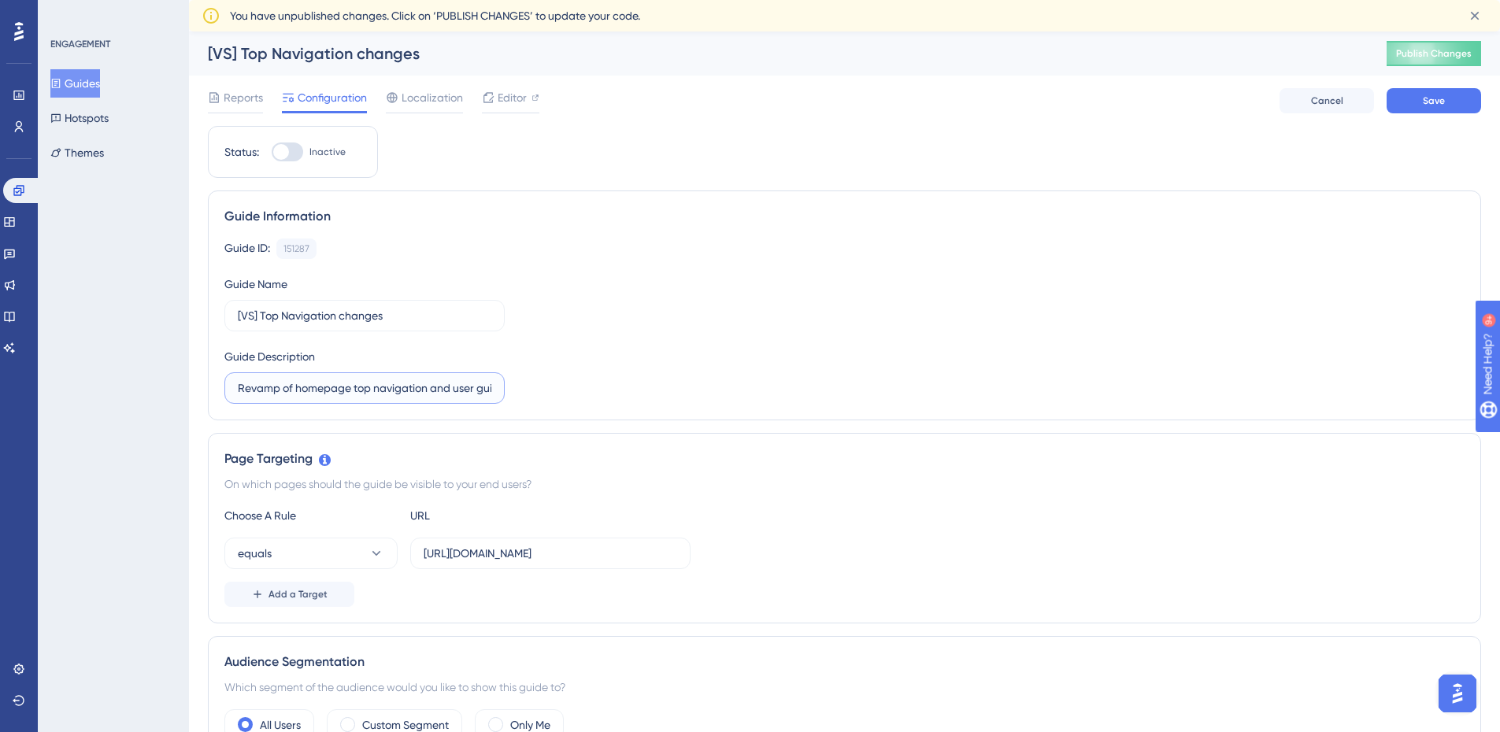
click at [371, 385] on input "Revamp of homepage top navigation and user guiding to show the changes" at bounding box center [365, 388] width 254 height 17
click at [617, 551] on input "[URL][DOMAIN_NAME]" at bounding box center [551, 553] width 254 height 17
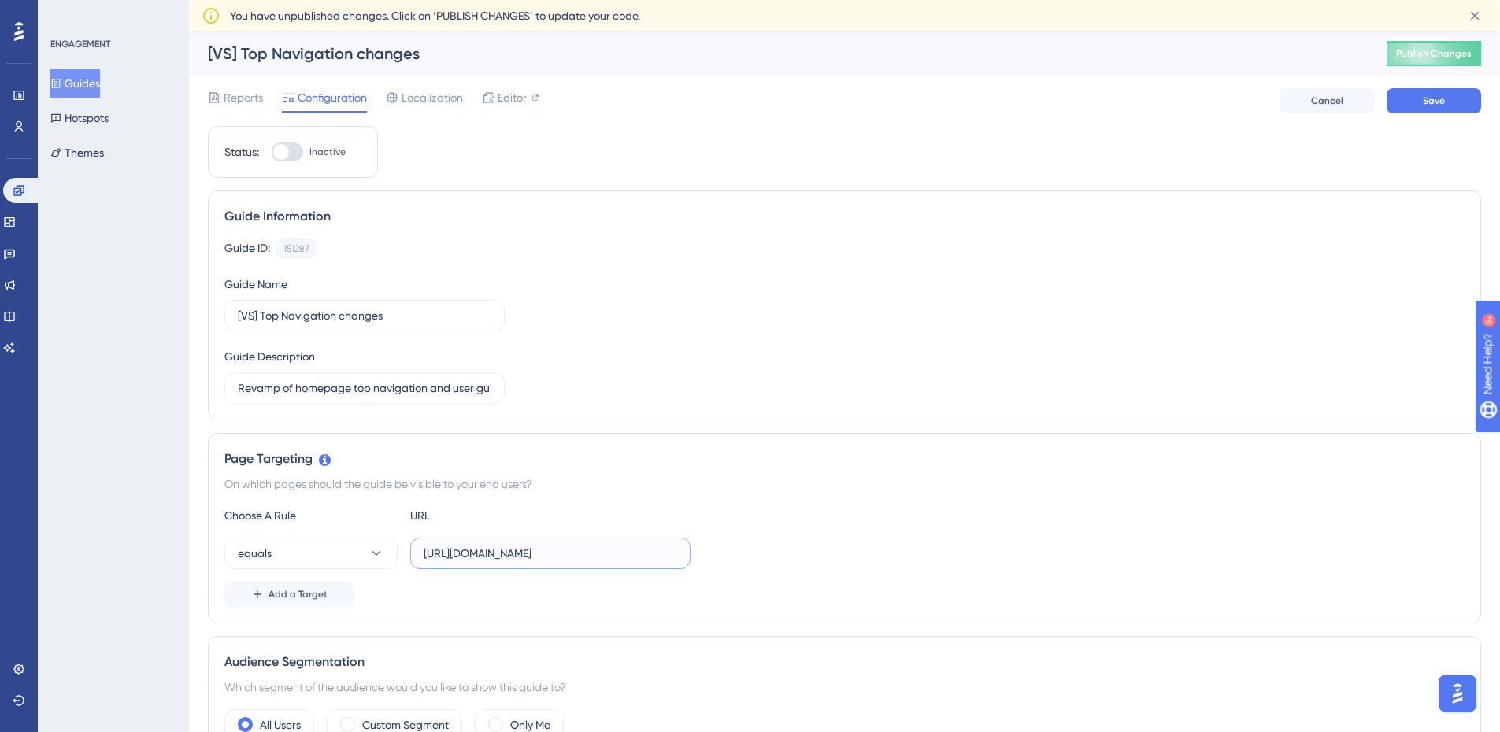
click at [617, 551] on input "[URL][DOMAIN_NAME]" at bounding box center [551, 553] width 254 height 17
click at [804, 592] on div "Add a Target" at bounding box center [844, 594] width 1240 height 25
click at [1427, 105] on span "Save" at bounding box center [1434, 101] width 22 height 13
click at [510, 104] on span "Editor" at bounding box center [512, 97] width 29 height 19
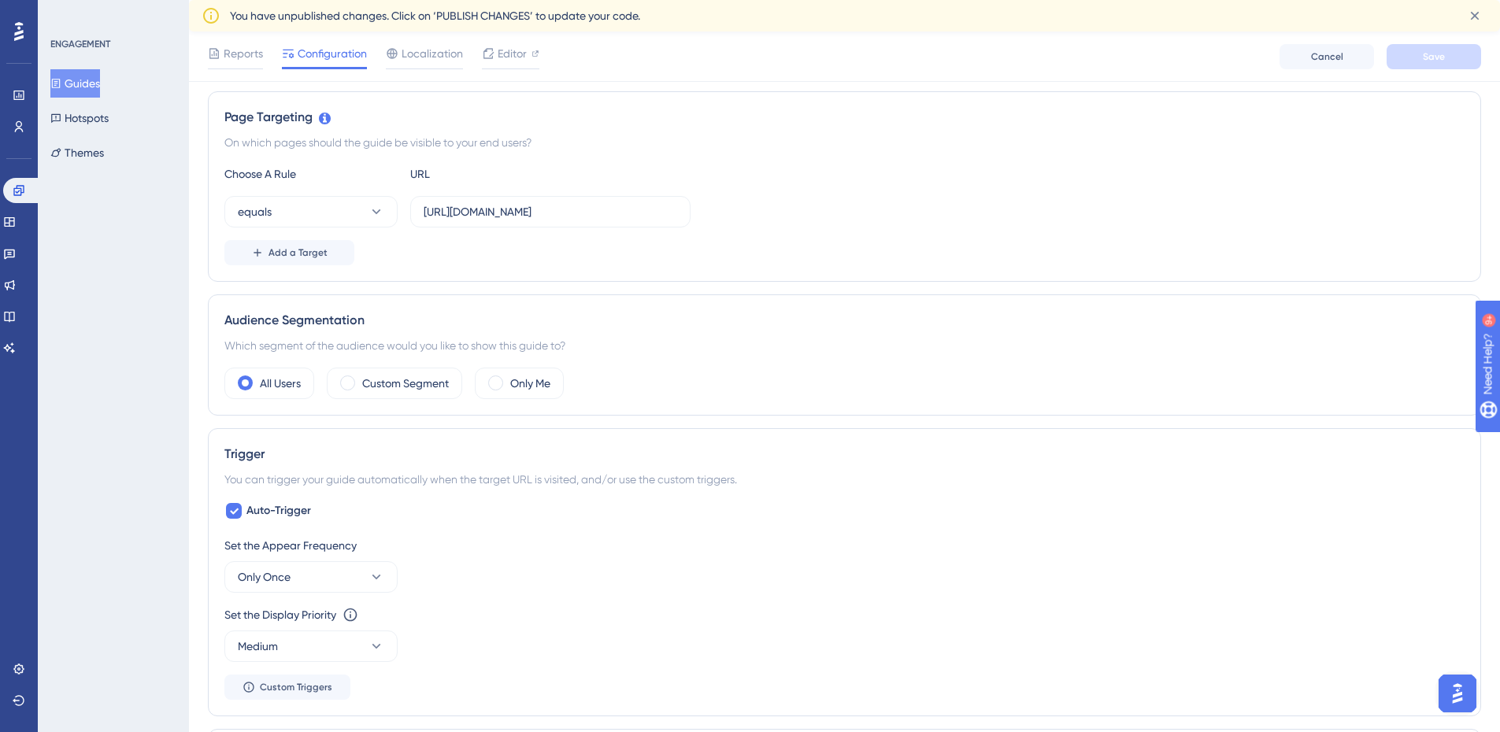
scroll to position [394, 0]
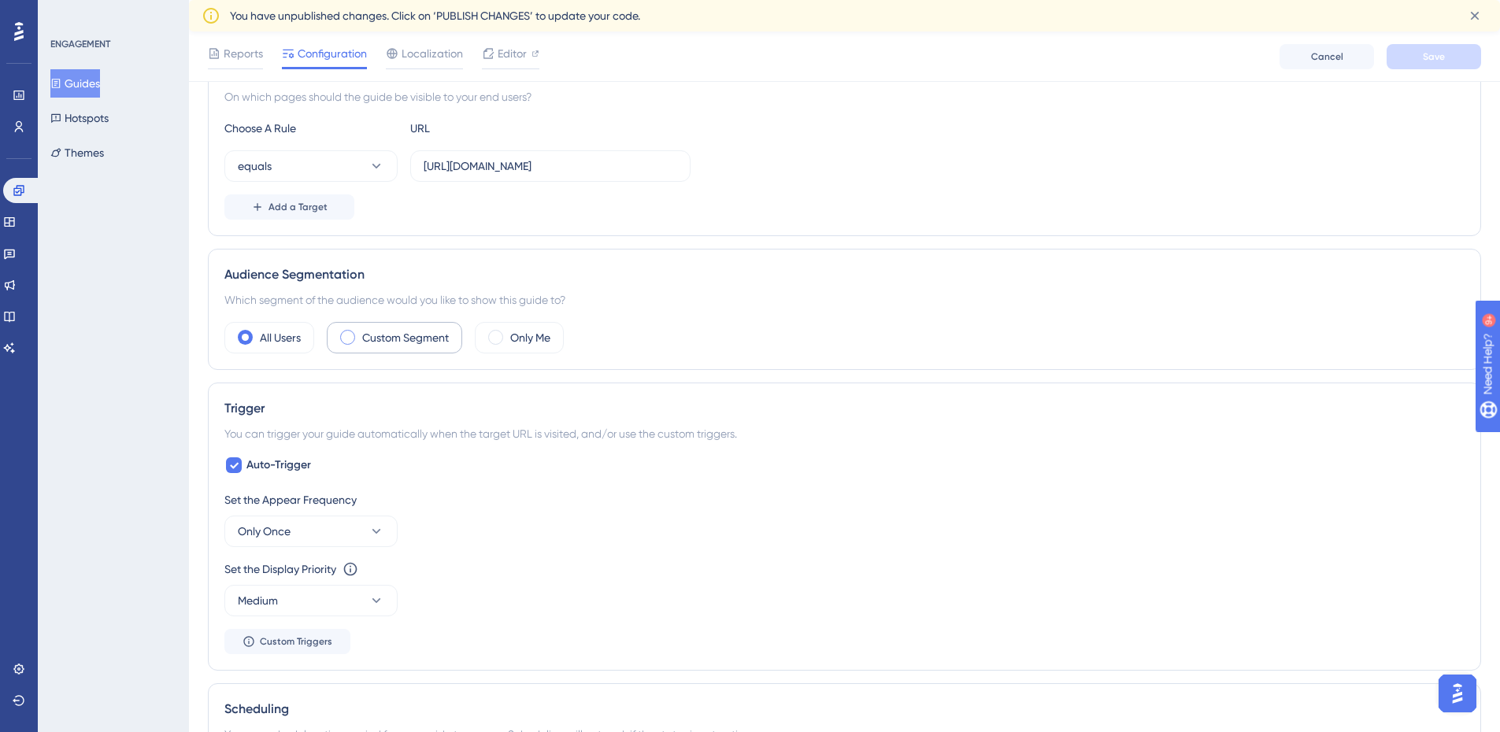
click at [343, 339] on span at bounding box center [347, 337] width 15 height 15
click at [360, 332] on input "radio" at bounding box center [360, 332] width 0 height 0
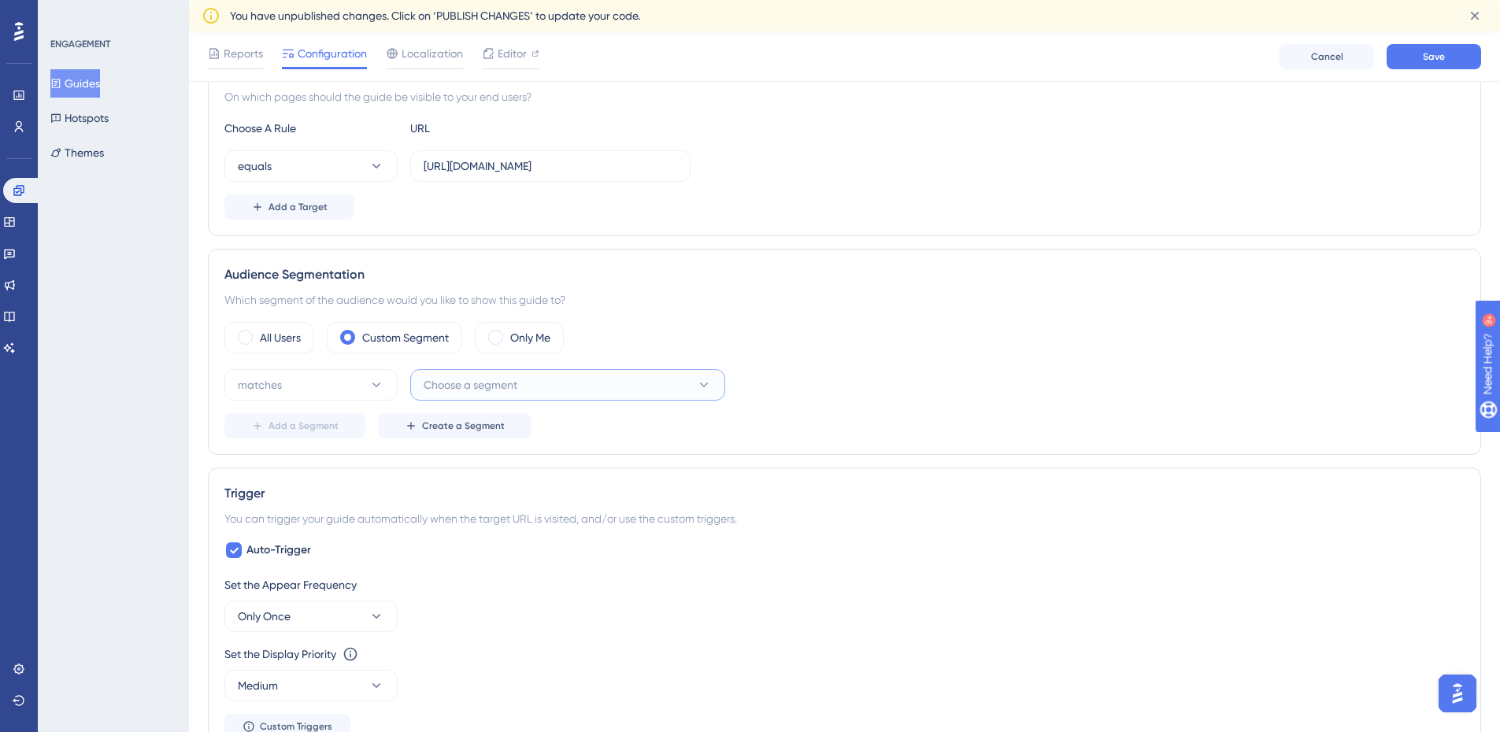
click at [462, 378] on span "Choose a segment" at bounding box center [471, 385] width 94 height 19
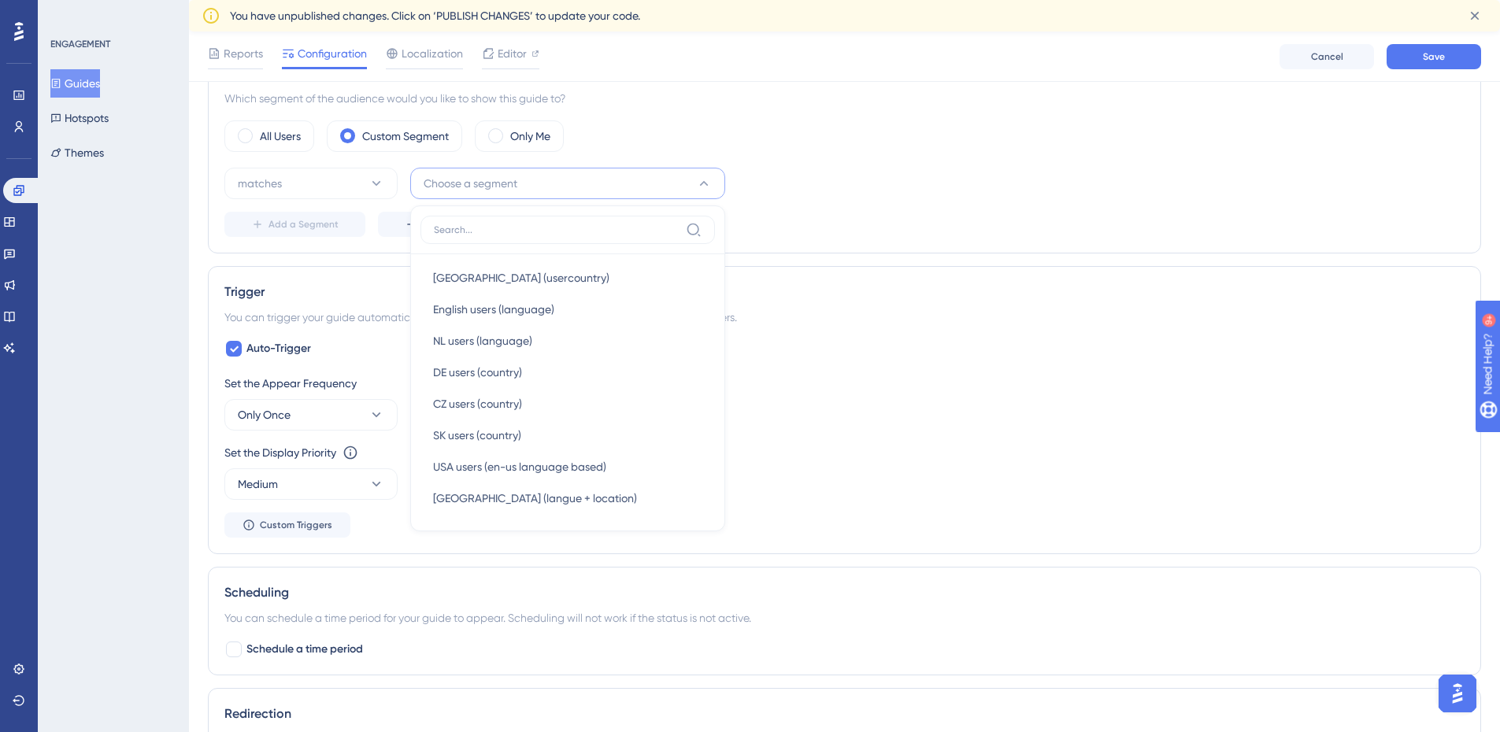
scroll to position [697, 0]
click at [251, 140] on span at bounding box center [245, 135] width 15 height 15
click at [258, 131] on input "radio" at bounding box center [258, 131] width 0 height 0
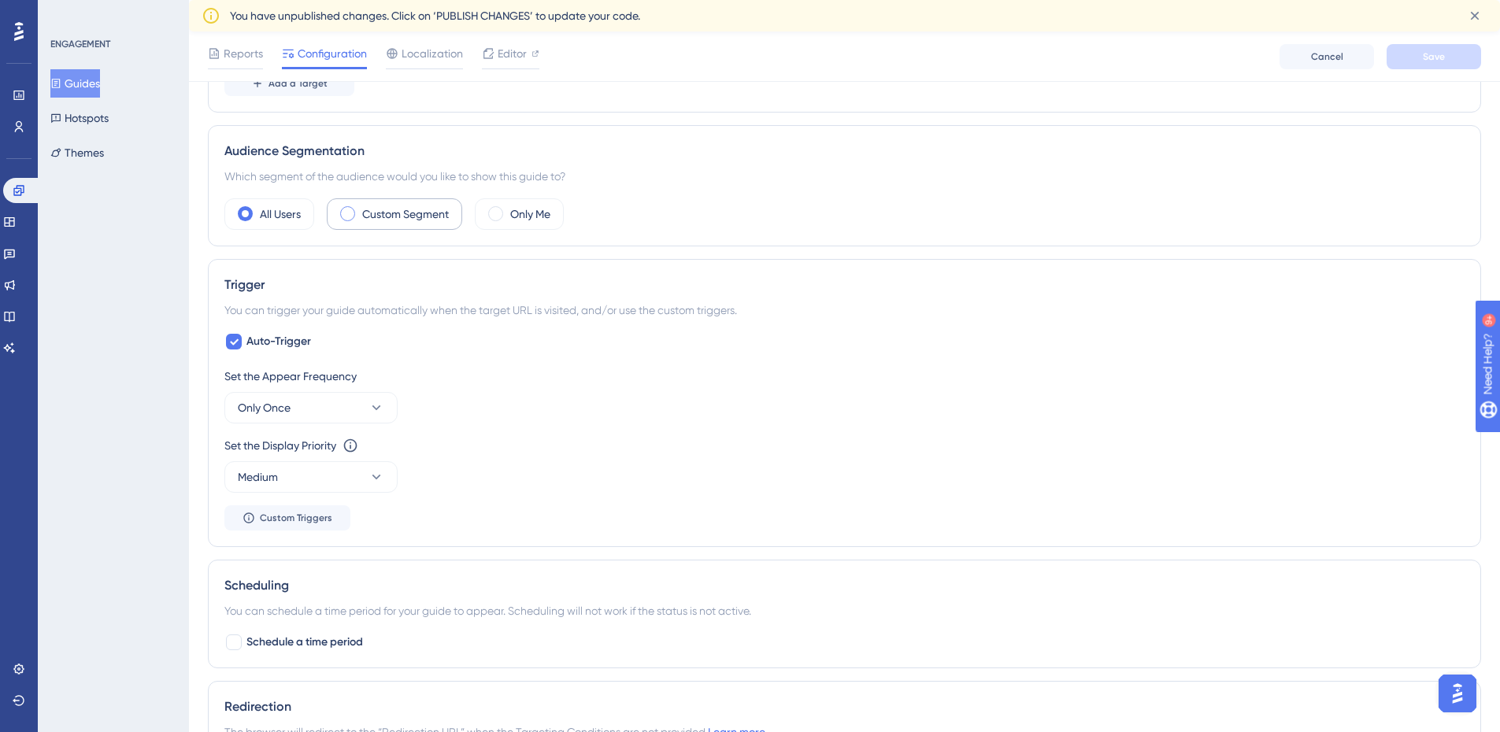
scroll to position [425, 0]
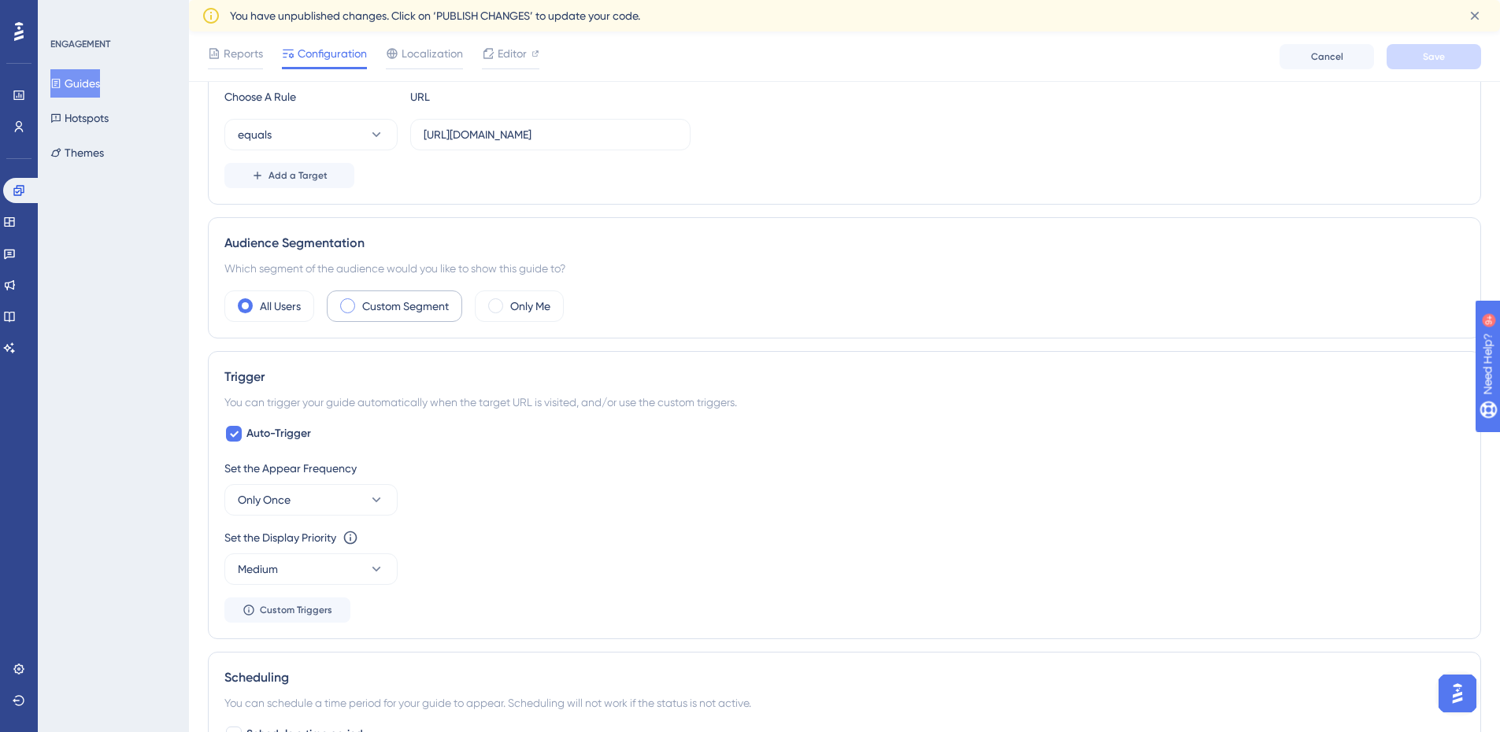
click at [413, 303] on label "Custom Segment" at bounding box center [405, 306] width 87 height 19
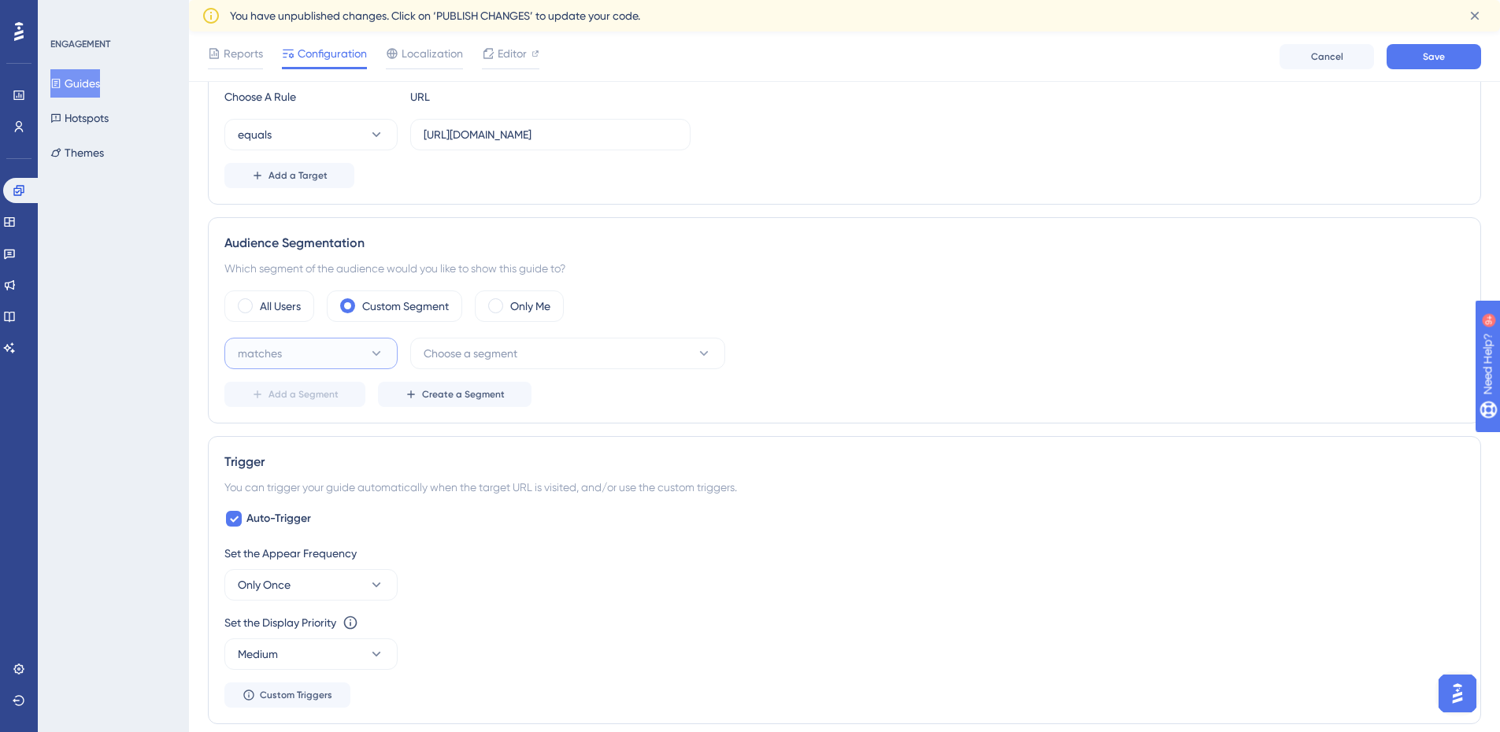
click at [384, 351] on icon at bounding box center [377, 354] width 16 height 16
click at [299, 398] on div "matches matches" at bounding box center [311, 402] width 128 height 32
click at [452, 347] on span "Choose a segment" at bounding box center [471, 353] width 94 height 19
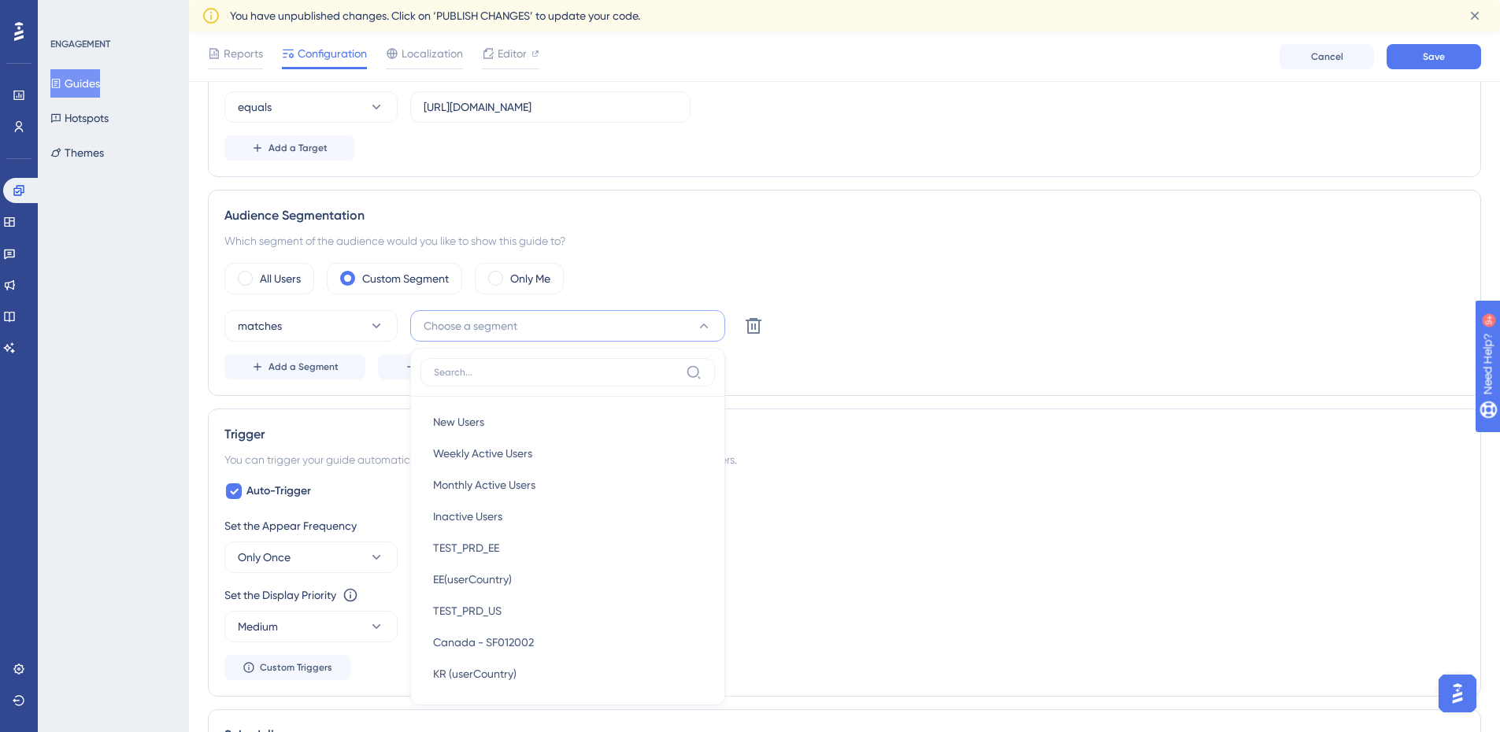
scroll to position [79, 0]
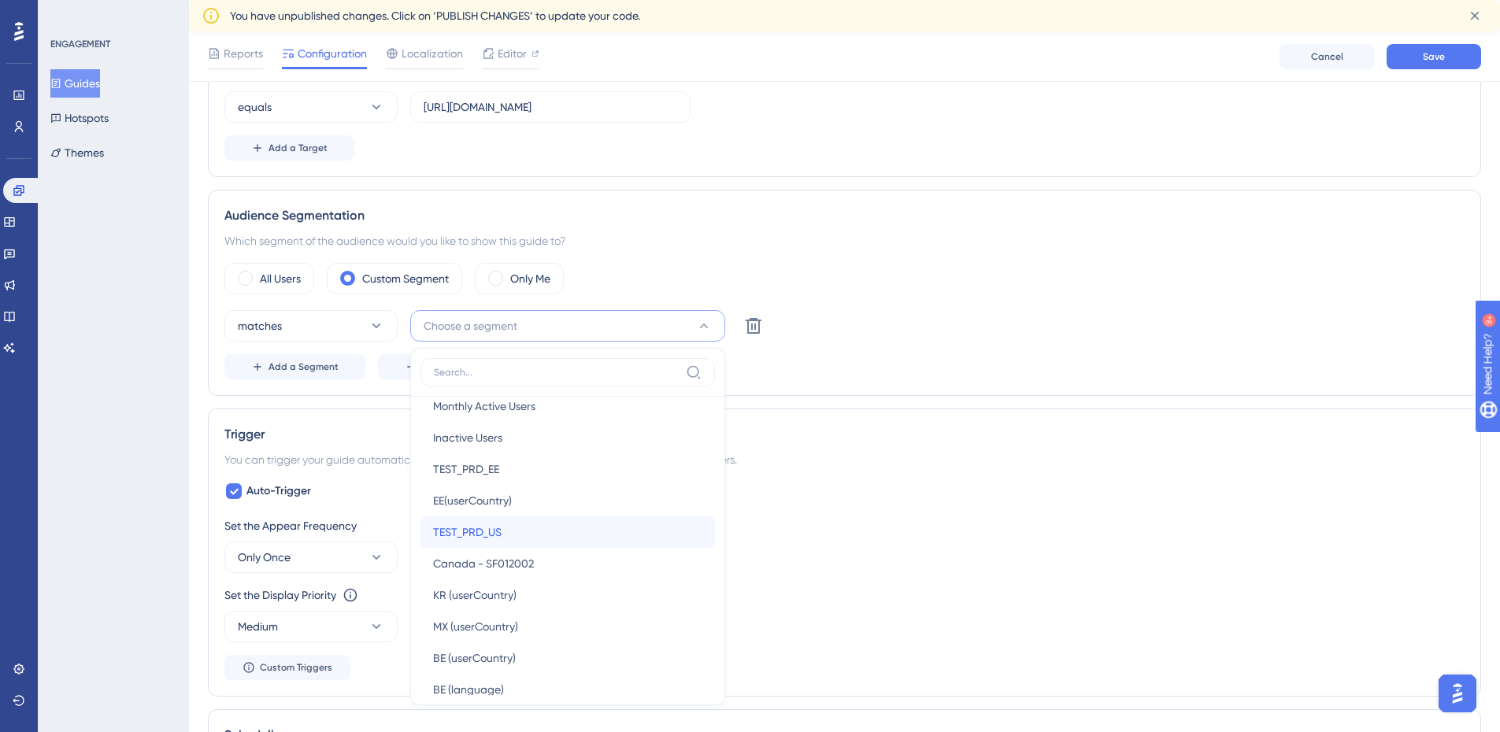
click at [492, 533] on span "TEST_PRD_US" at bounding box center [467, 532] width 69 height 19
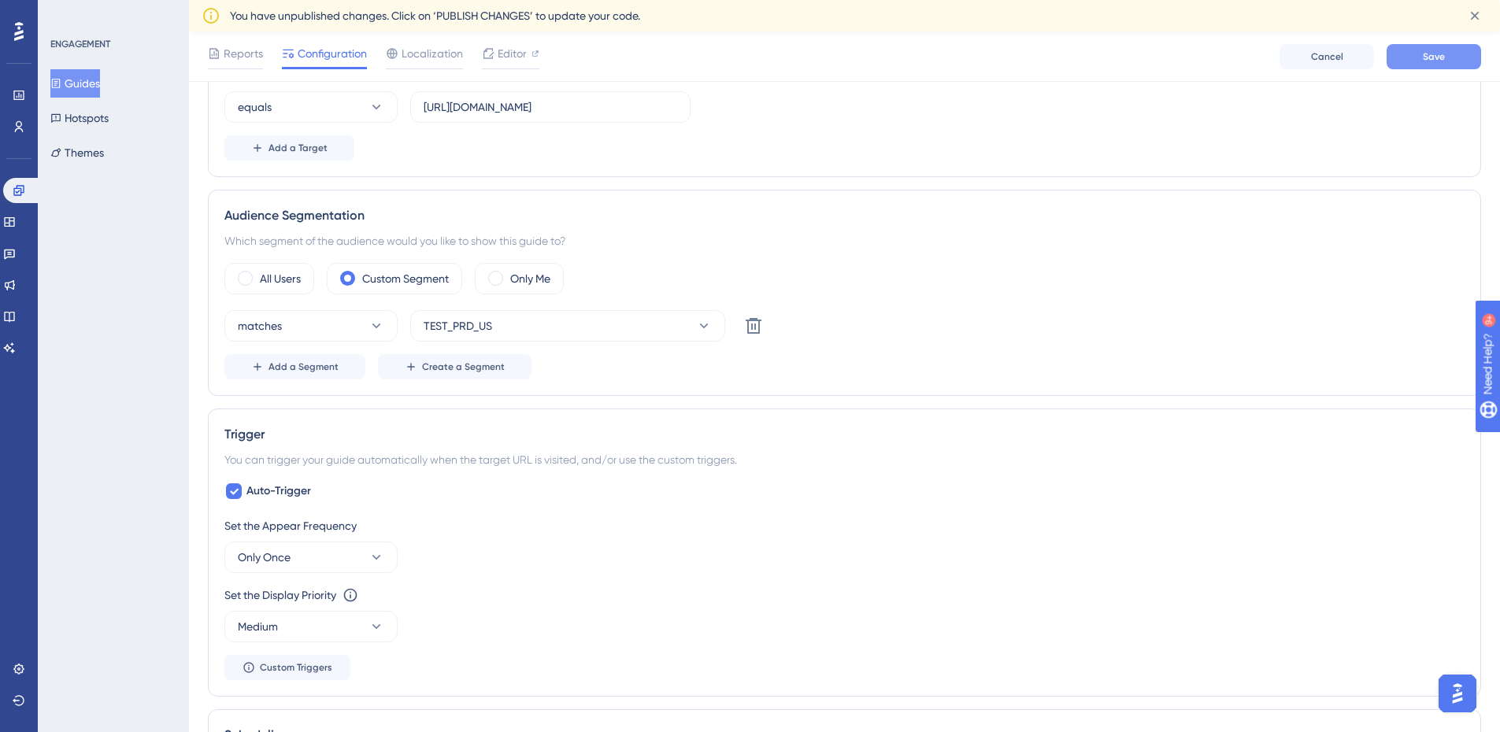
click at [1463, 55] on button "Save" at bounding box center [1434, 56] width 95 height 25
